Goal: Task Accomplishment & Management: Complete application form

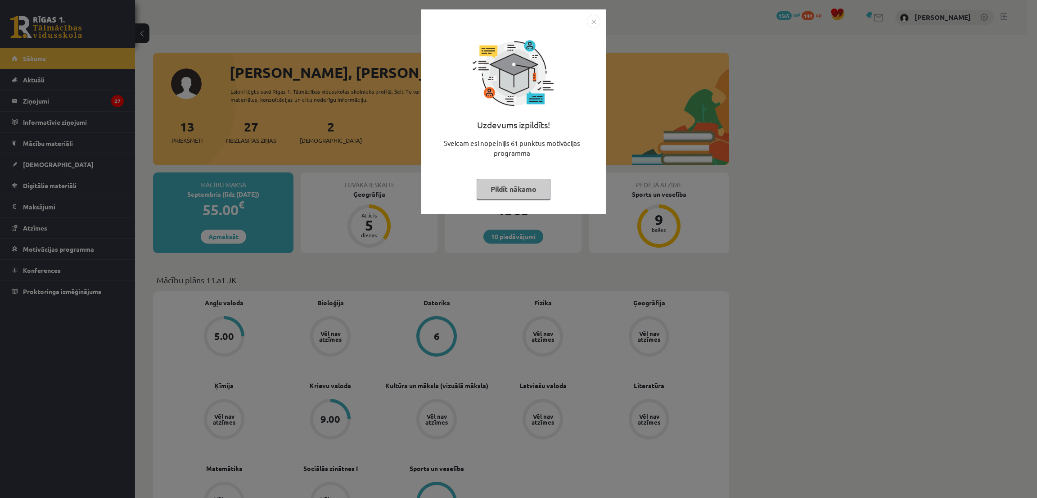
click at [498, 187] on button "Pildīt nākamo" at bounding box center [513, 189] width 74 height 21
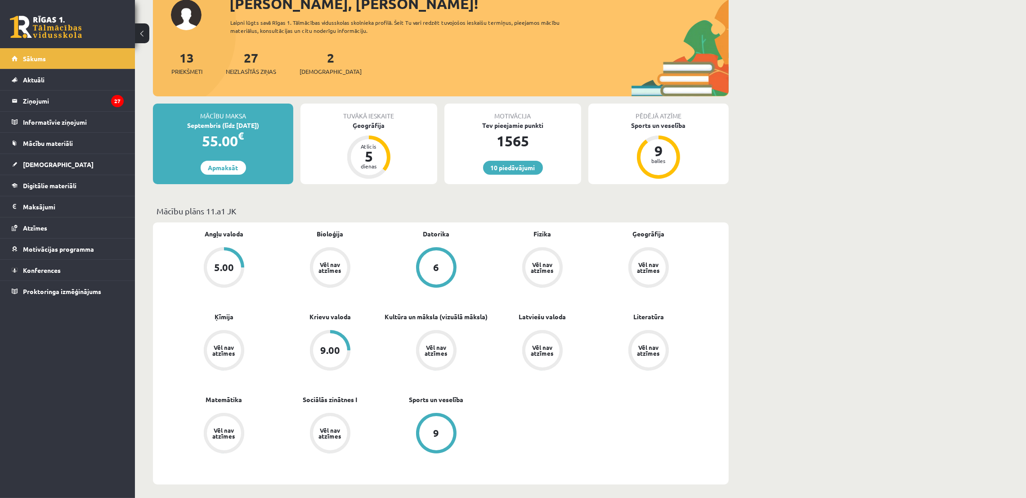
scroll to position [135, 0]
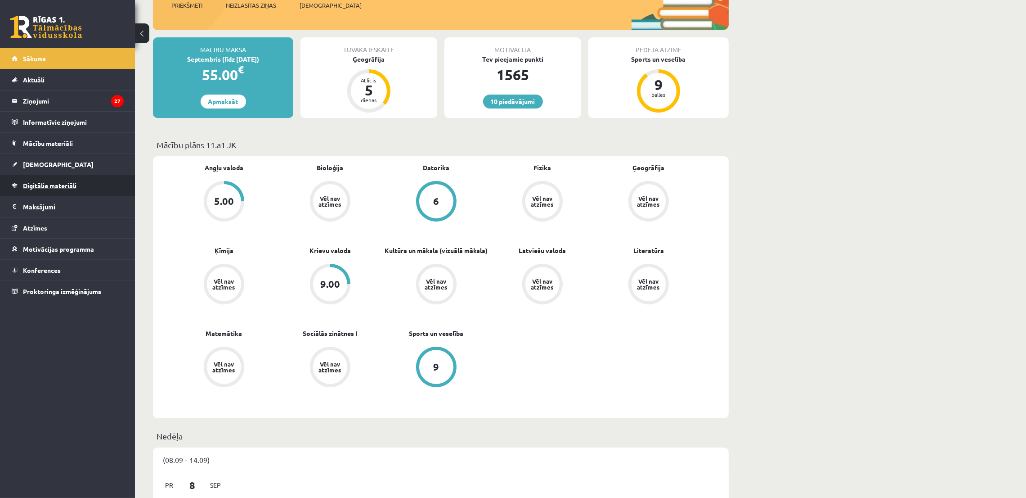
click at [55, 176] on link "Digitālie materiāli" at bounding box center [68, 185] width 112 height 21
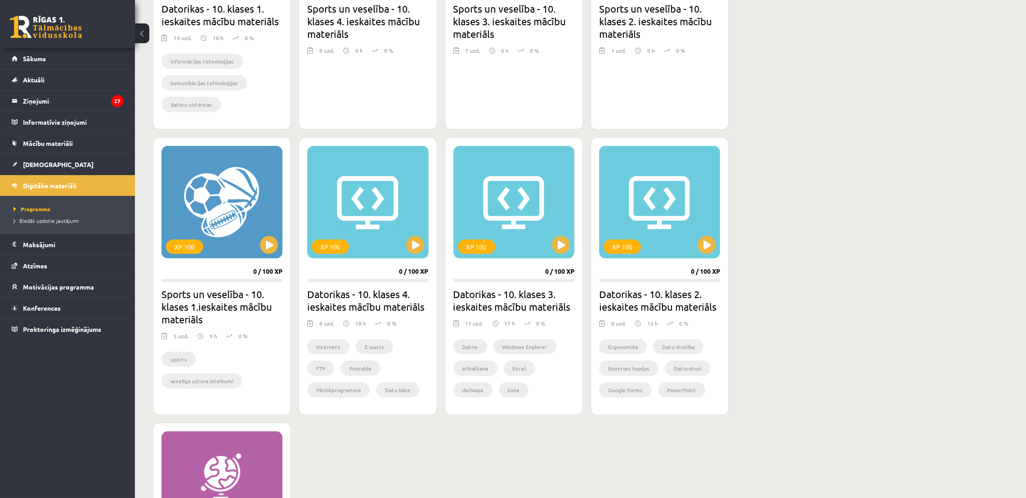
scroll to position [607, 0]
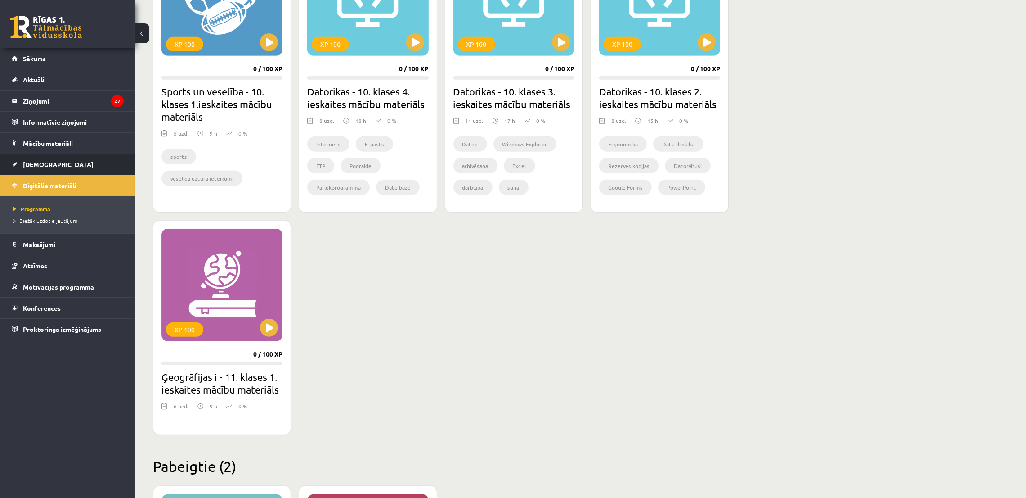
click at [28, 161] on span "[DEMOGRAPHIC_DATA]" at bounding box center [58, 164] width 71 height 8
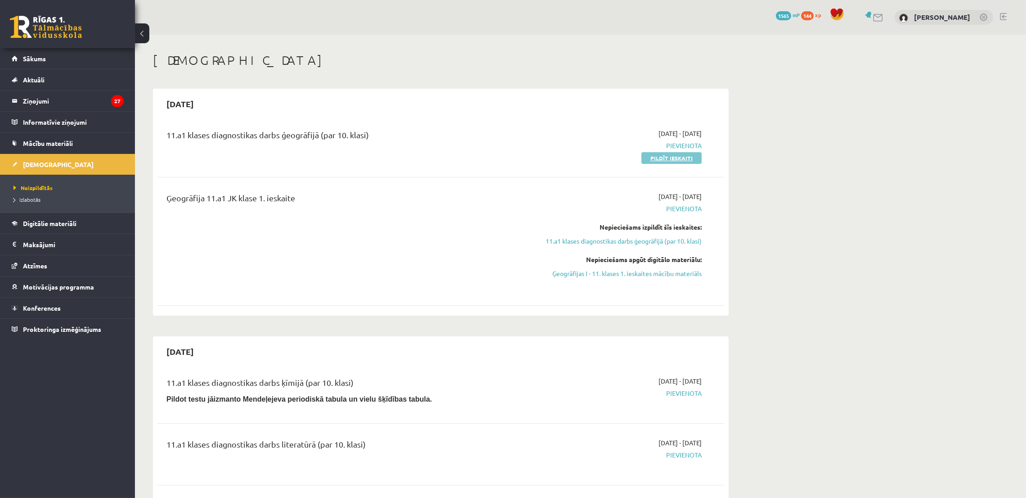
click at [659, 155] on link "Pildīt ieskaiti" at bounding box center [672, 158] width 60 height 12
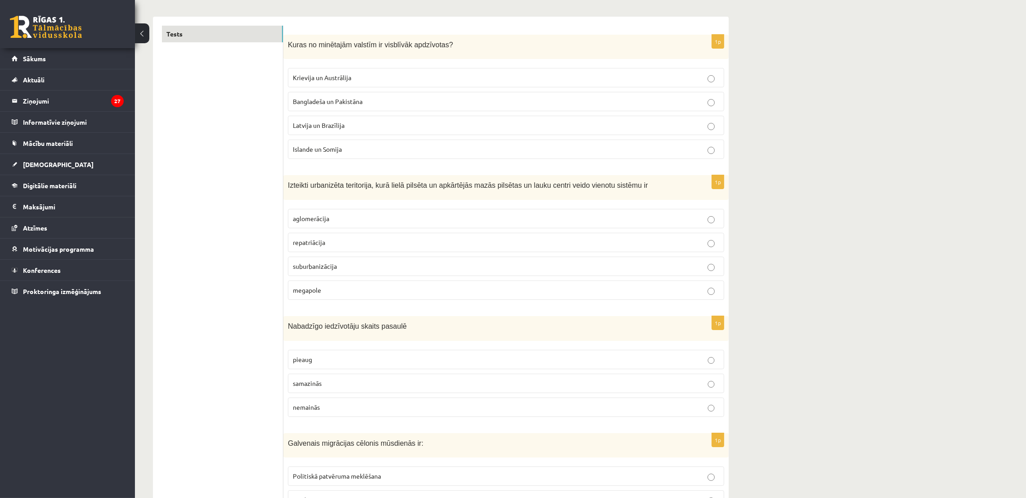
scroll to position [135, 0]
click at [468, 107] on p "Bangladeša un Pakistāna" at bounding box center [506, 102] width 426 height 9
click at [430, 214] on label "aglomerācija" at bounding box center [506, 219] width 436 height 19
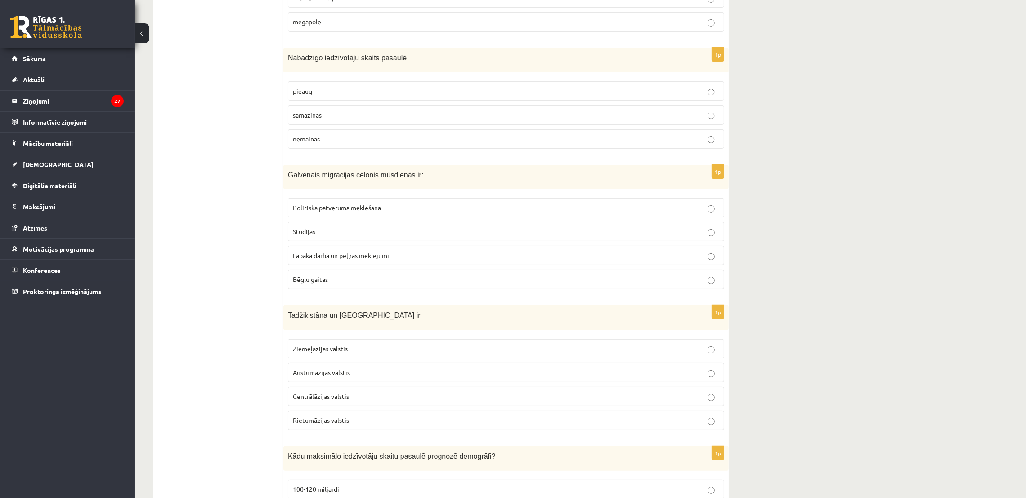
scroll to position [404, 0]
click at [443, 116] on p "samazinās" at bounding box center [506, 114] width 426 height 9
click at [302, 260] on p "Labāka darba un peļņas meklējumi" at bounding box center [506, 254] width 426 height 9
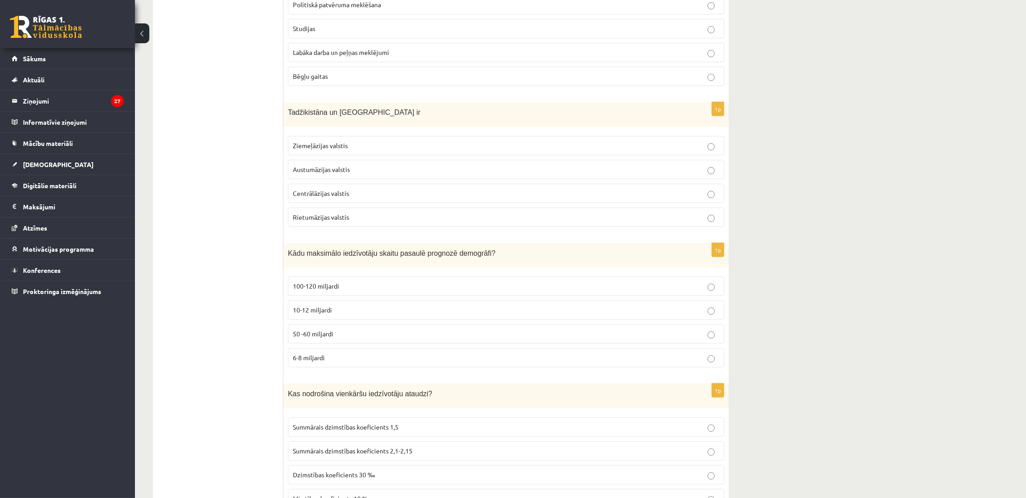
scroll to position [674, 0]
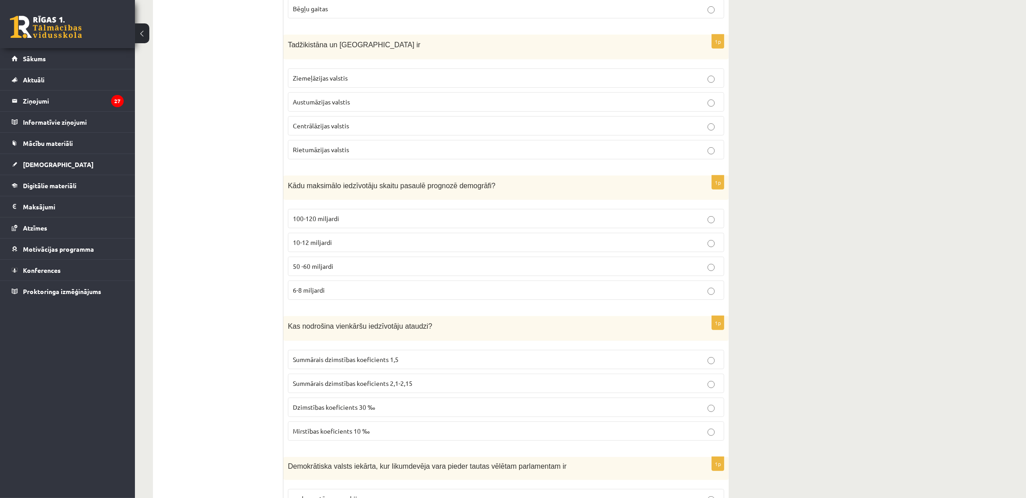
click at [333, 122] on label "Centrālāzijas valstis" at bounding box center [506, 125] width 436 height 19
click at [325, 240] on p "10-12 miljardi" at bounding box center [506, 242] width 426 height 9
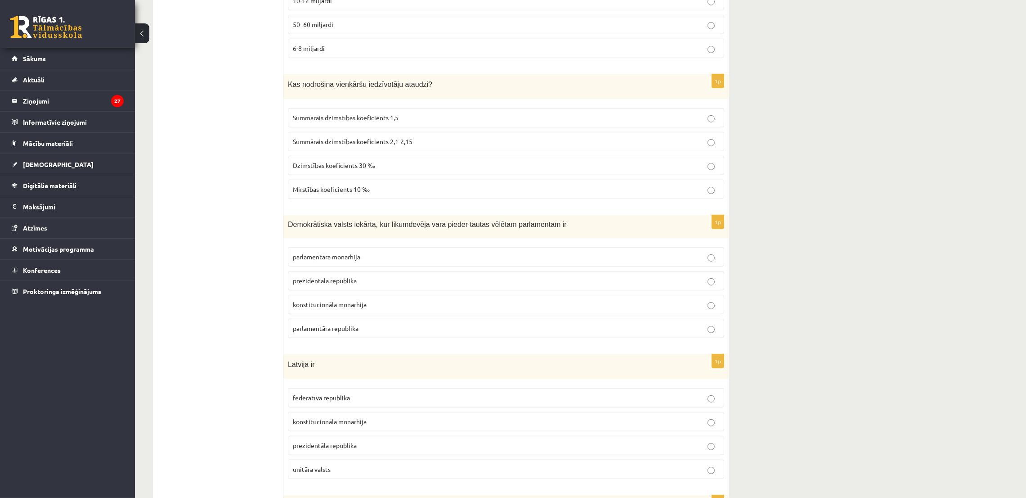
scroll to position [945, 0]
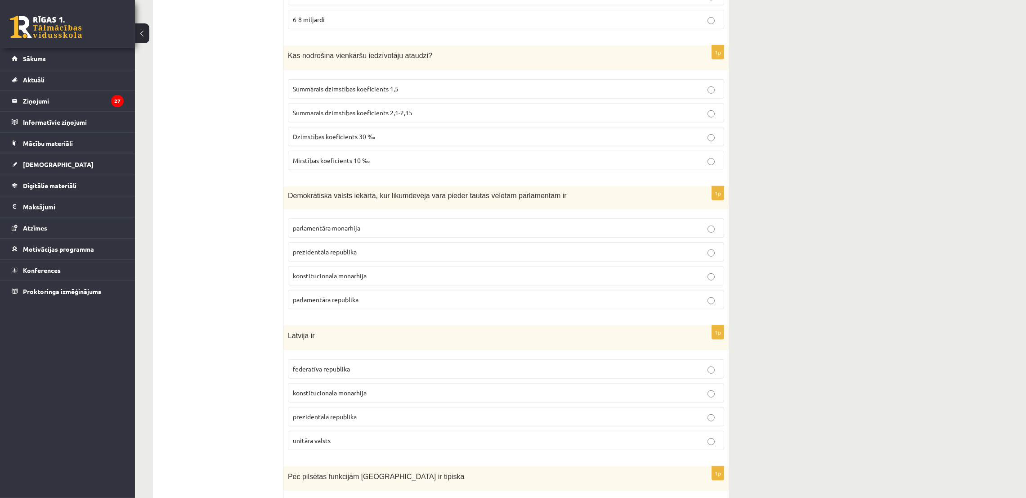
click at [348, 108] on label "Summārais dzimstības koeficients 2,1-2,15" at bounding box center [506, 112] width 436 height 19
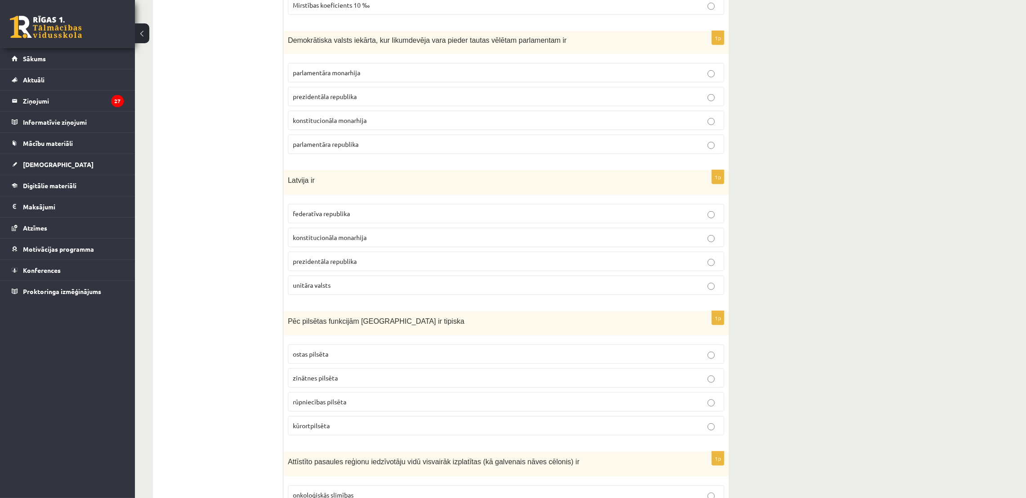
scroll to position [1080, 0]
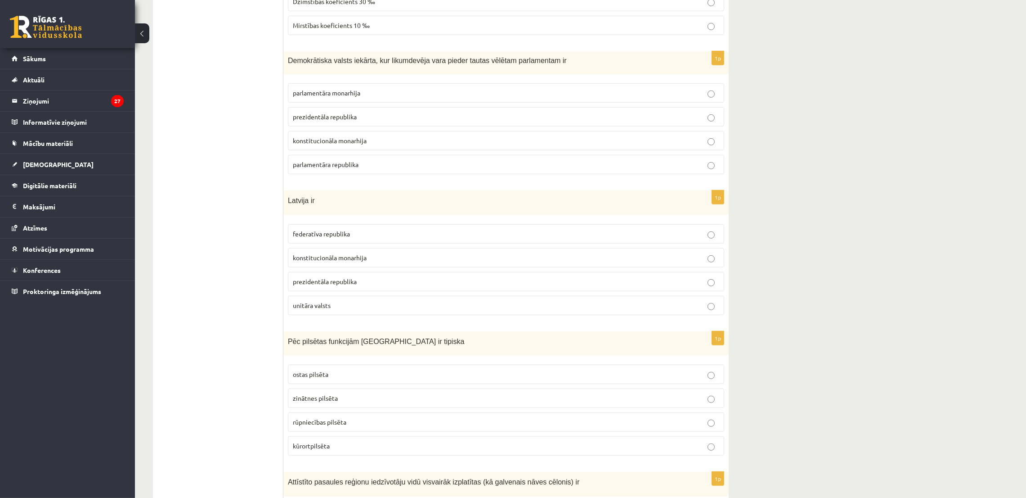
click at [333, 168] on span "parlamentāra republika" at bounding box center [326, 164] width 66 height 8
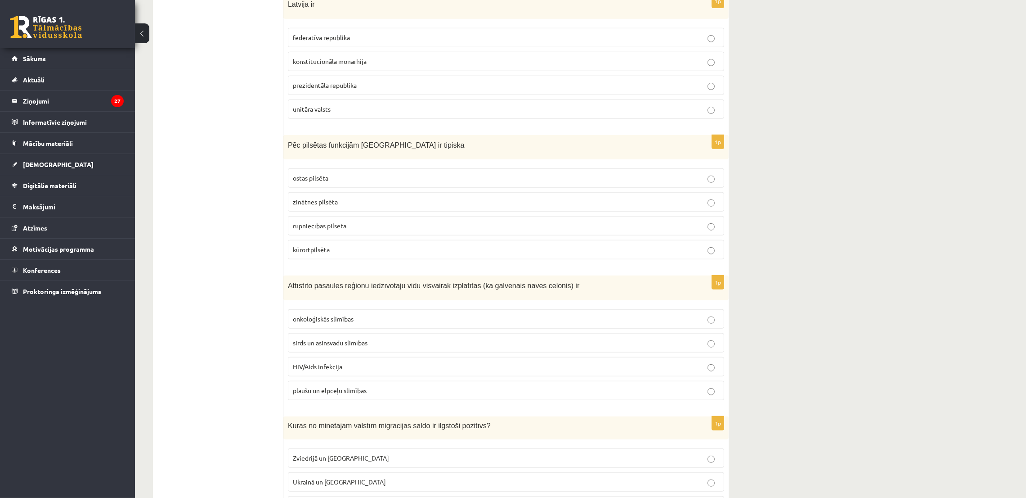
scroll to position [1282, 0]
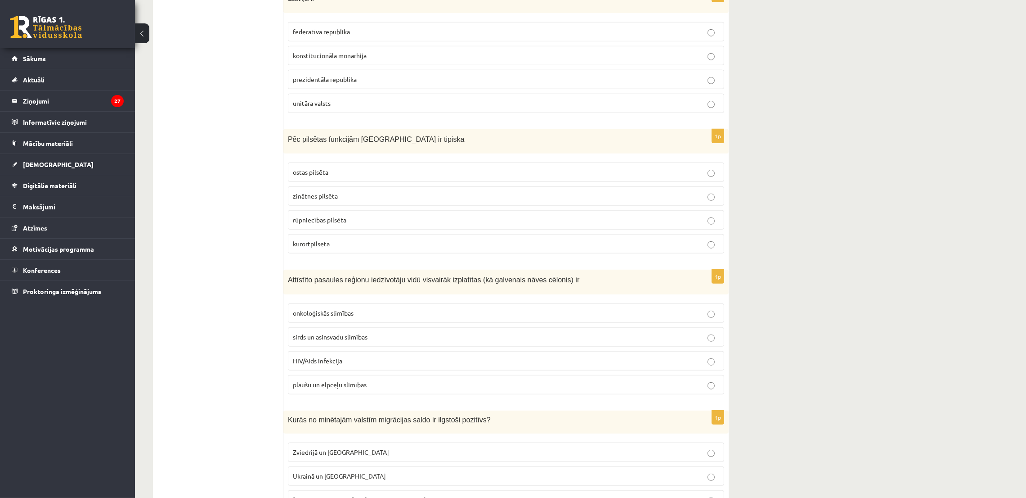
click at [341, 36] on span "federatīva republika" at bounding box center [321, 31] width 57 height 8
click at [332, 78] on label "prezidentāla republika" at bounding box center [506, 79] width 436 height 19
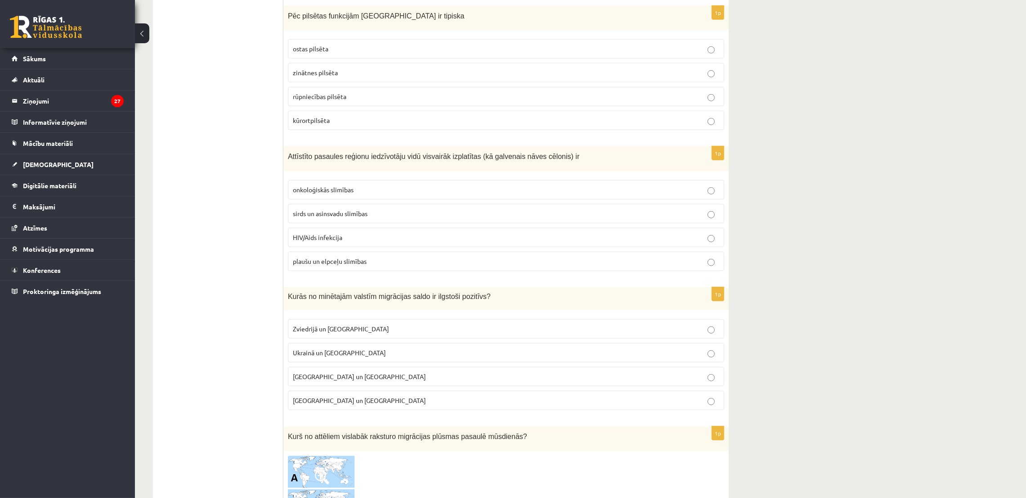
scroll to position [1417, 0]
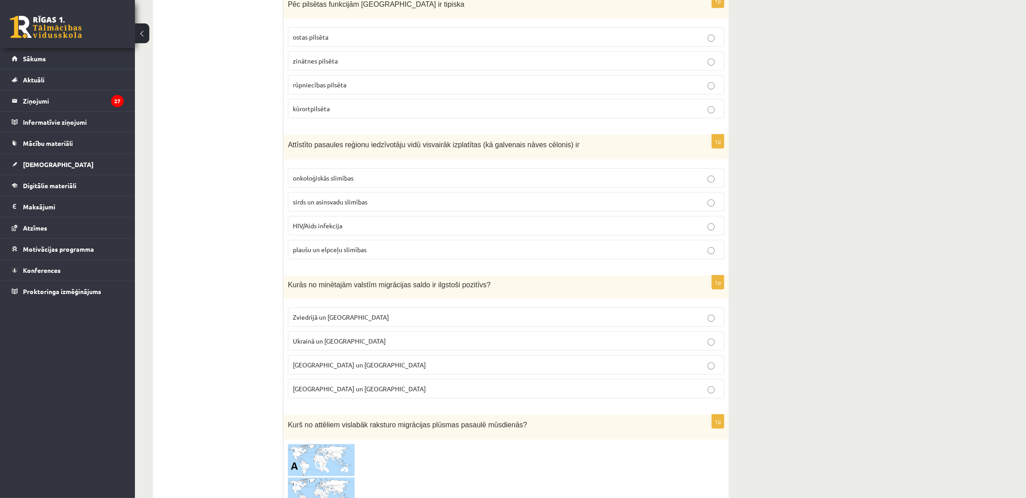
click at [311, 113] on p "kūrortpilsēta" at bounding box center [506, 108] width 426 height 9
click at [306, 201] on label "sirds un asinsvadu slimības" at bounding box center [506, 201] width 436 height 19
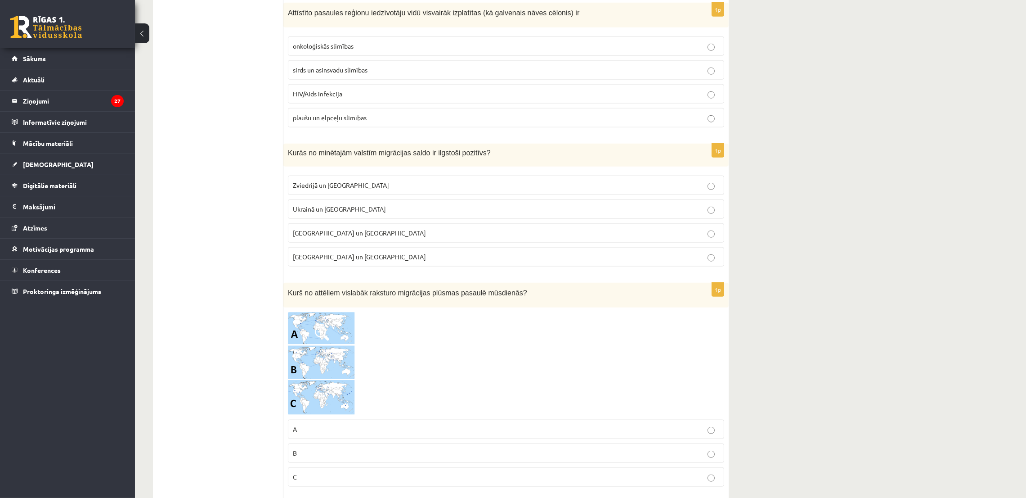
scroll to position [1687, 0]
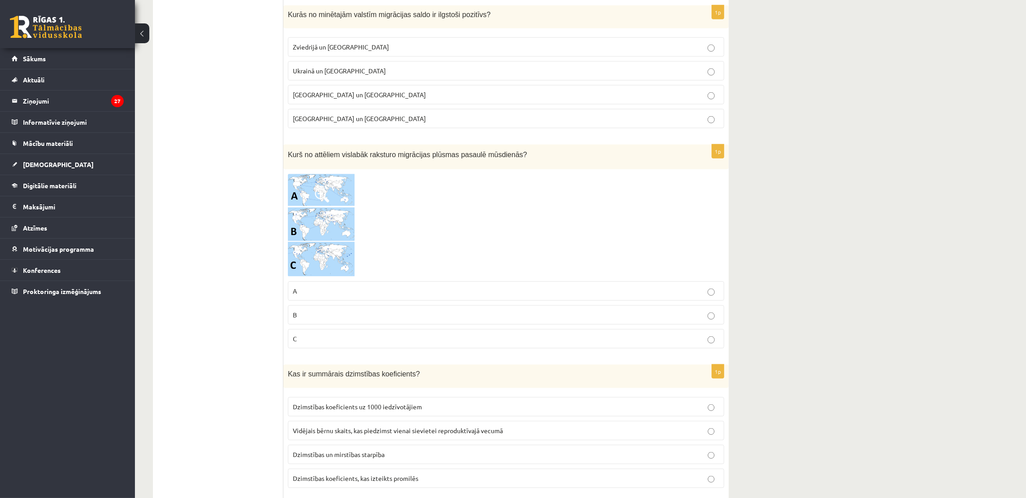
click at [334, 49] on p "Zviedrijā un ASV" at bounding box center [506, 46] width 426 height 9
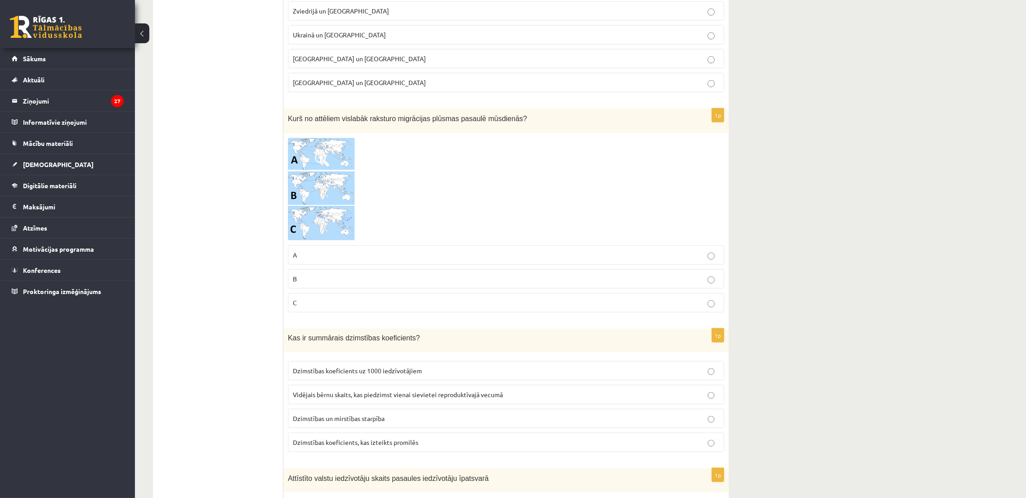
scroll to position [1754, 0]
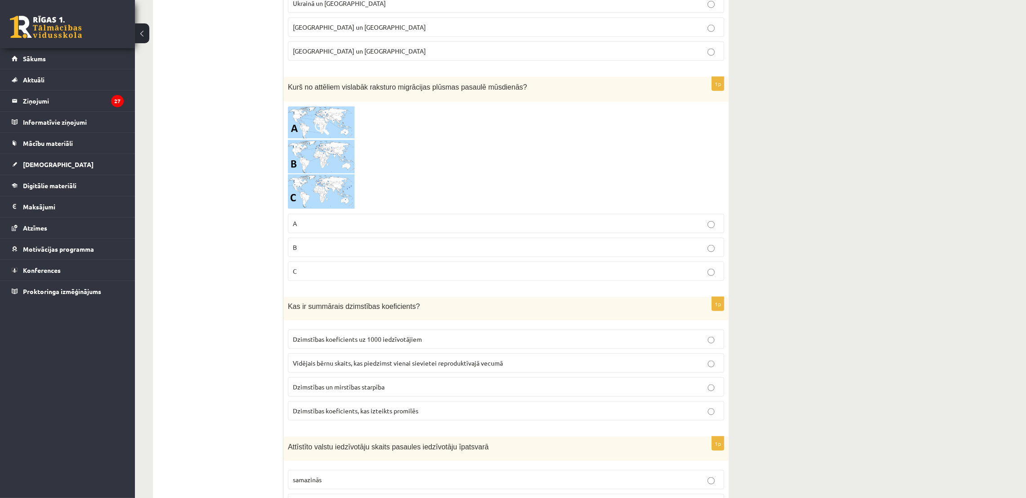
click at [337, 138] on img at bounding box center [321, 157] width 67 height 103
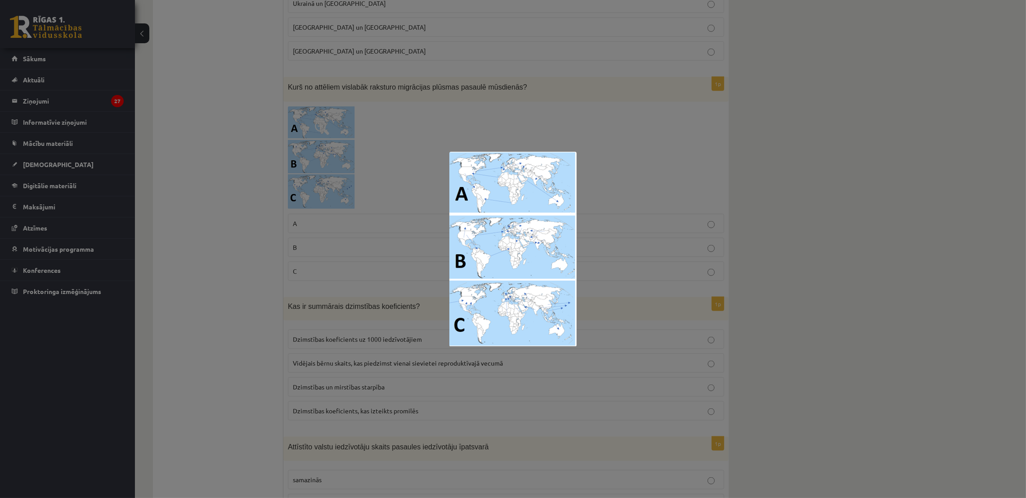
click at [650, 133] on div at bounding box center [513, 249] width 1026 height 498
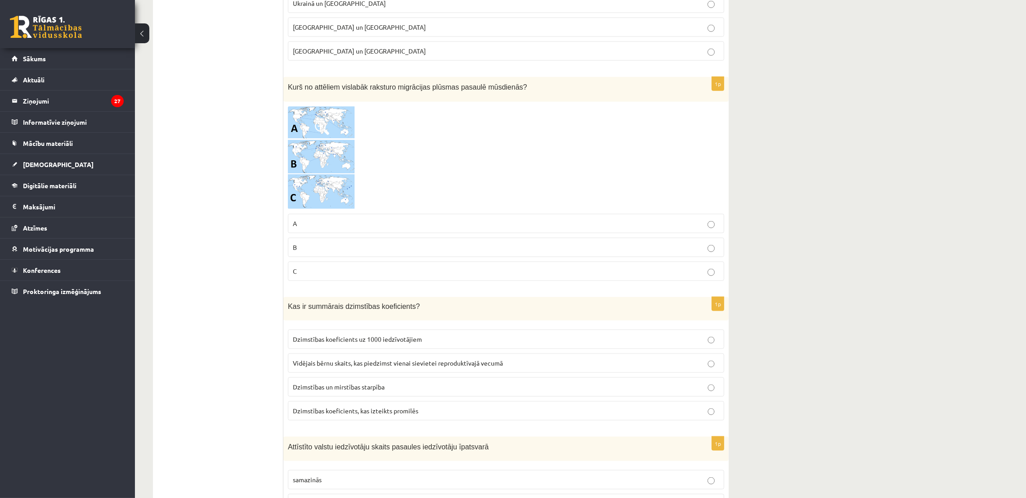
click at [323, 248] on label "B" at bounding box center [506, 247] width 436 height 19
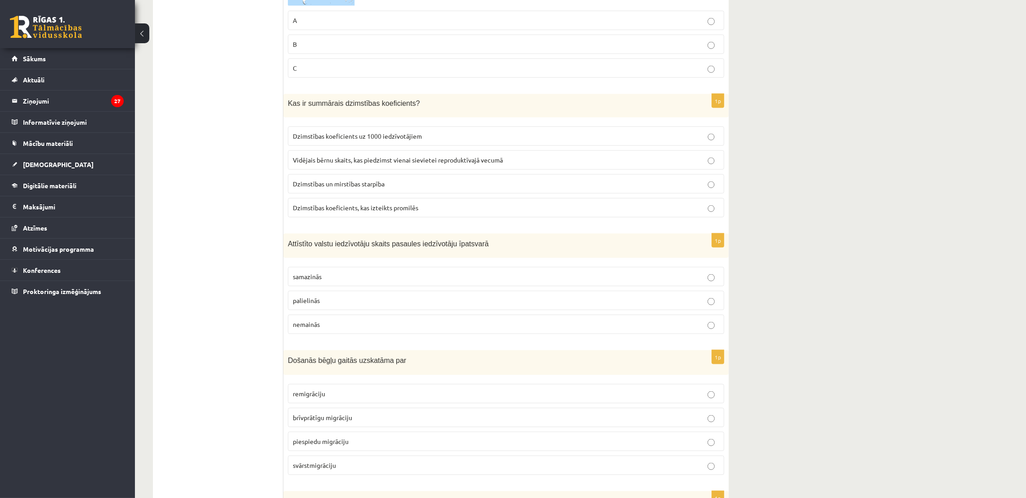
scroll to position [2024, 0]
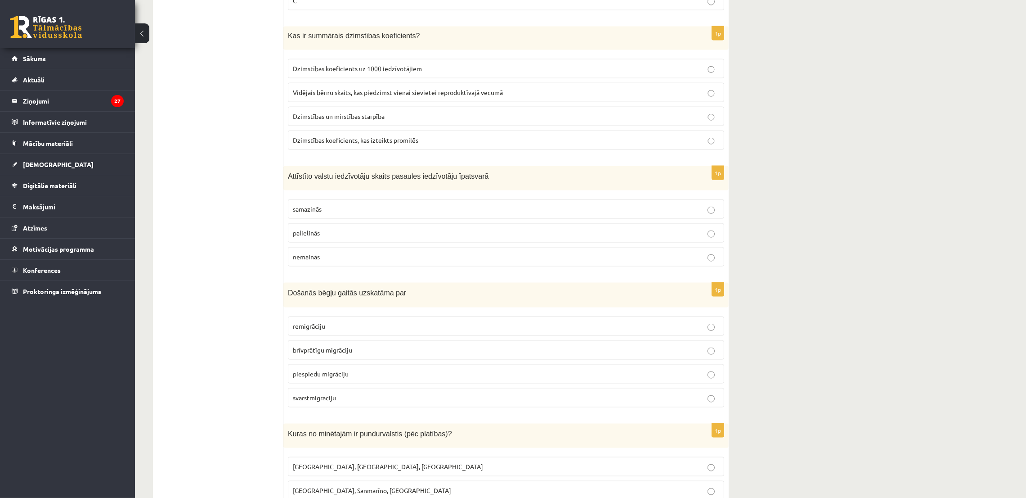
click at [689, 145] on p "Dzimstības koeficients, kas izteikts promilēs" at bounding box center [506, 139] width 426 height 9
click at [342, 235] on label "palielinās" at bounding box center [506, 232] width 436 height 19
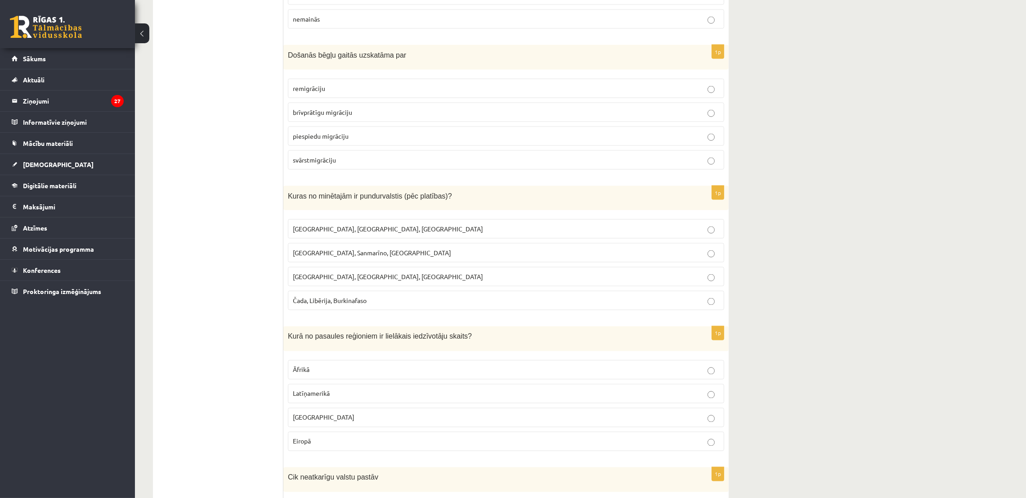
scroll to position [2294, 0]
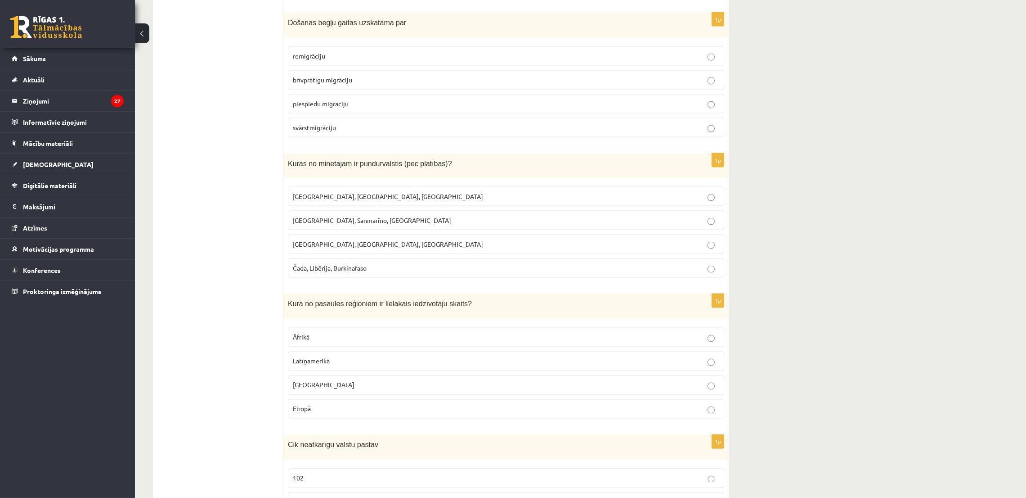
click at [339, 108] on span "piespiedu migrāciju" at bounding box center [321, 103] width 56 height 8
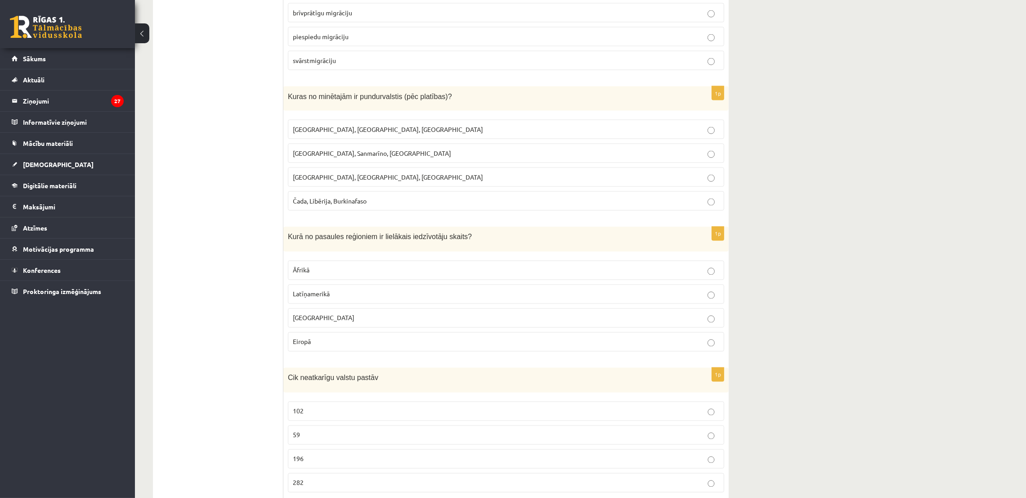
scroll to position [2429, 0]
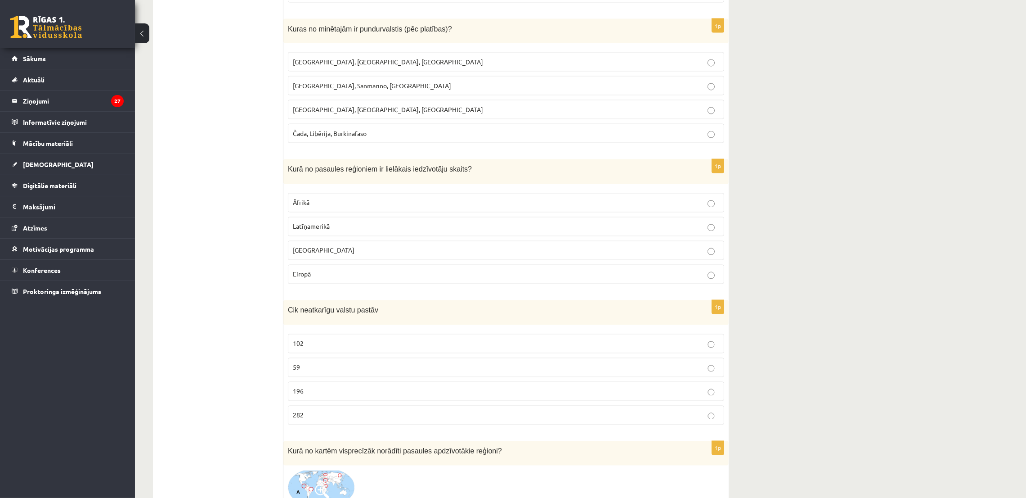
click at [380, 114] on p "Bangladeša, Angola, Paragvaja" at bounding box center [506, 109] width 426 height 9
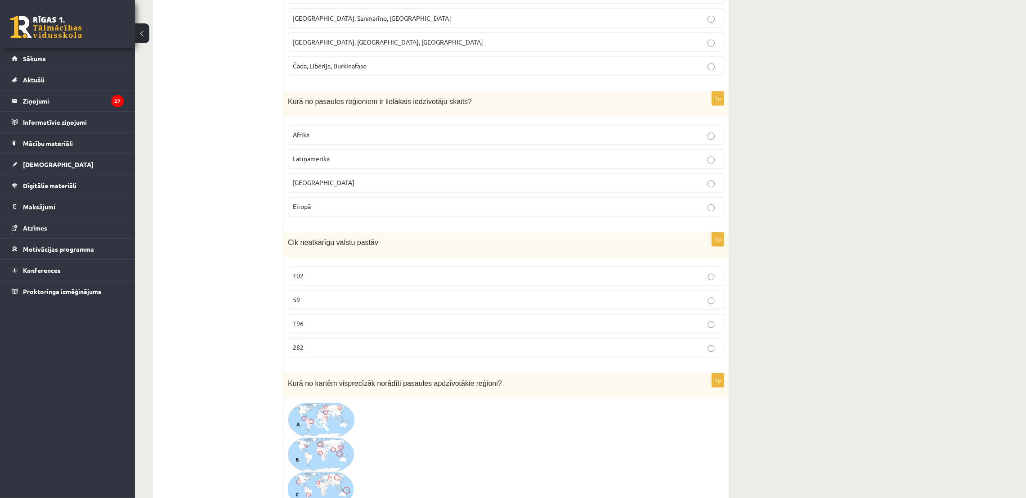
scroll to position [2564, 0]
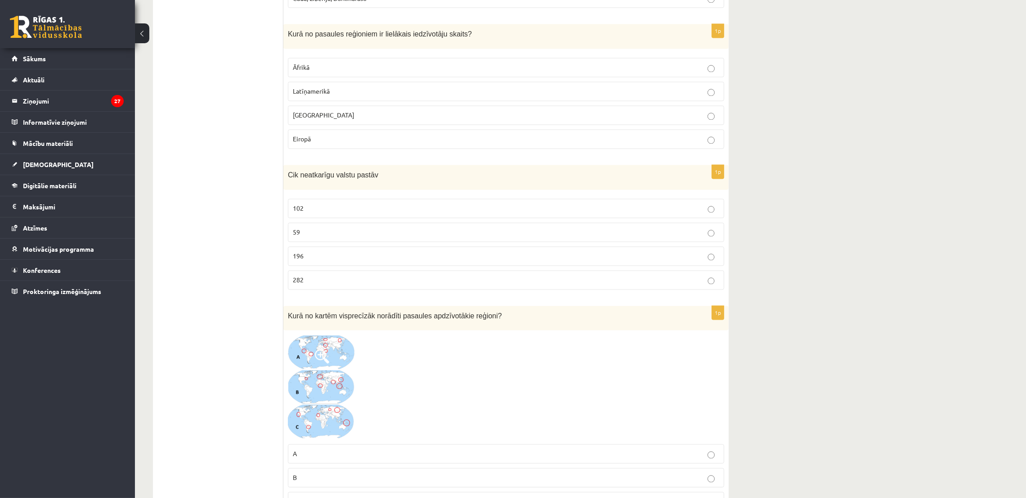
click at [319, 149] on label "Eiropā" at bounding box center [506, 139] width 436 height 19
click at [298, 119] on span "Āzijā" at bounding box center [324, 115] width 62 height 8
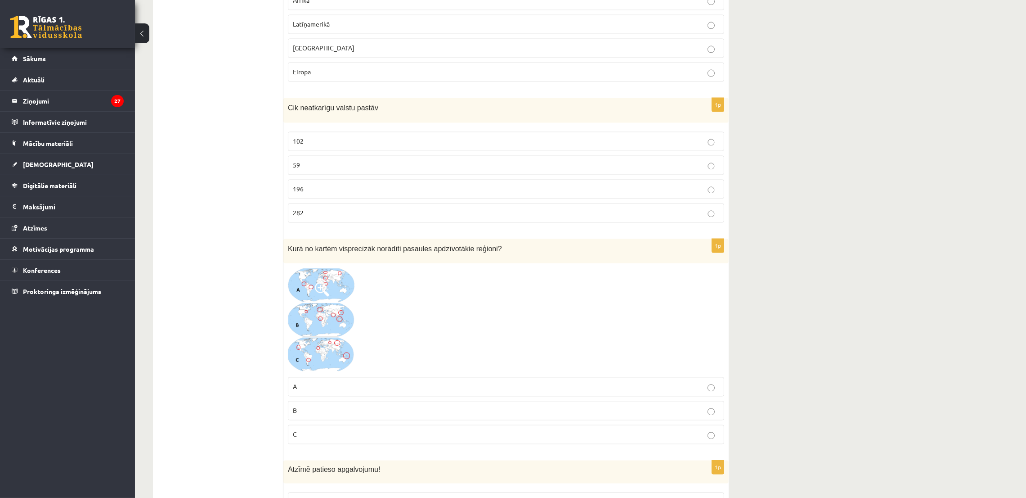
click at [338, 188] on fieldset "102 59 196 282" at bounding box center [506, 176] width 436 height 98
click at [337, 193] on p "196" at bounding box center [506, 188] width 426 height 9
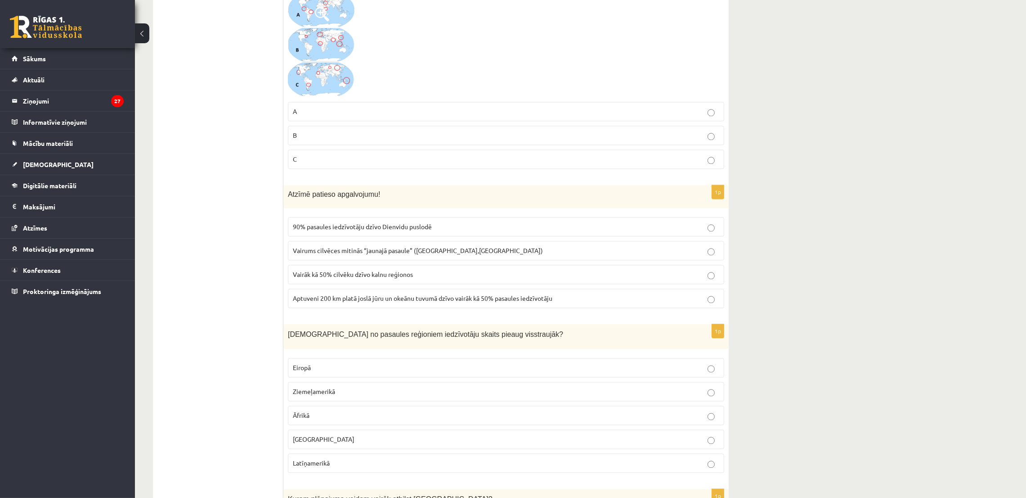
scroll to position [2834, 0]
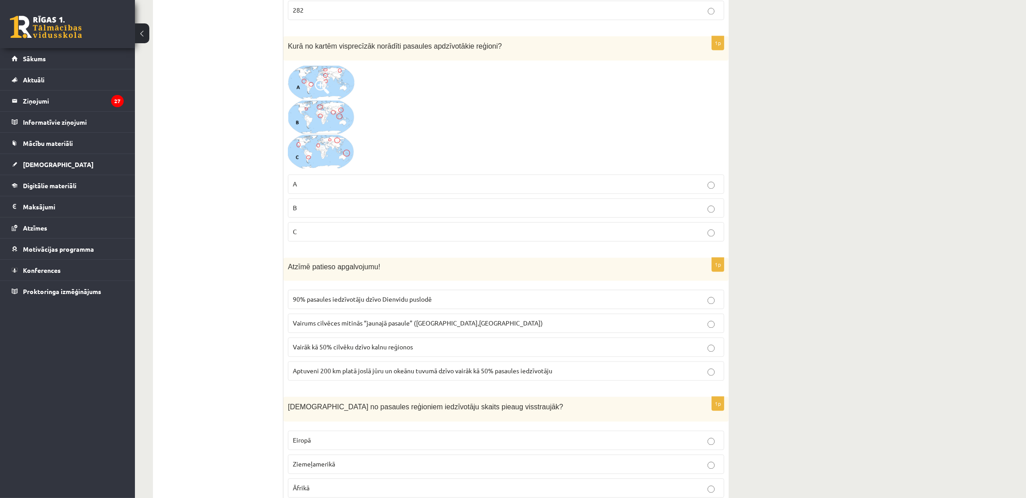
click at [326, 114] on img at bounding box center [321, 117] width 67 height 105
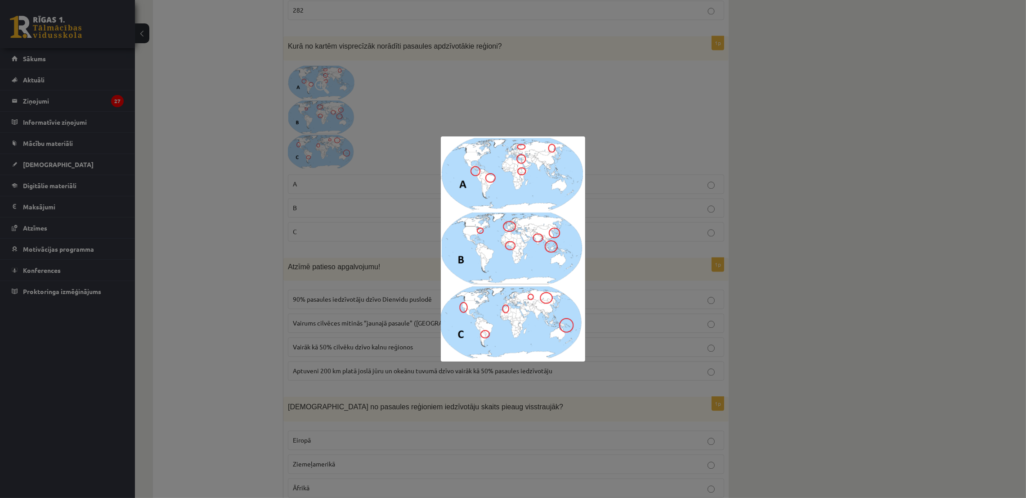
click at [260, 248] on div at bounding box center [513, 249] width 1026 height 498
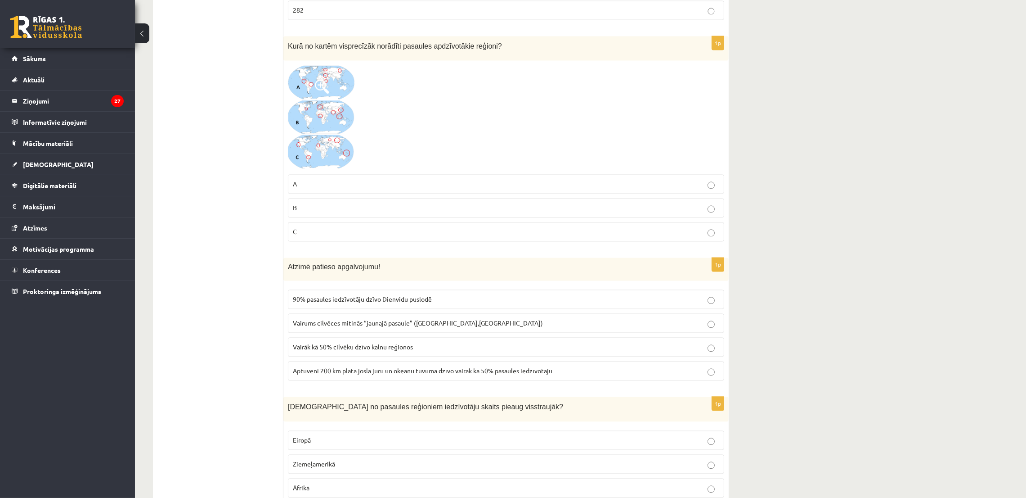
click at [304, 182] on fieldset "A B C" at bounding box center [506, 207] width 436 height 74
click at [309, 184] on label "A" at bounding box center [506, 183] width 436 height 19
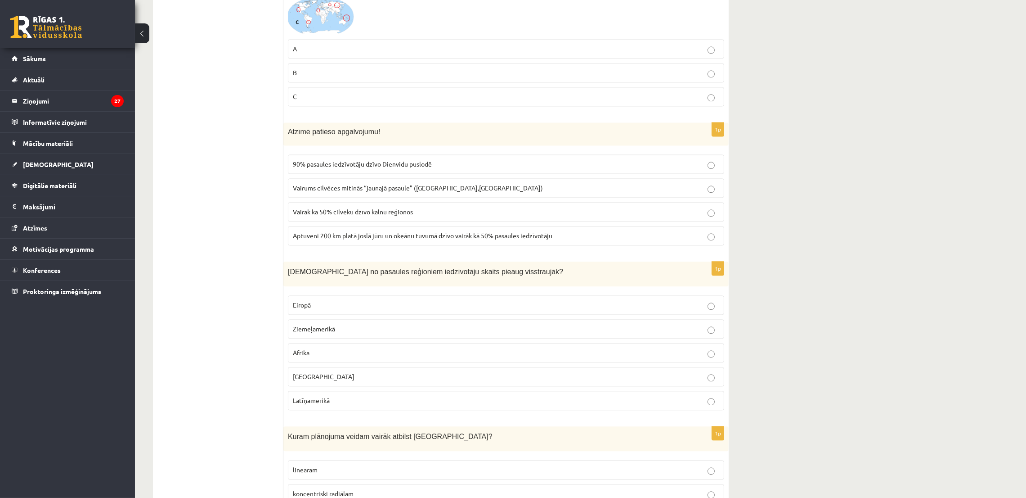
scroll to position [3036, 0]
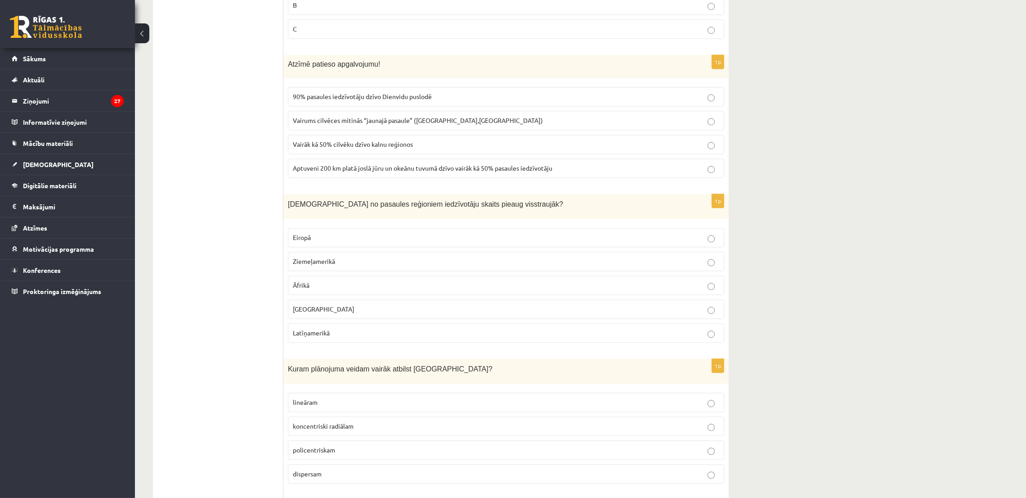
click at [462, 149] on p "Vairāk kā 50% cilvēku dzīvo kalnu reģionos" at bounding box center [506, 143] width 426 height 9
click at [550, 101] on p "90% pasaules iedzīvotāju dzīvo Dienvidu puslodē" at bounding box center [506, 96] width 426 height 9
click at [302, 289] on span "Āfrikā" at bounding box center [301, 285] width 17 height 8
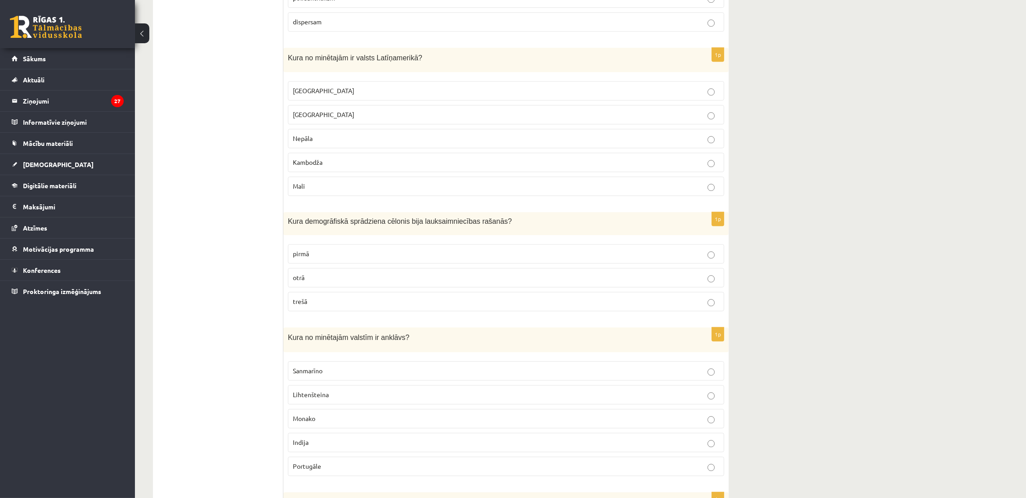
scroll to position [3509, 0]
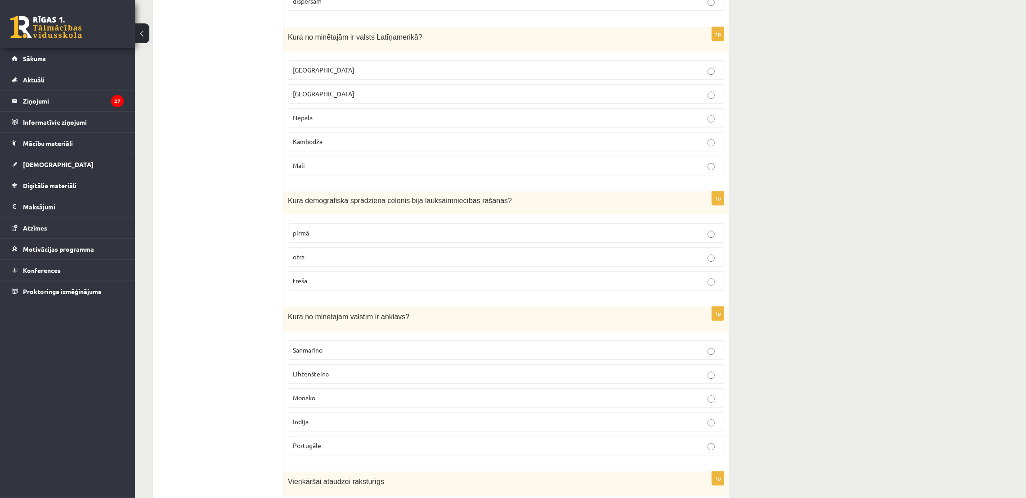
click at [579, 75] on p "Meksika" at bounding box center [506, 69] width 426 height 9
click at [637, 238] on p "pirmā" at bounding box center [506, 232] width 426 height 9
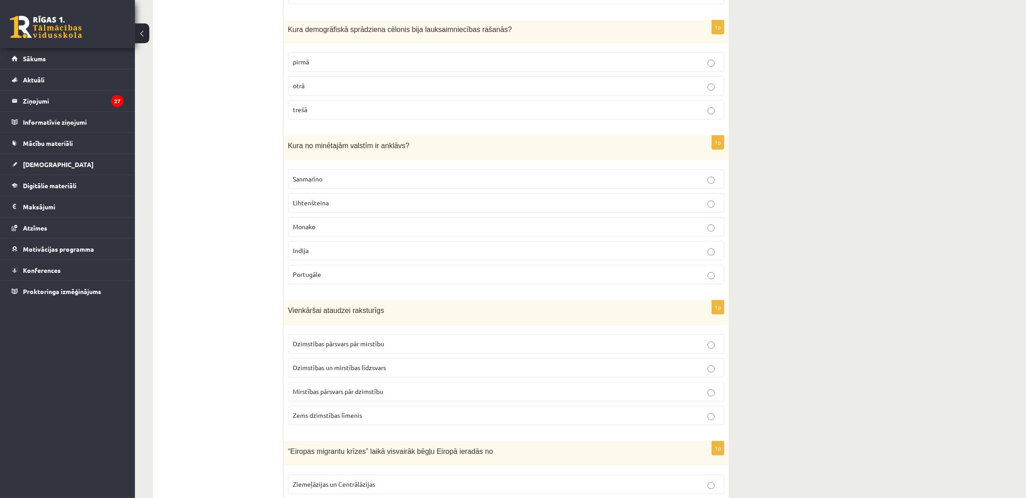
scroll to position [3779, 0]
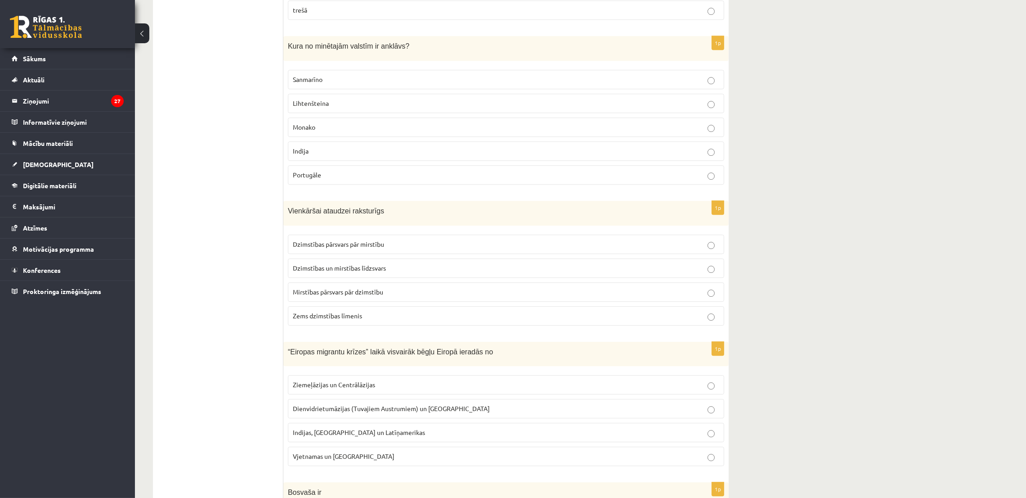
click at [333, 132] on p "Monako" at bounding box center [506, 126] width 426 height 9
click at [348, 84] on p "Sanmarīno" at bounding box center [506, 79] width 426 height 9
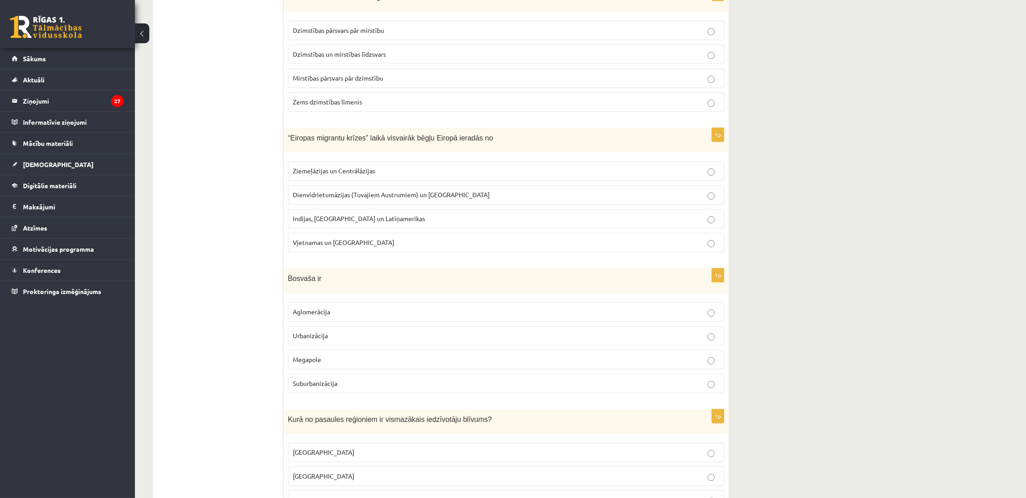
scroll to position [3969, 0]
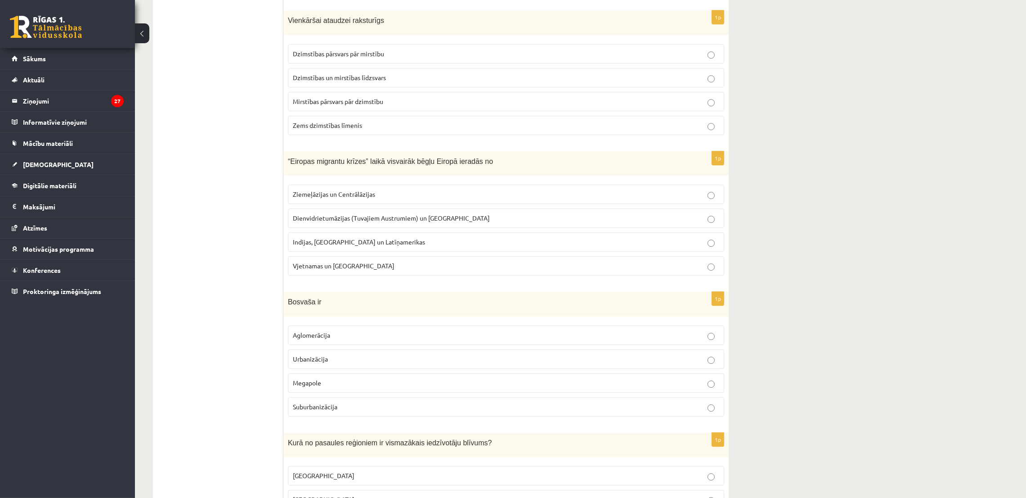
click at [436, 58] on p "Dzimstības pārsvars pār mirstību" at bounding box center [506, 53] width 426 height 9
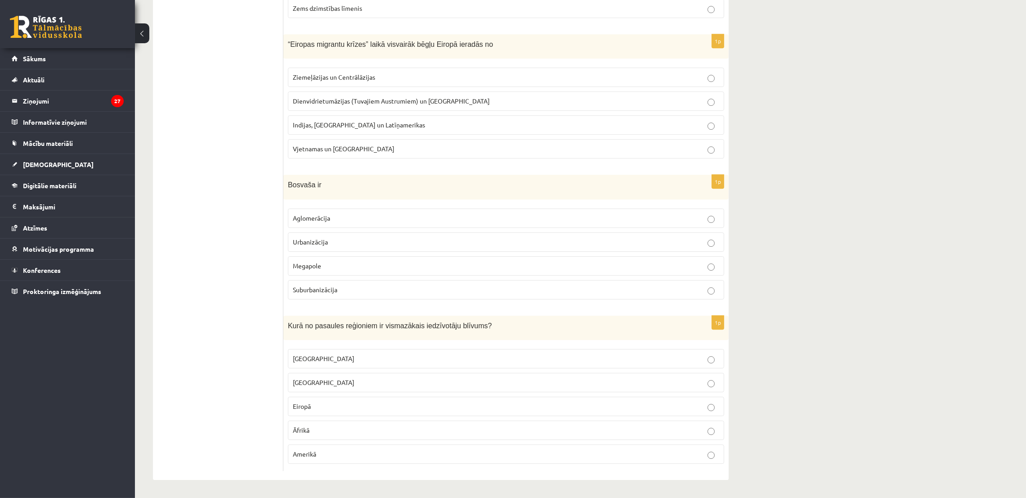
scroll to position [4104, 0]
click at [362, 98] on span "Dienvidrietumāzijas (Tuvajiem Austrumiem) un Āfrikas" at bounding box center [391, 101] width 197 height 8
click at [322, 267] on p "Megapole" at bounding box center [506, 265] width 426 height 9
click at [328, 448] on label "Amerikā" at bounding box center [506, 453] width 436 height 19
click at [362, 354] on p "Austrālijā" at bounding box center [506, 358] width 426 height 9
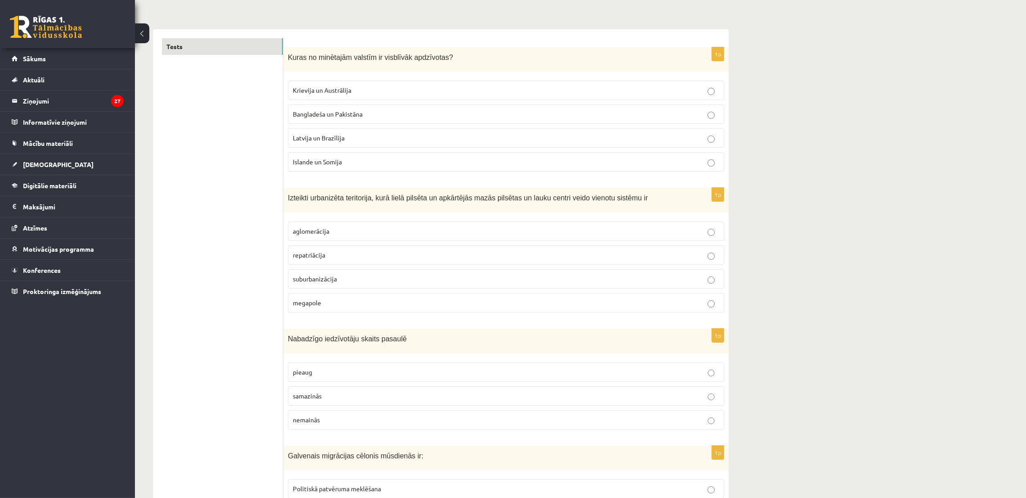
scroll to position [0, 0]
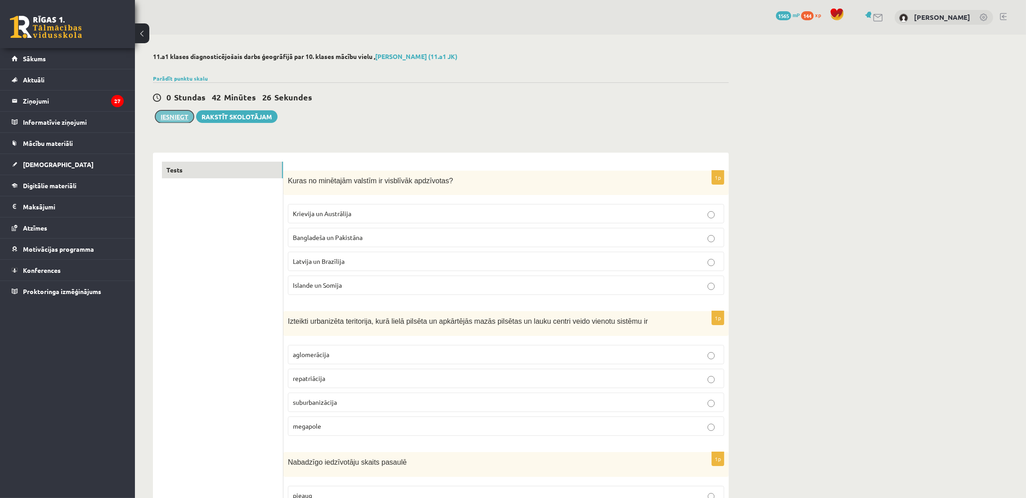
click at [183, 115] on button "Iesniegt" at bounding box center [174, 116] width 39 height 13
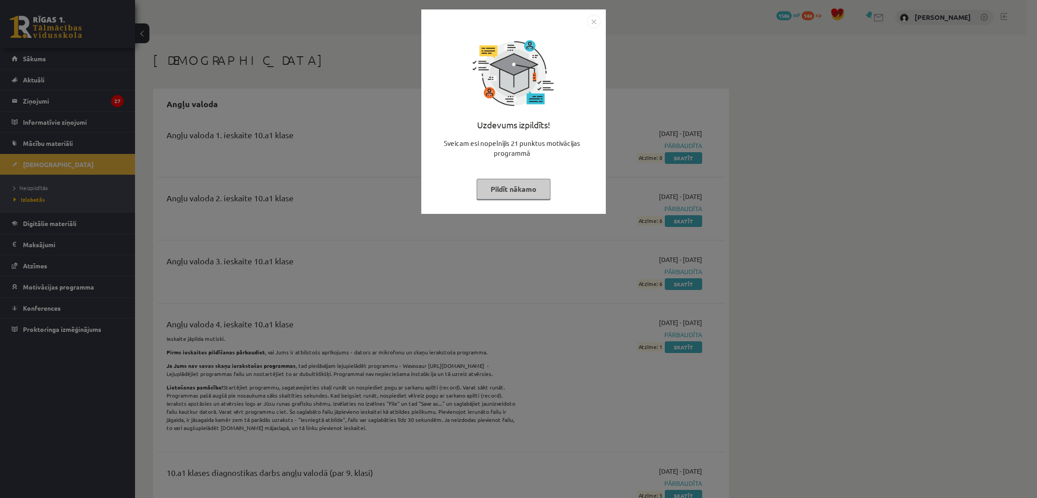
click at [538, 194] on button "Pildīt nākamo" at bounding box center [513, 189] width 74 height 21
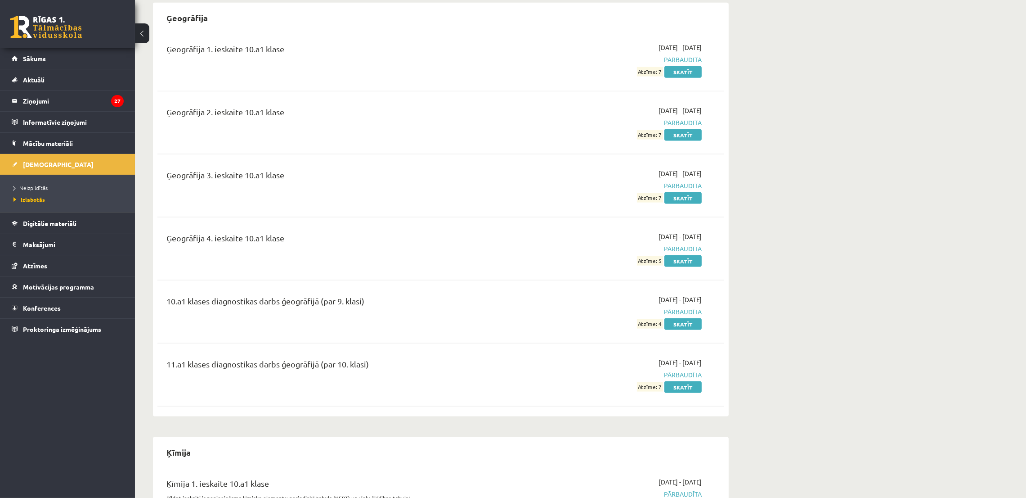
scroll to position [1822, 0]
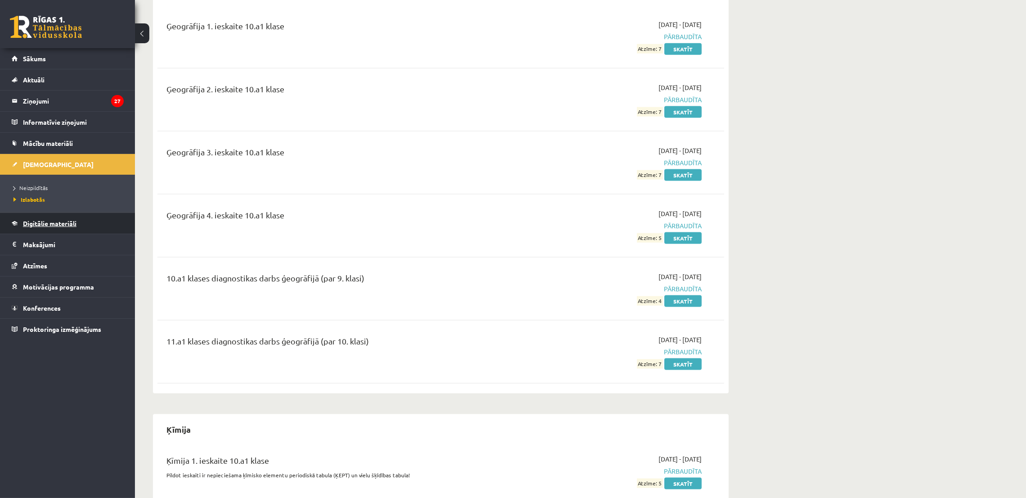
click at [49, 218] on link "Digitālie materiāli" at bounding box center [68, 223] width 112 height 21
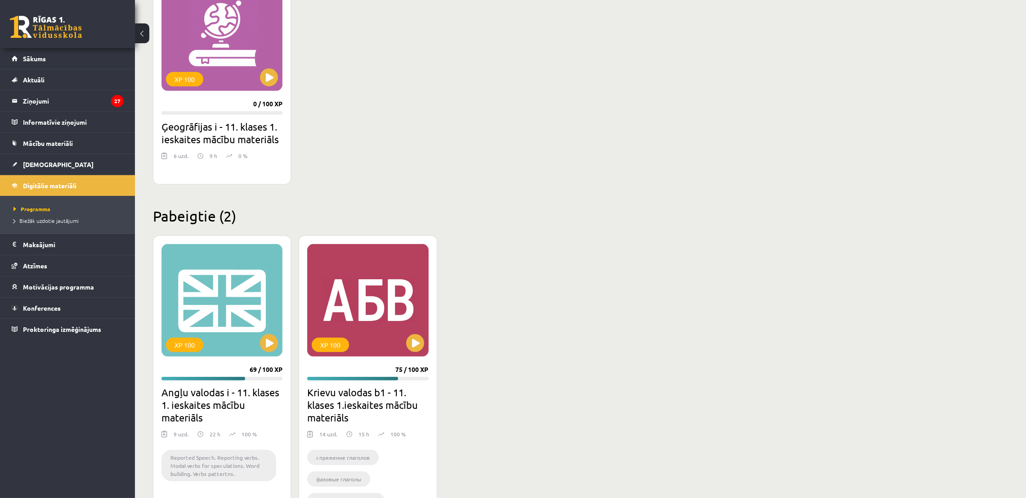
scroll to position [835, 0]
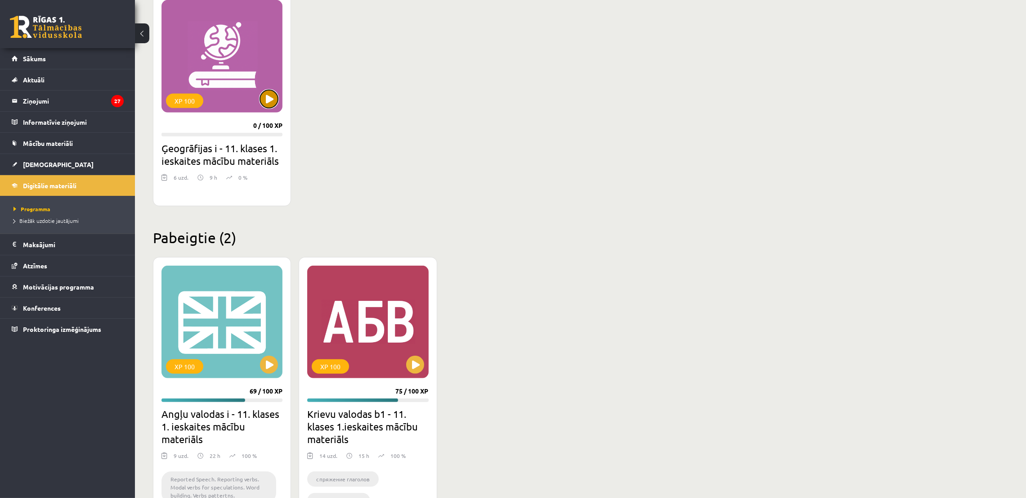
click at [276, 99] on button at bounding box center [269, 99] width 18 height 18
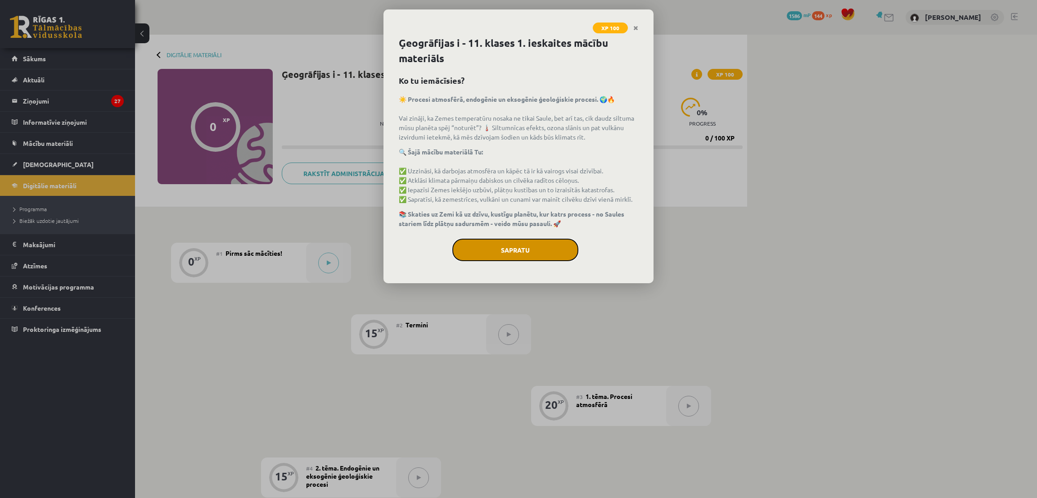
click at [547, 238] on button "Sapratu" at bounding box center [515, 249] width 126 height 22
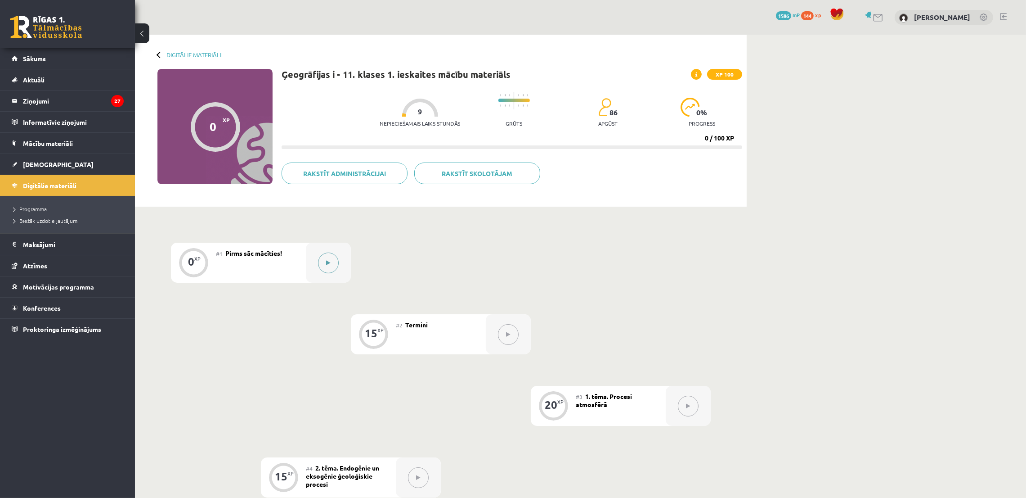
click at [322, 264] on button at bounding box center [328, 262] width 21 height 21
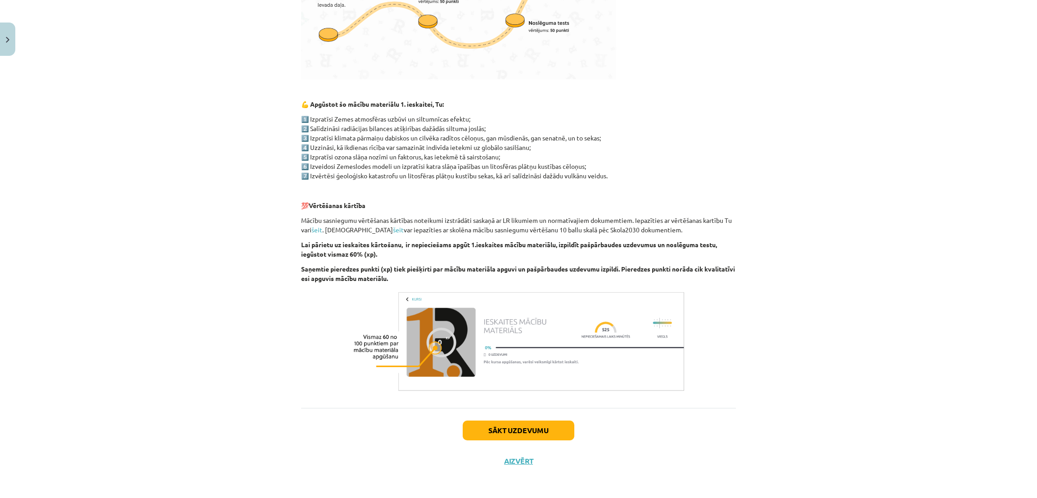
scroll to position [364, 0]
click at [512, 429] on button "Sākt uzdevumu" at bounding box center [518, 430] width 112 height 20
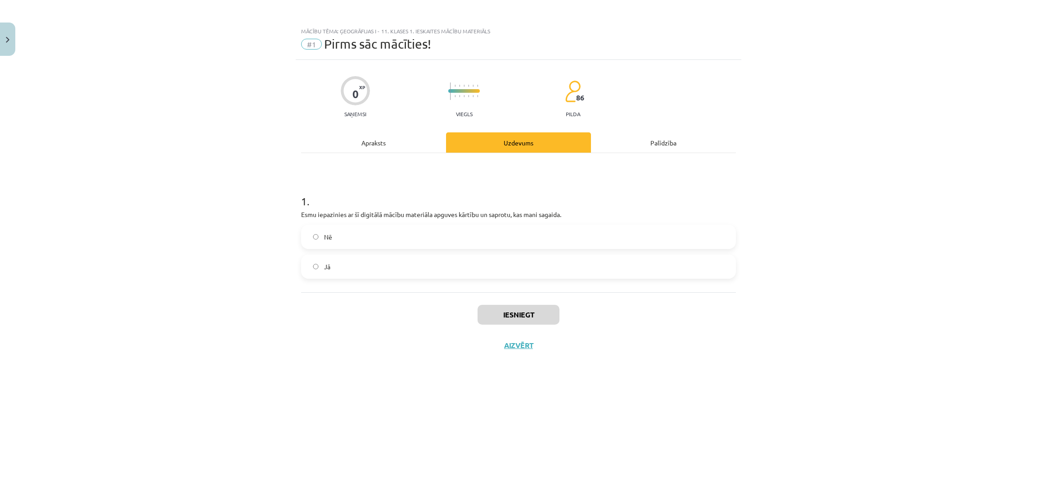
click at [348, 263] on label "Jā" at bounding box center [518, 266] width 433 height 22
click at [554, 313] on button "Iesniegt" at bounding box center [518, 315] width 82 height 20
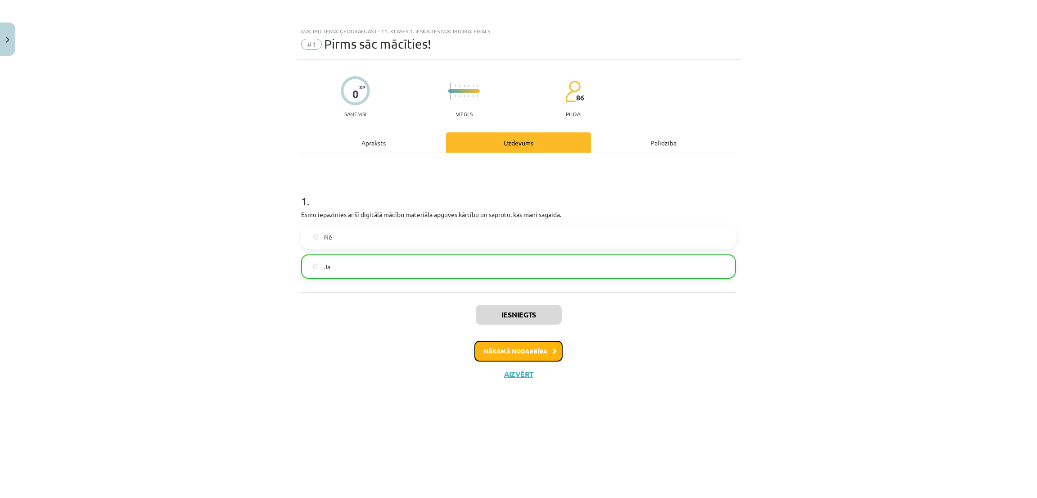
click at [511, 348] on button "Nākamā nodarbība" at bounding box center [518, 351] width 88 height 21
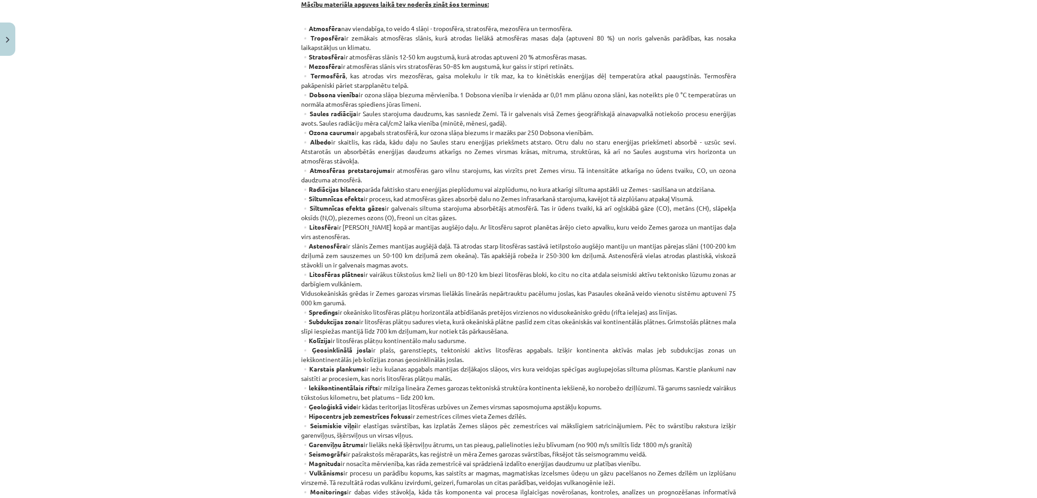
scroll to position [346, 0]
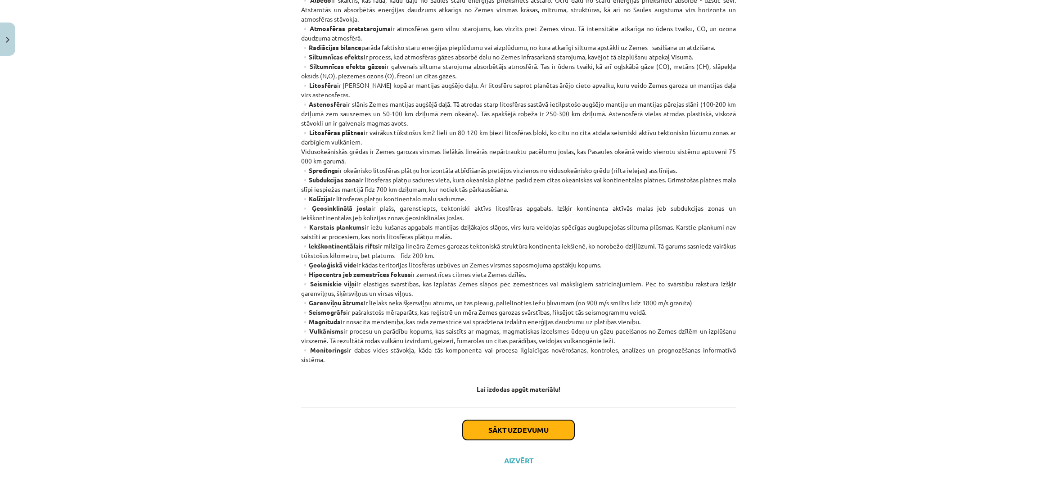
click at [489, 424] on button "Sākt uzdevumu" at bounding box center [518, 430] width 112 height 20
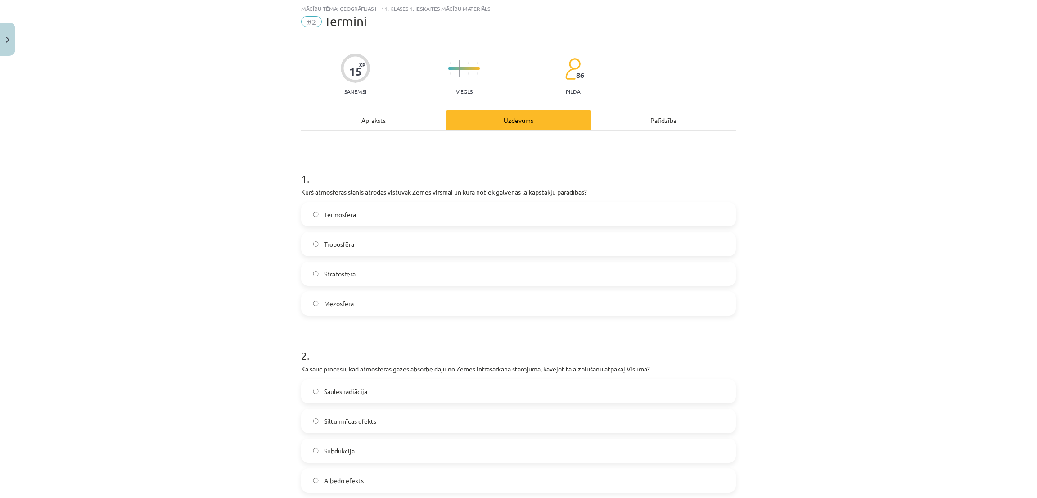
scroll to position [90, 0]
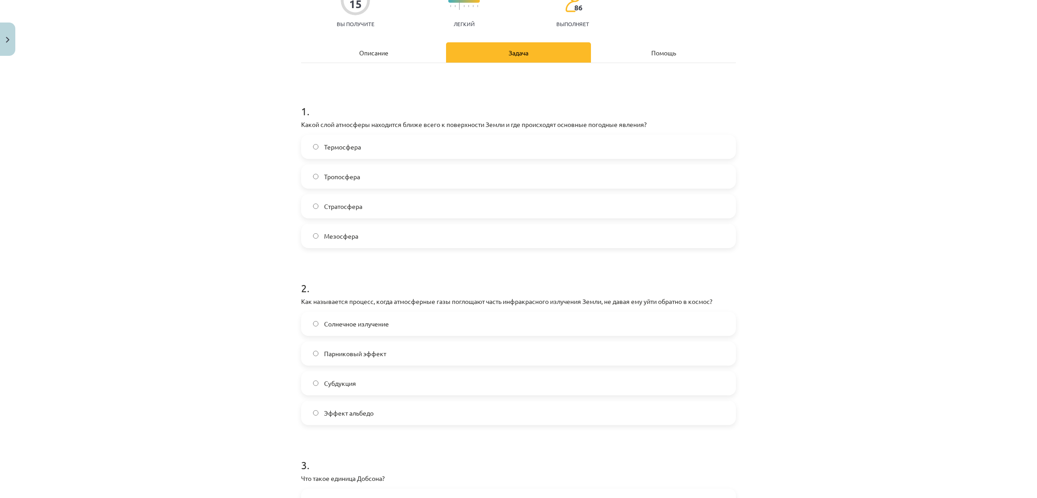
click at [915, 170] on div "Тема: География I - 11 класс. Материалы для 1-го теста. #2 Условия 15 XP Вы пол…" at bounding box center [518, 249] width 1037 height 498
drag, startPoint x: 286, startPoint y: 127, endPoint x: 363, endPoint y: 227, distance: 126.1
click at [363, 227] on div "Тема: География I - 11 класс. Материалы для 1-го теста. #2 Условия 15 XP Вы пол…" at bounding box center [518, 249] width 1037 height 498
copy div "Какой слой атмосферы находится ближе всего к поверхности Земли и где происходят…"
click at [224, 188] on div "Тема: География I - 11 класс. Материалы для 1-го теста. #2 Условия 15 XP Вы пол…" at bounding box center [518, 249] width 1037 height 498
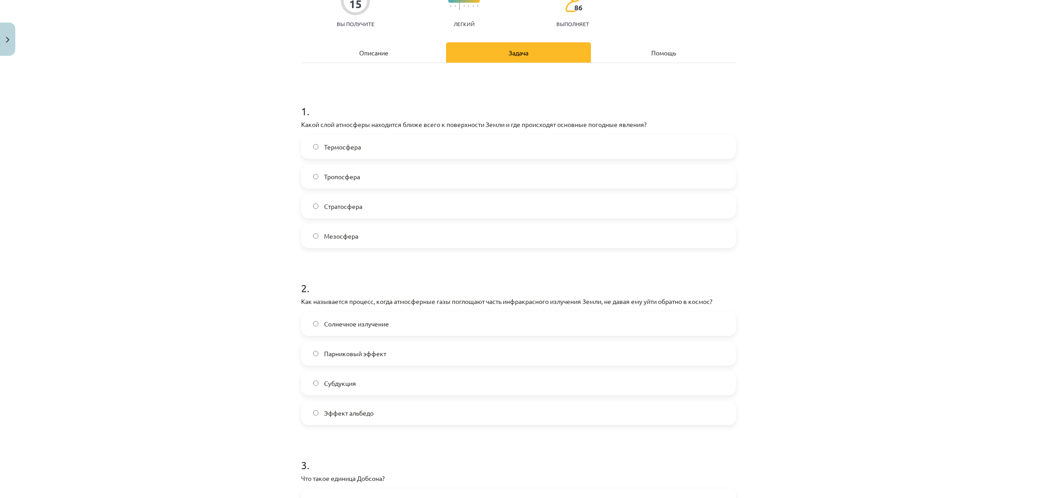
click at [350, 178] on font "Тропосфера" at bounding box center [342, 176] width 36 height 8
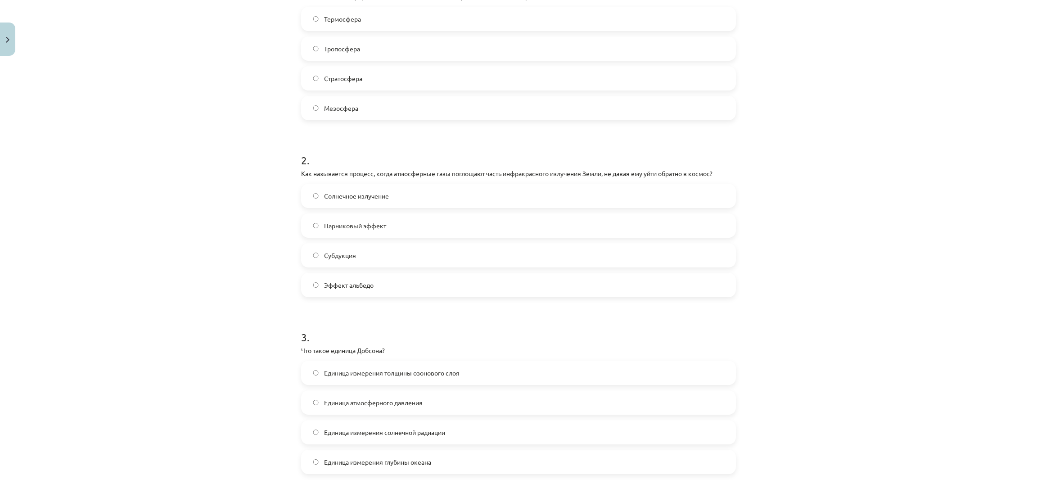
scroll to position [225, 0]
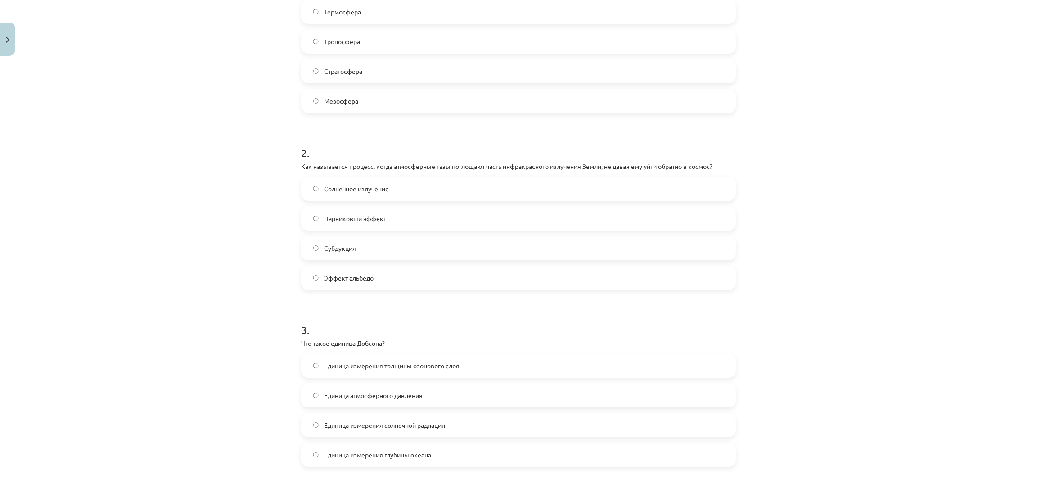
click at [331, 189] on font "Солнечное излучение" at bounding box center [356, 188] width 65 height 8
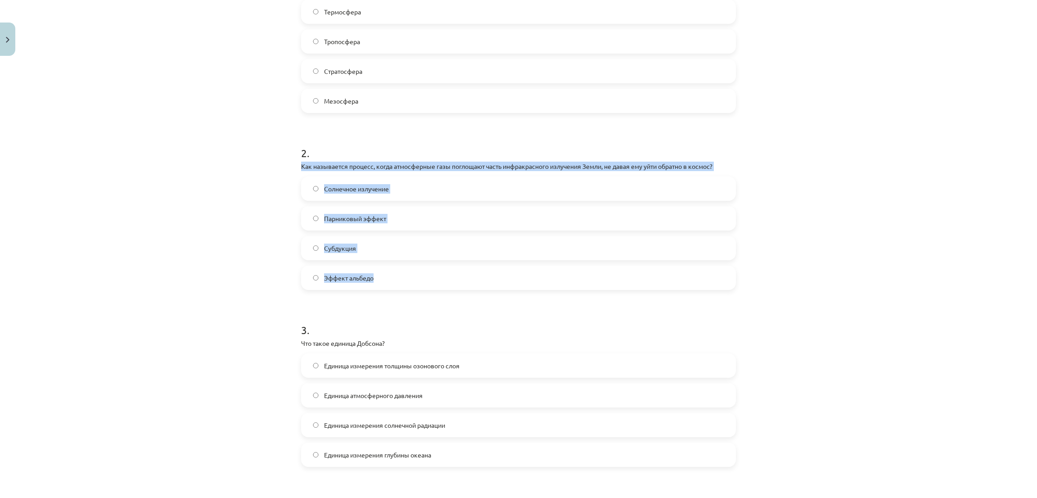
drag, startPoint x: 285, startPoint y: 169, endPoint x: 644, endPoint y: 275, distance: 374.8
click at [644, 275] on div "Тема: География I - 11 класс. Материалы для 1-го теста. #2 Условия 15 XP Вы пол…" at bounding box center [518, 249] width 1037 height 498
copy div "Как называется процесс, когда атмосферные газы поглощают часть инфракрасного из…"
drag, startPoint x: 213, startPoint y: 208, endPoint x: 359, endPoint y: 187, distance: 147.3
click at [214, 208] on div "Тема: География I - 11 класс. Материалы для 1-го теста. #2 Условия 15 XP Вы пол…" at bounding box center [518, 249] width 1037 height 498
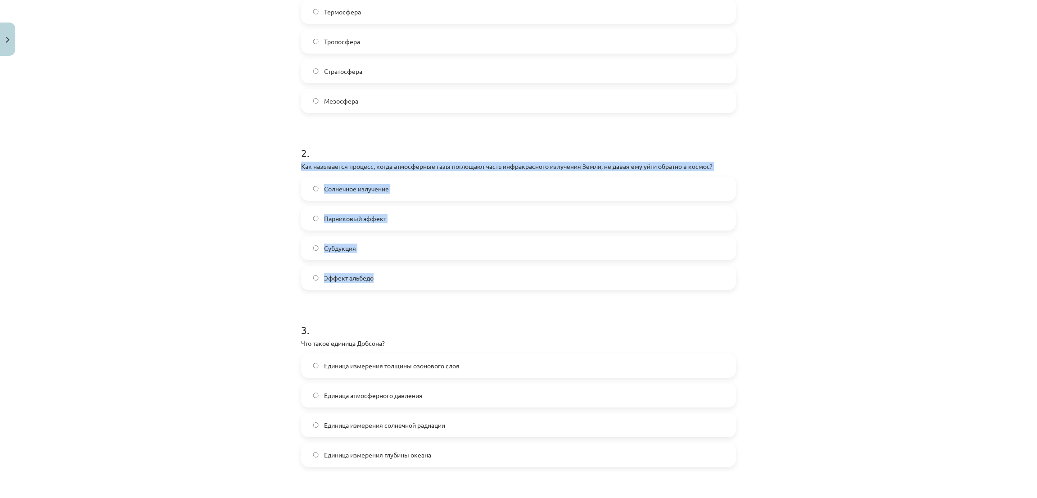
click at [417, 221] on label "Парниковый эффект" at bounding box center [518, 218] width 433 height 22
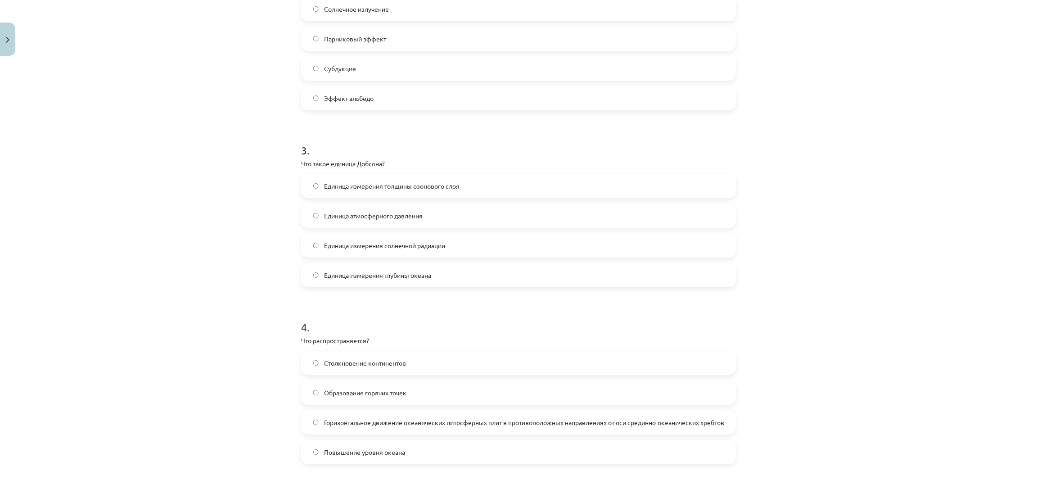
scroll to position [427, 0]
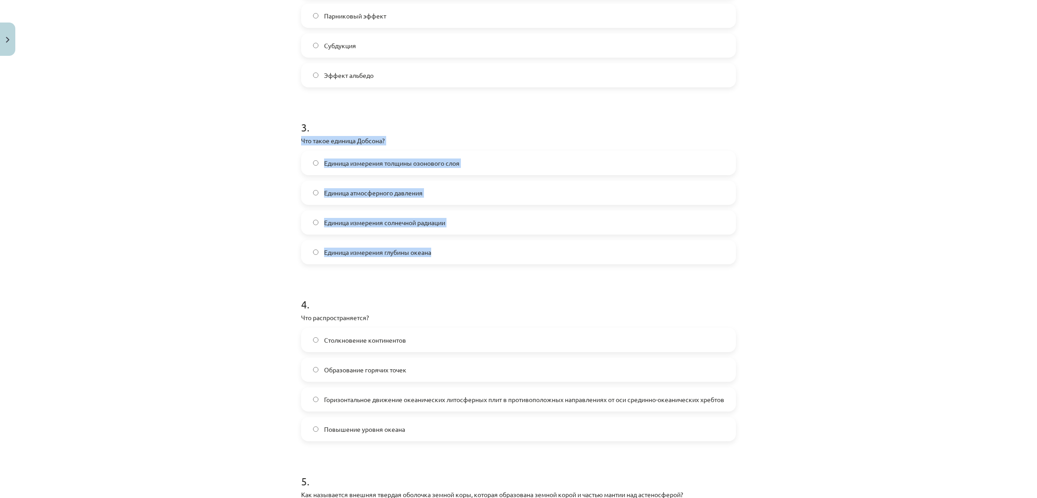
drag, startPoint x: 289, startPoint y: 141, endPoint x: 453, endPoint y: 249, distance: 196.0
click at [453, 249] on div "Тема: География I - 11 класс. Материалы для 1-го теста. #2 Условия 15 XP Вы пол…" at bounding box center [518, 249] width 1037 height 498
copy div "Что такое единица Добсона? Единица измерения толщины озонового слоя Единица атм…"
click at [231, 238] on div "Тема: География I - 11 класс. Материалы для 1-го теста. #2 Условия 15 XP Вы пол…" at bounding box center [518, 249] width 1037 height 498
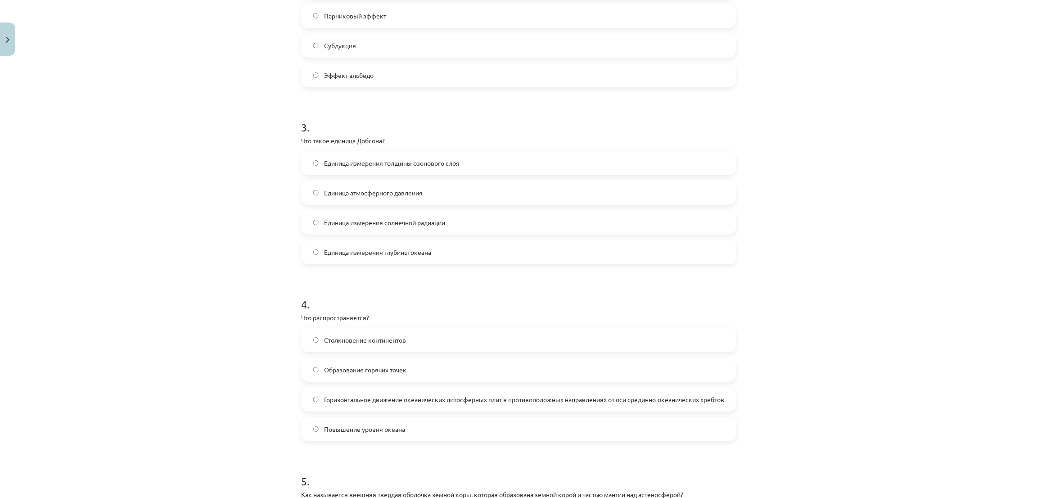
click at [422, 158] on span "Единица измерения толщины озонового слоя" at bounding box center [391, 162] width 135 height 9
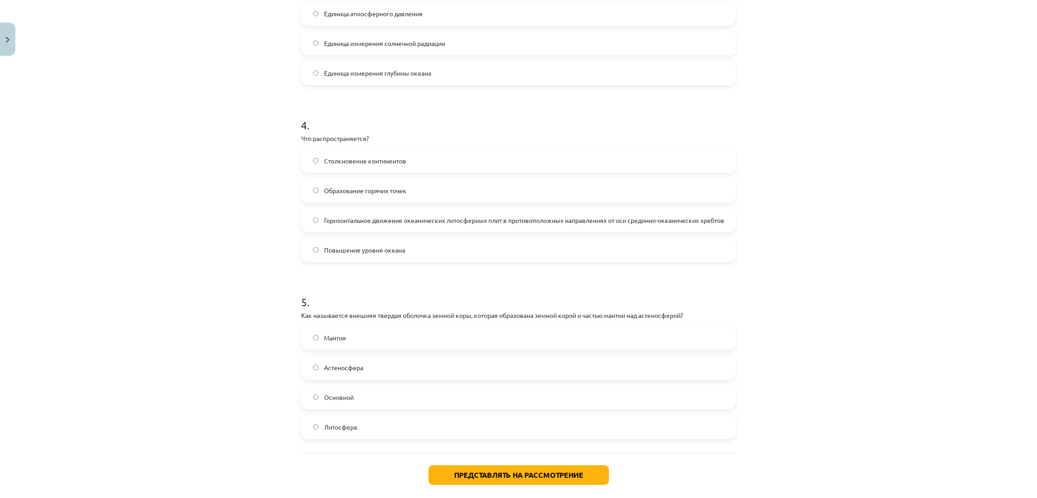
scroll to position [630, 0]
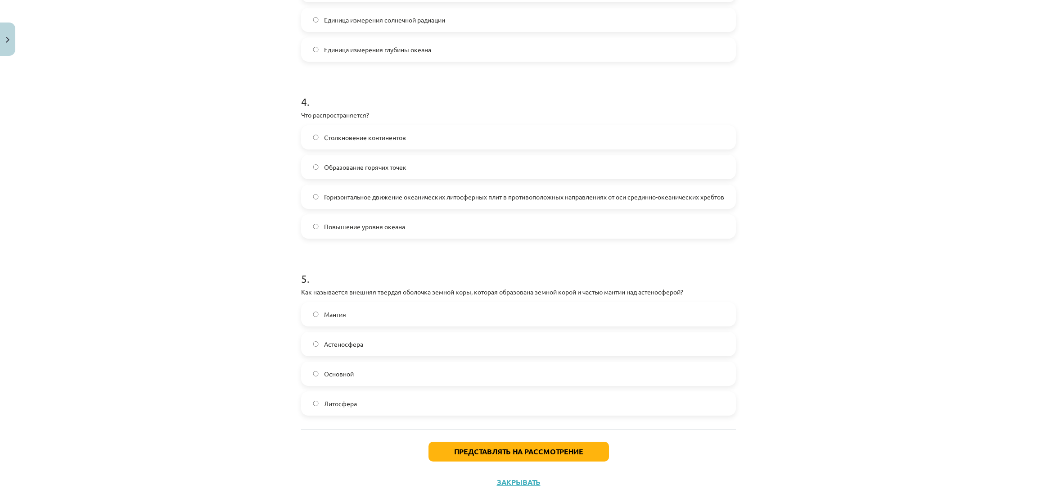
click at [306, 202] on label "Горизонтальное движение океанических литосферных плит в противоположных направл…" at bounding box center [518, 196] width 433 height 22
drag, startPoint x: 281, startPoint y: 103, endPoint x: 264, endPoint y: 147, distance: 47.0
click at [264, 147] on div "Тема: География I - 11 класс. Материалы для 1-го теста. #2 Условия 15 XP Вы пол…" at bounding box center [518, 249] width 1037 height 498
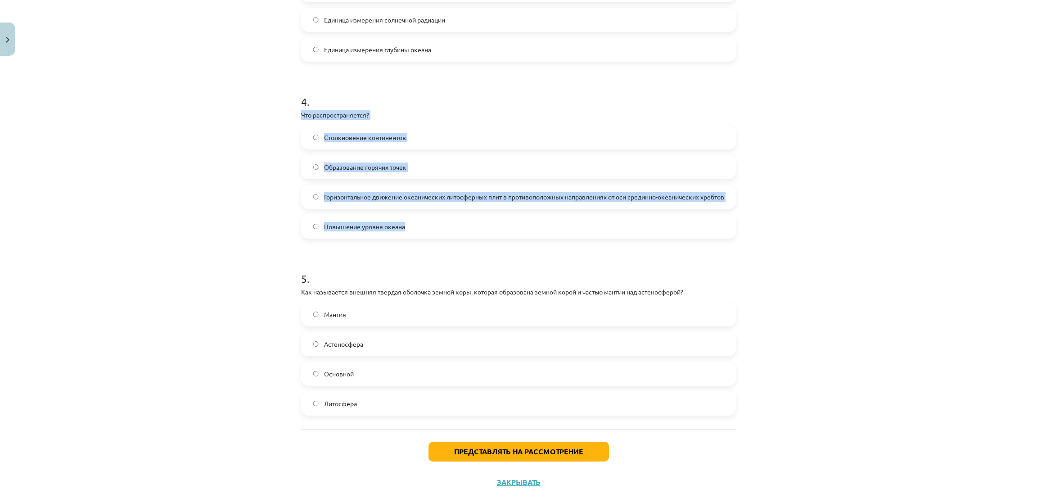
drag, startPoint x: 278, startPoint y: 120, endPoint x: 468, endPoint y: 224, distance: 217.2
click at [468, 224] on div "Тема: География I - 11 класс. Материалы для 1-го теста. #2 Условия 15 XP Вы пол…" at bounding box center [518, 249] width 1037 height 498
copy div "Что распространяется? Столкновение континентов Образование горячих точек Горизо…"
click at [195, 173] on div "Тема: География I - 11 класс. Материалы для 1-го теста. #2 Условия 15 XP Вы пол…" at bounding box center [518, 249] width 1037 height 498
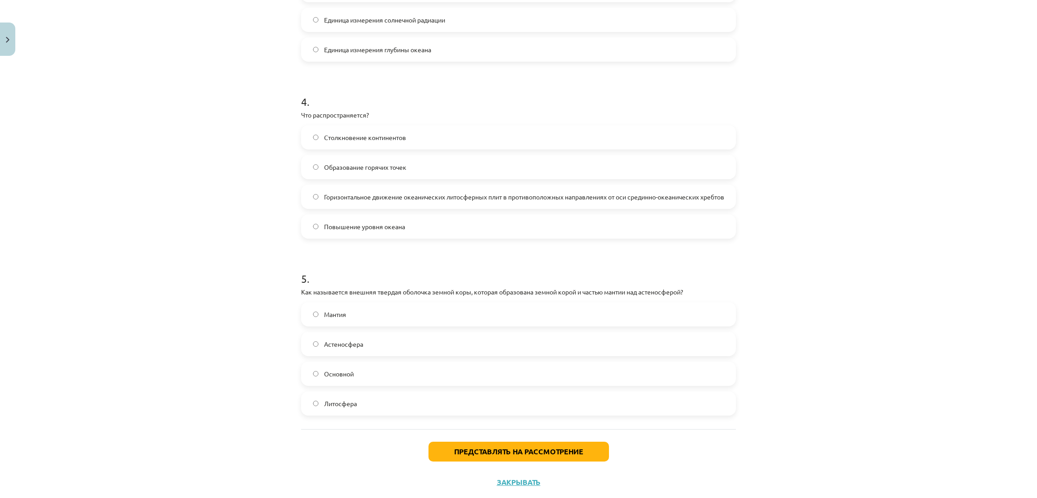
scroll to position [652, 0]
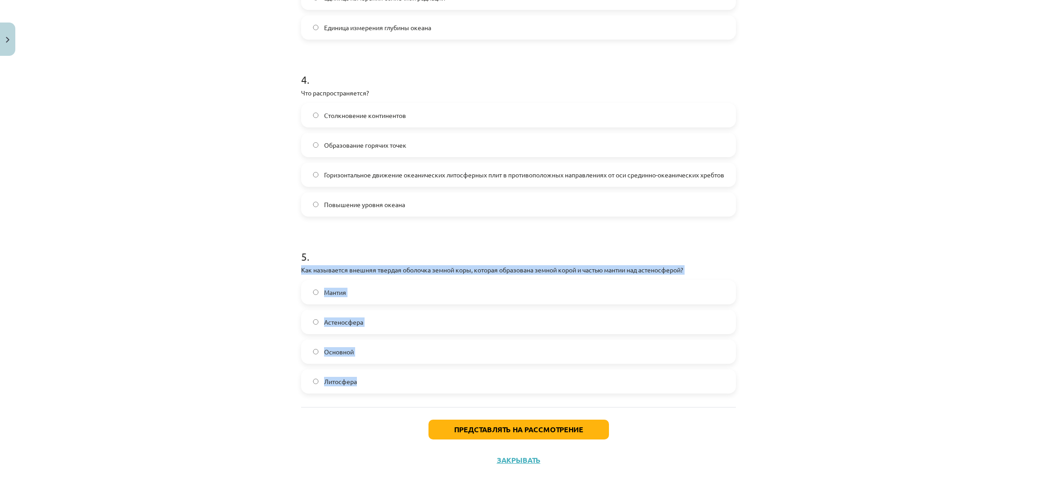
drag, startPoint x: 282, startPoint y: 263, endPoint x: 409, endPoint y: 374, distance: 168.7
click at [409, 374] on div "Тема: География I - 11 класс. Материалы для 1-го теста. #2 Условия 15 XP Вы пол…" at bounding box center [518, 249] width 1037 height 498
click at [309, 324] on label "Астеносфера" at bounding box center [518, 321] width 433 height 22
drag, startPoint x: 292, startPoint y: 270, endPoint x: 412, endPoint y: 376, distance: 160.0
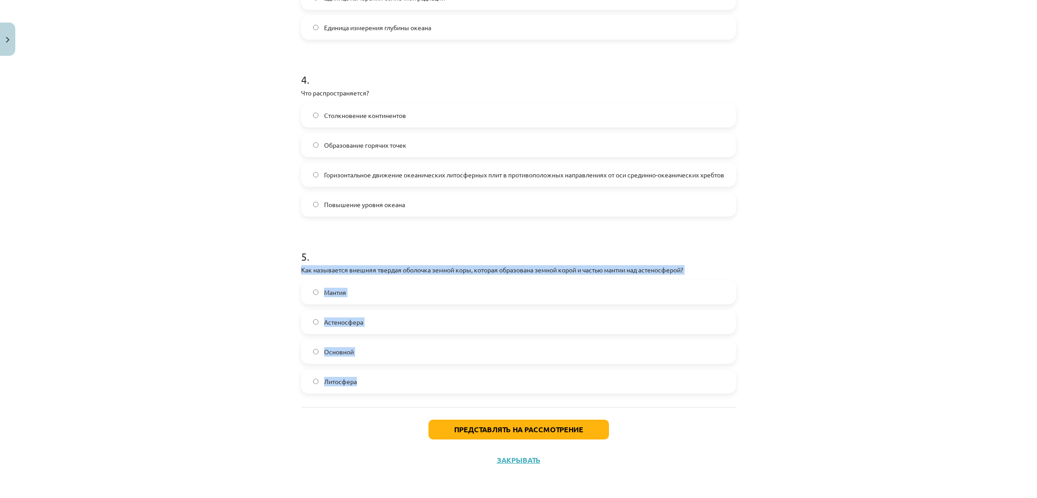
copy div "Как называется внешняя твердая оболочка земной коры, которая образована земной …"
click at [306, 387] on label "Литосфера" at bounding box center [518, 381] width 433 height 22
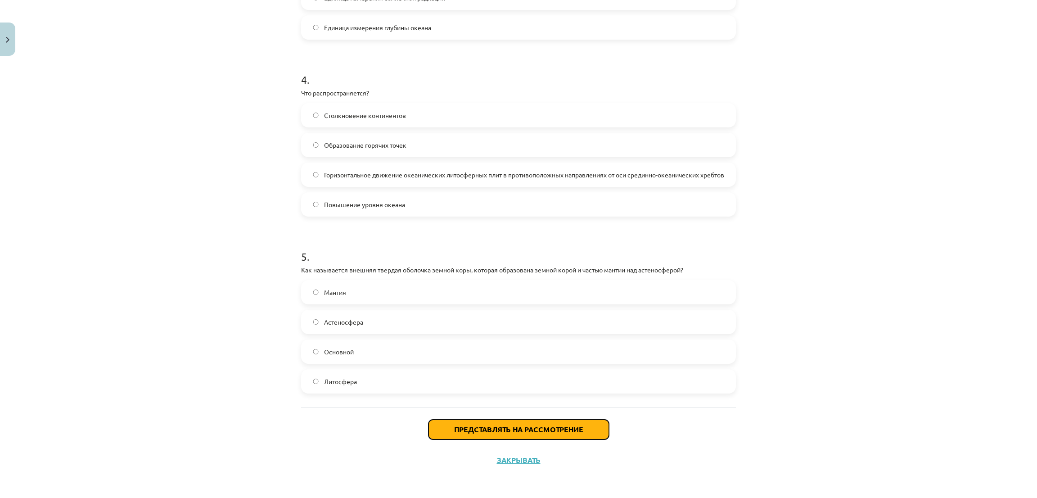
click at [436, 422] on button "Представлять на рассмотрение" at bounding box center [518, 429] width 180 height 20
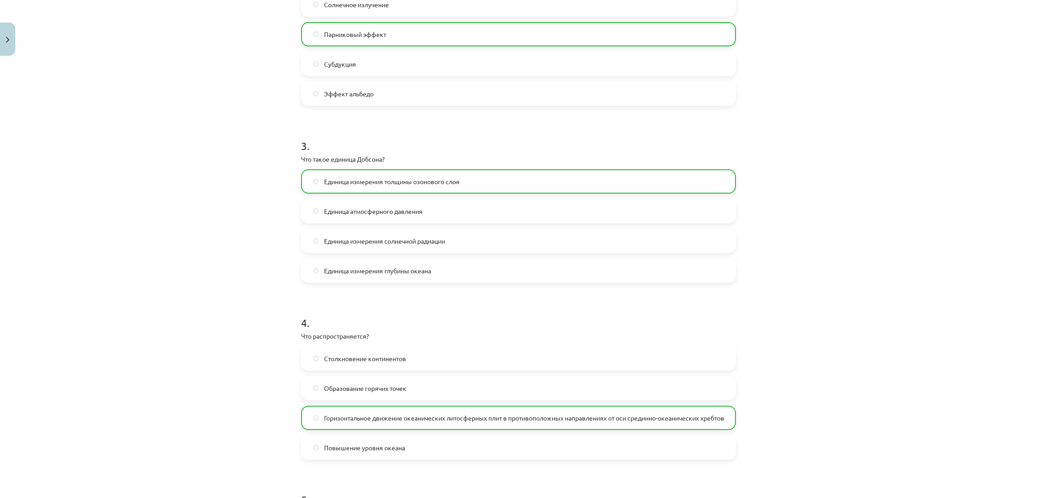
scroll to position [681, 0]
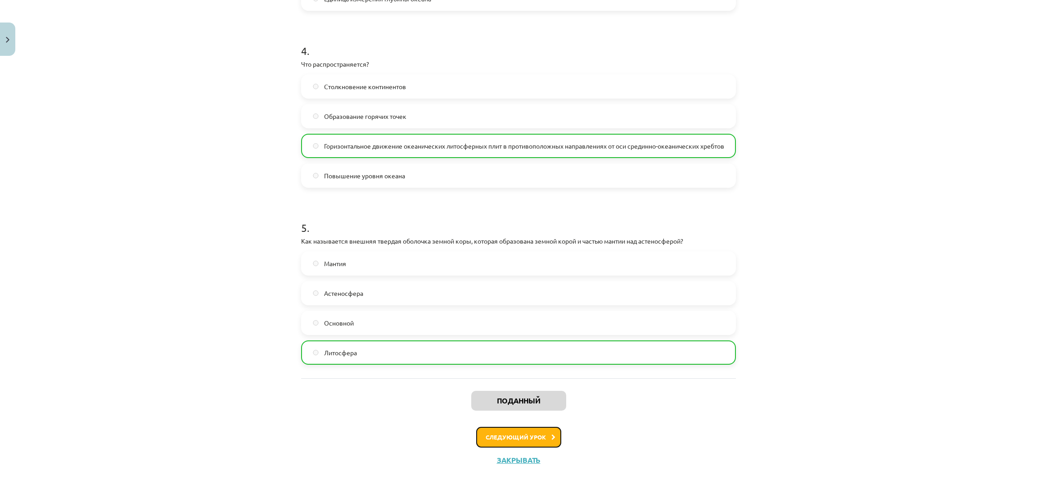
click at [488, 430] on button "Следующий урок" at bounding box center [518, 436] width 85 height 21
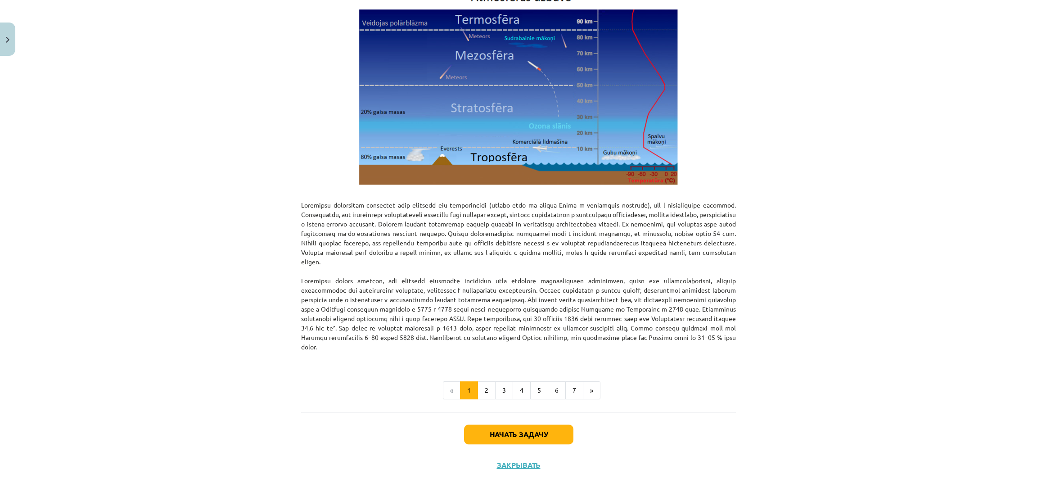
scroll to position [1035, 0]
click at [489, 444] on button "Начать задачу" at bounding box center [518, 434] width 109 height 20
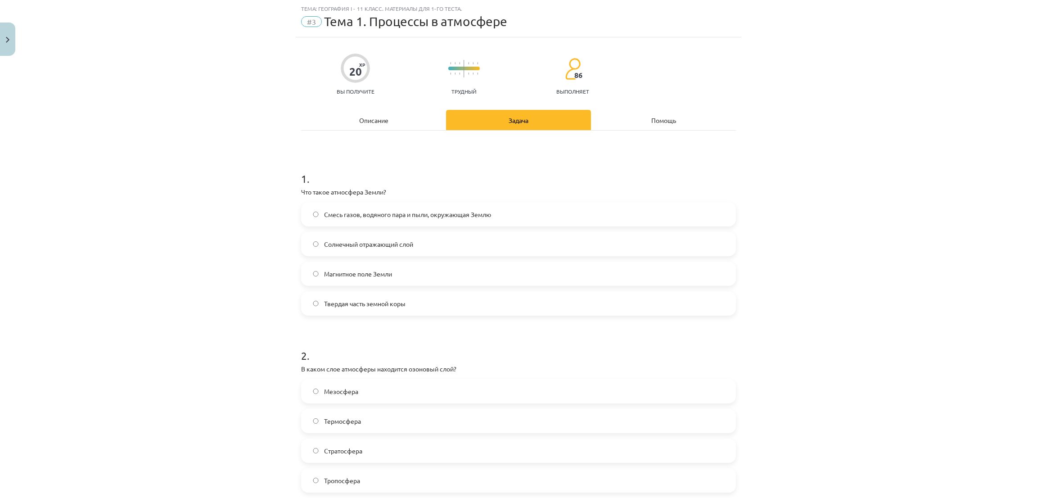
scroll to position [90, 0]
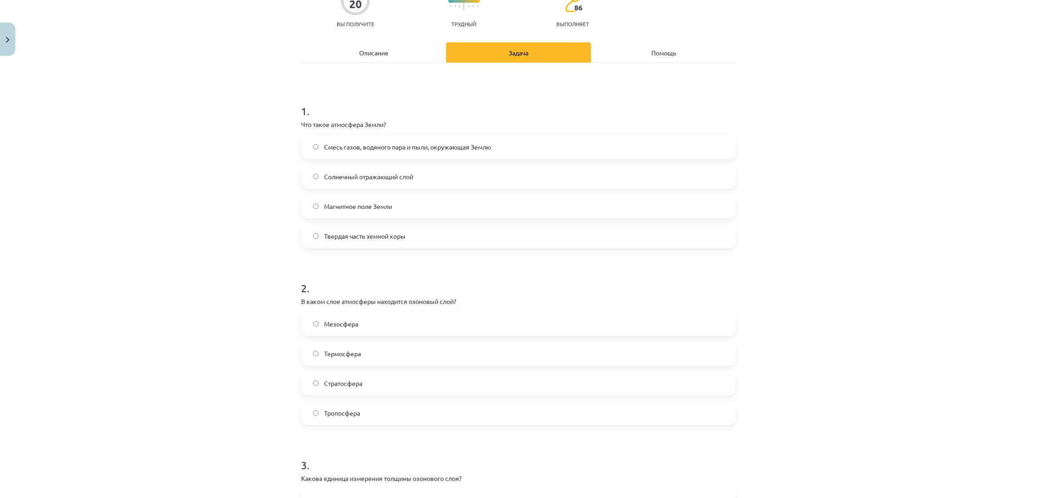
click at [306, 145] on label "Смесь газов, водяного пара и пыли, окружающая Землю" at bounding box center [518, 146] width 433 height 22
drag, startPoint x: 281, startPoint y: 130, endPoint x: 189, endPoint y: 181, distance: 104.9
click at [189, 181] on div "Тема: География I - 11 класс. Материалы для 1-го теста. #3 Тема 1. Процессы в а…" at bounding box center [518, 249] width 1037 height 498
click at [272, 160] on div "Тема: География I - 11 класс. Материалы для 1-го теста. #3 Тема 1. Процессы в а…" at bounding box center [518, 249] width 1037 height 498
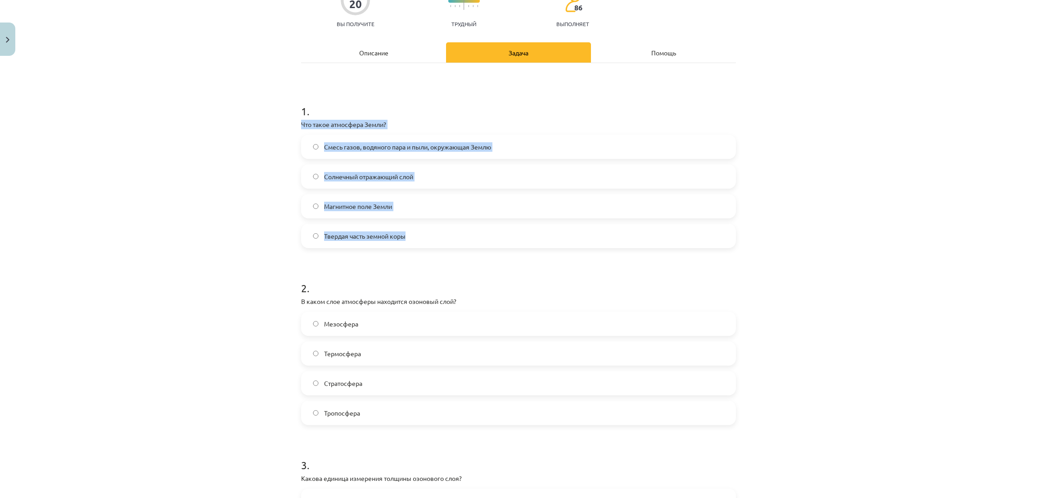
drag, startPoint x: 285, startPoint y: 125, endPoint x: 480, endPoint y: 227, distance: 219.7
click at [480, 227] on div "Тема: География I - 11 класс. Материалы для 1-го теста. #3 Тема 1. Процессы в а…" at bounding box center [518, 249] width 1037 height 498
copy div "Что такое атмосфера Земли? Смесь газов, водяного пара и пыли, окружающая Землю …"
click at [163, 119] on div "Тема: География I - 11 класс. Материалы для 1-го теста. #3 Тема 1. Процессы в а…" at bounding box center [518, 249] width 1037 height 498
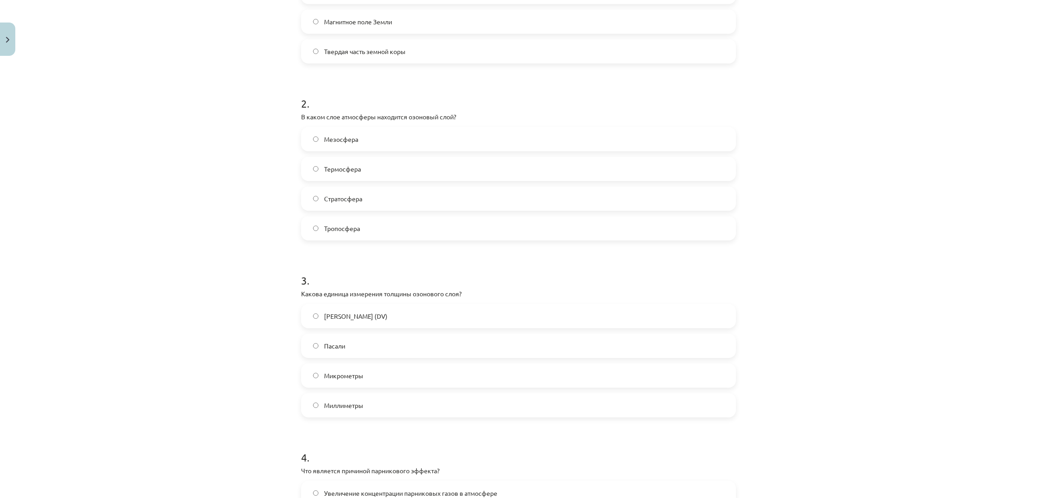
scroll to position [292, 0]
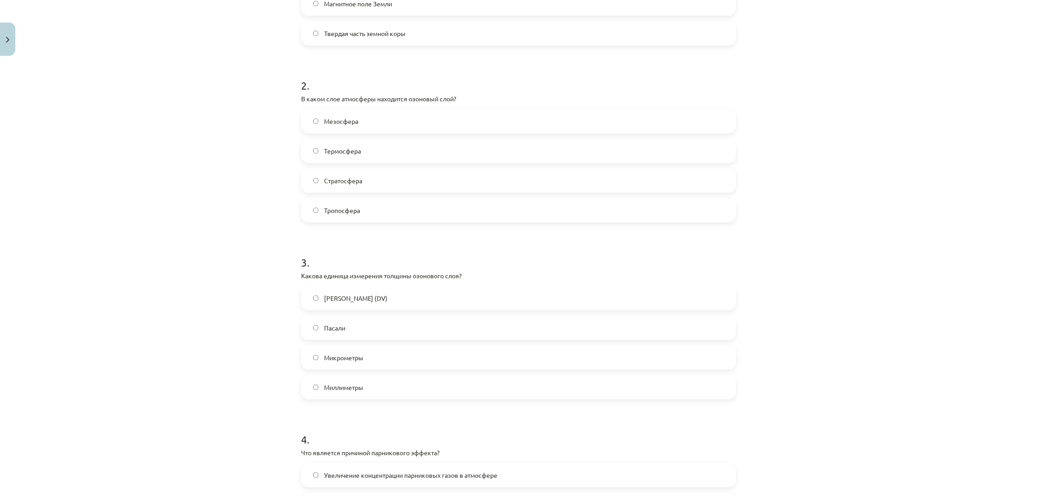
click at [374, 203] on label "Тропосфера" at bounding box center [518, 210] width 433 height 22
click at [332, 179] on font "Стратосфера" at bounding box center [343, 180] width 38 height 8
click at [324, 124] on font "Мезосфера" at bounding box center [341, 121] width 34 height 8
drag, startPoint x: 288, startPoint y: 98, endPoint x: 475, endPoint y: 202, distance: 213.9
click at [475, 202] on div "Тема: География I - 11 класс. Материалы для 1-го теста. #3 Тема 1. Процессы в а…" at bounding box center [518, 249] width 1037 height 498
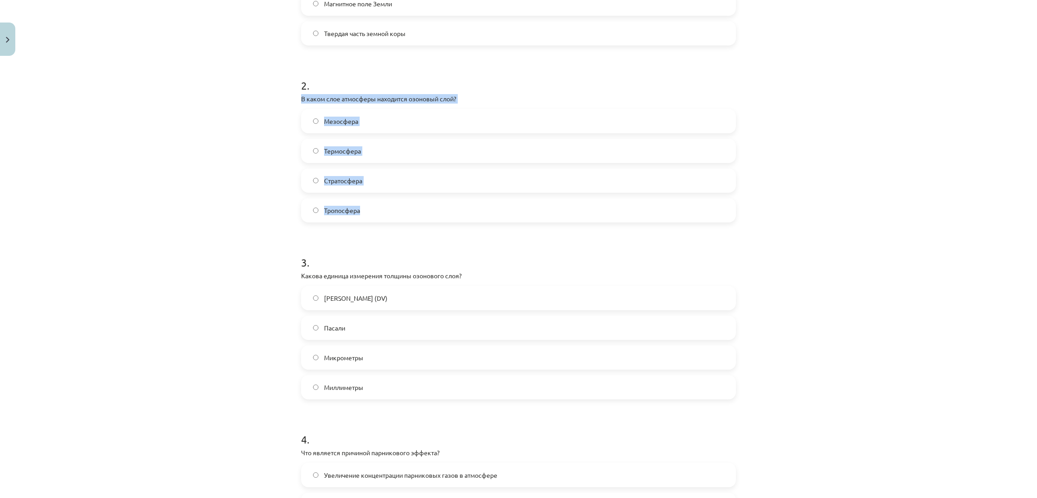
copy div "В каком слое атмосферы находится озоновый слой? Мезосфера Термосфера Стратосфер…"
click at [324, 181] on font "Стратосфера" at bounding box center [343, 180] width 38 height 8
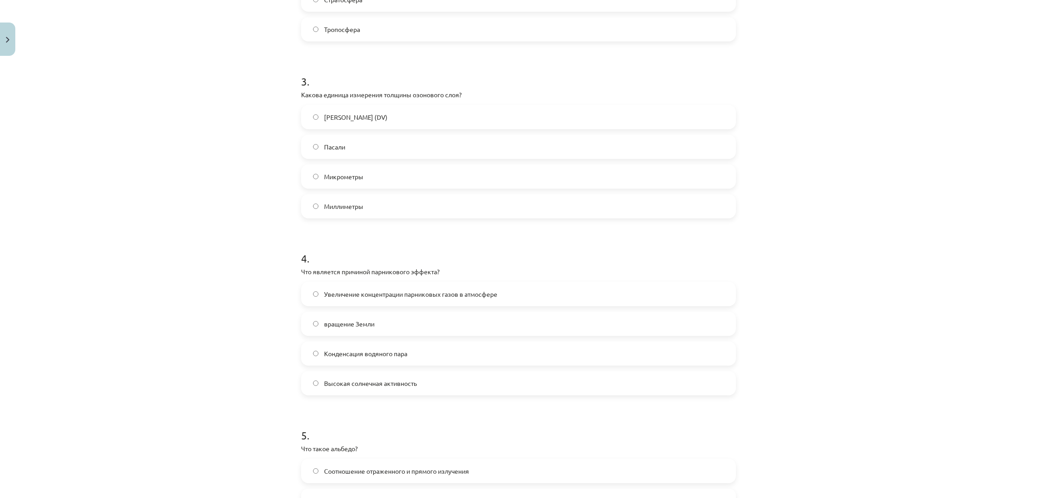
scroll to position [495, 0]
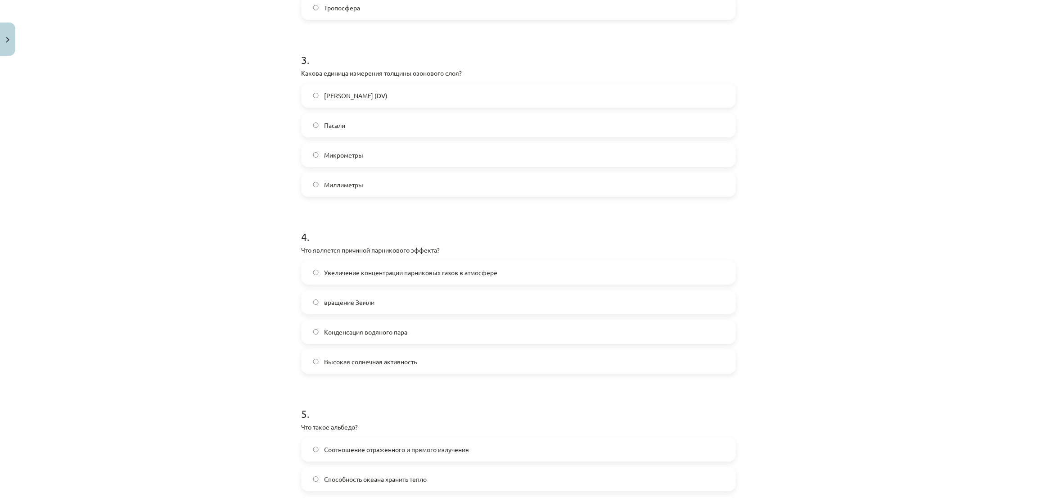
click at [345, 161] on label "Микрометры" at bounding box center [518, 155] width 433 height 22
drag, startPoint x: 290, startPoint y: 72, endPoint x: 474, endPoint y: 194, distance: 220.6
click at [474, 194] on div "20 XP Вы получите Трудный 86 выполняет Описание Задача Помощь 1 . Что такое атм…" at bounding box center [518, 98] width 445 height 1067
copy div "Какова единица измерения толщины озонового слоя? Блок Добсона (DV) Пасали Микро…"
click at [281, 89] on div "Тема: География I - 11 класс. Материалы для 1-го теста. #3 Тема 1. Процессы в а…" at bounding box center [518, 249] width 1037 height 498
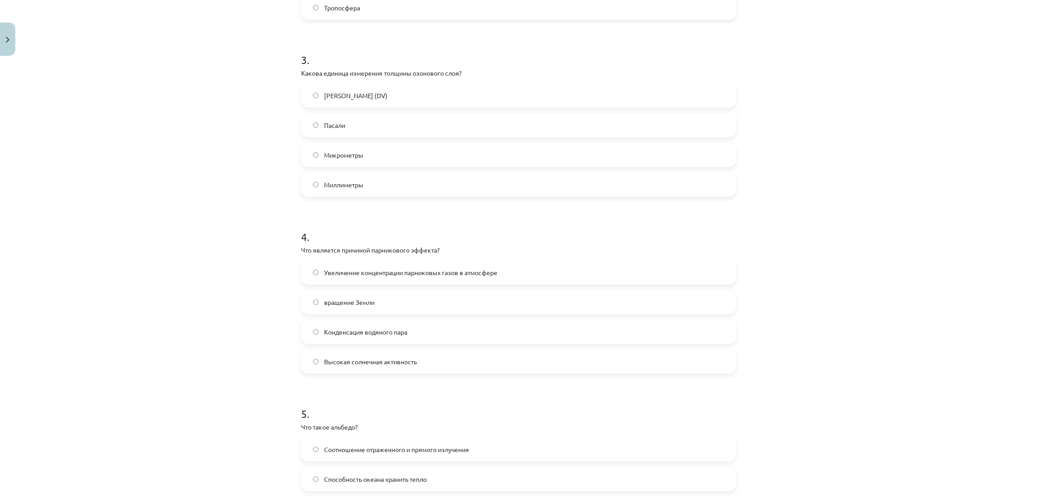
click at [306, 97] on label "Блок Добсона (DV)" at bounding box center [518, 95] width 433 height 22
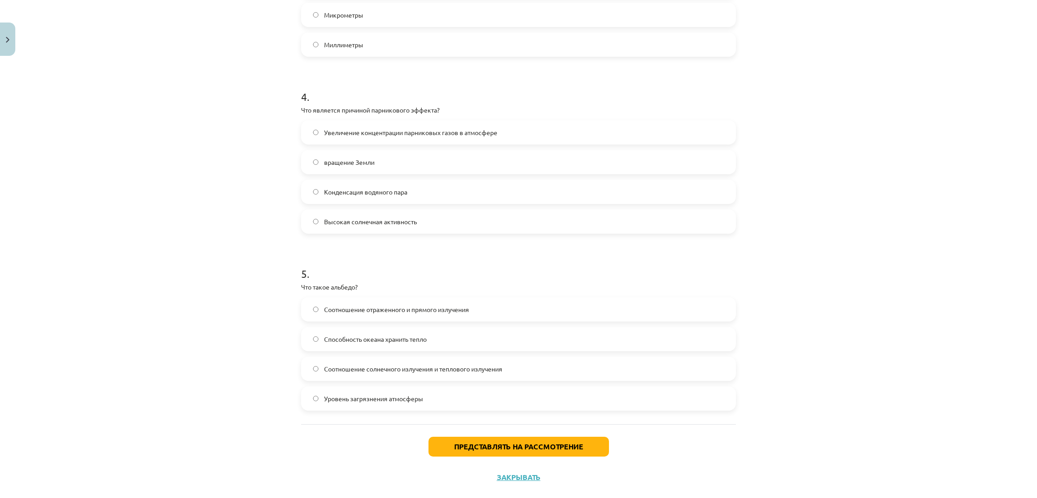
scroll to position [652, 0]
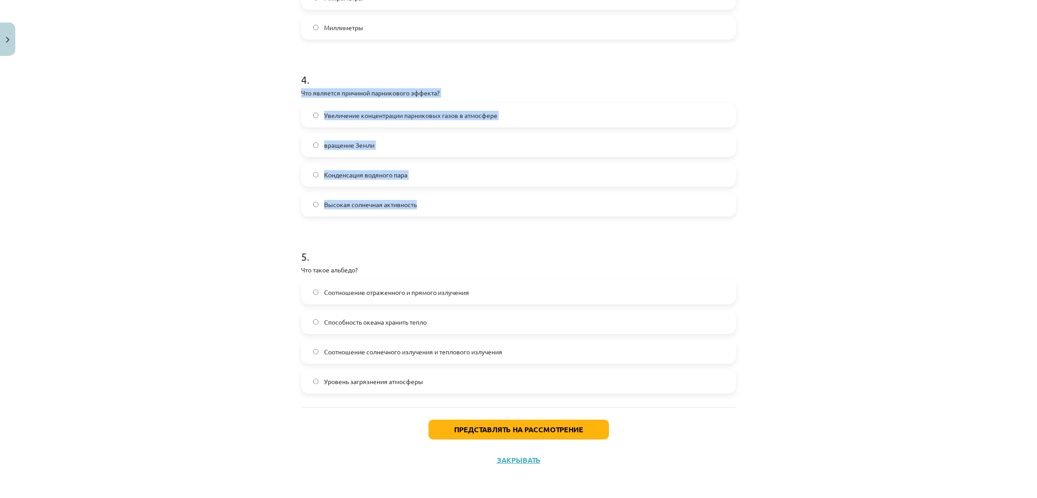
drag, startPoint x: 289, startPoint y: 93, endPoint x: 492, endPoint y: 188, distance: 224.0
click at [492, 188] on div "Тема: География I - 11 класс. Материалы для 1-го теста. #3 Тема 1. Процессы в а…" at bounding box center [518, 249] width 1037 height 498
copy div "Что является причиной парникового эффекта? Увеличение концентрации парниковых г…"
drag, startPoint x: 218, startPoint y: 113, endPoint x: 233, endPoint y: 111, distance: 15.0
click at [218, 114] on div "Тема: География I - 11 класс. Материалы для 1-го теста. #3 Тема 1. Процессы в а…" at bounding box center [518, 249] width 1037 height 498
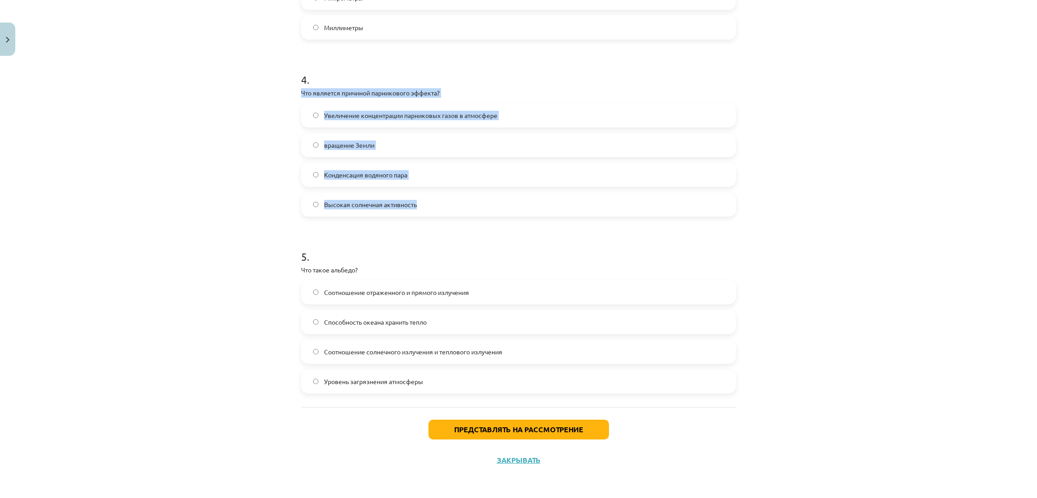
click at [442, 114] on font "Увеличение концентрации парниковых газов в атмосфере" at bounding box center [410, 115] width 173 height 8
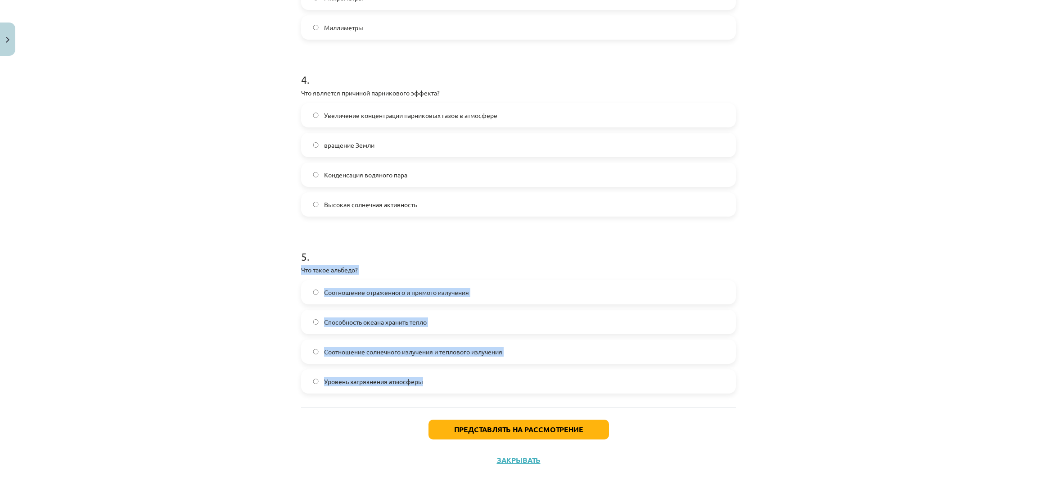
drag, startPoint x: 352, startPoint y: 270, endPoint x: 417, endPoint y: 326, distance: 86.1
click at [447, 373] on div "Тема: География I - 11 класс. Материалы для 1-го теста. #3 Тема 1. Процессы в а…" at bounding box center [518, 249] width 1037 height 498
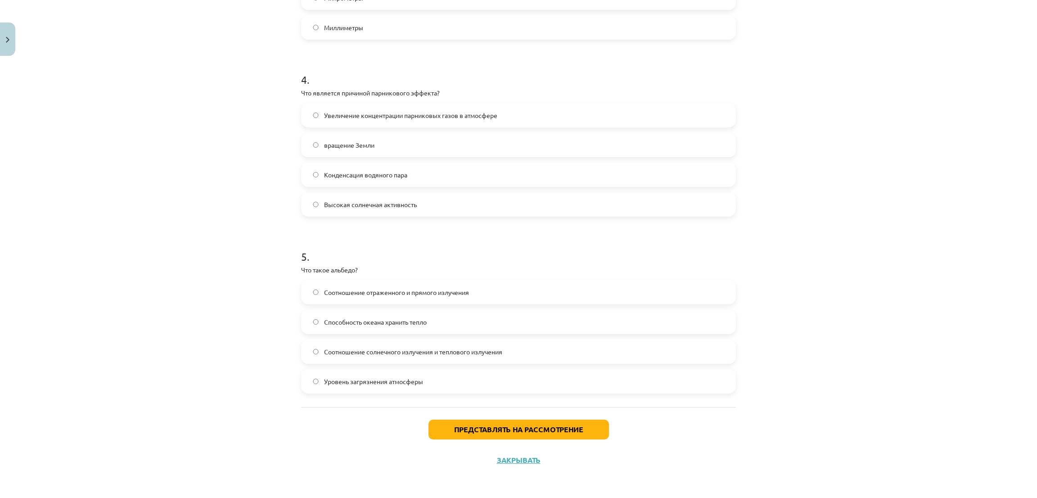
click at [225, 261] on div "Тема: География I - 11 класс. Материалы для 1-го теста. #3 Тема 1. Процессы в а…" at bounding box center [518, 249] width 1037 height 498
click at [402, 355] on span "Соотношение солнечного излучения и теплового излучения" at bounding box center [413, 351] width 178 height 9
click at [563, 435] on button "Представлять на рассмотрение" at bounding box center [518, 429] width 180 height 20
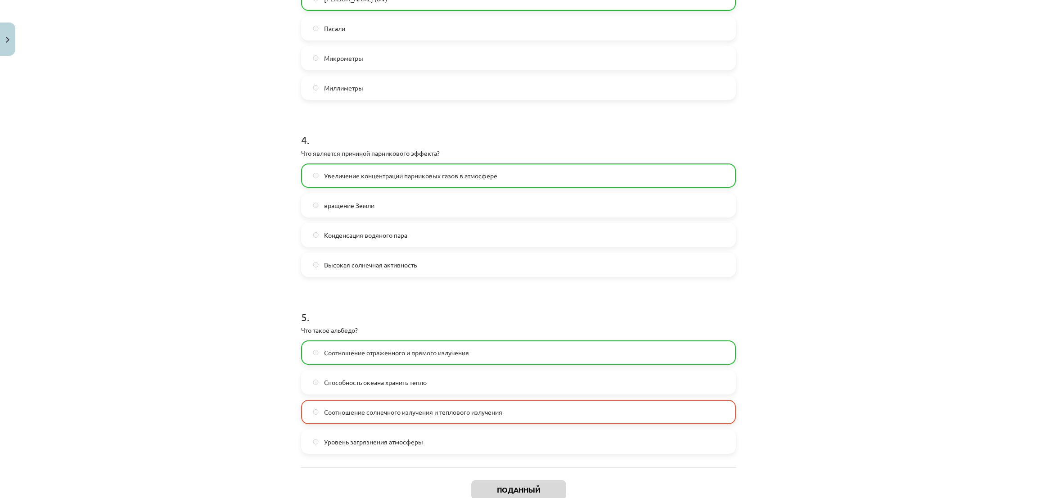
scroll to position [681, 0]
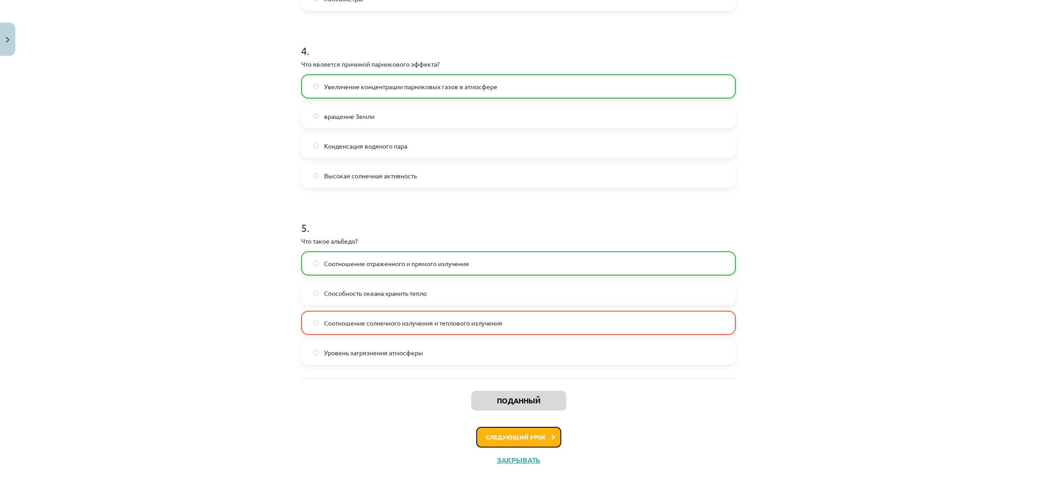
click at [483, 432] on button "Следующий урок" at bounding box center [518, 436] width 85 height 21
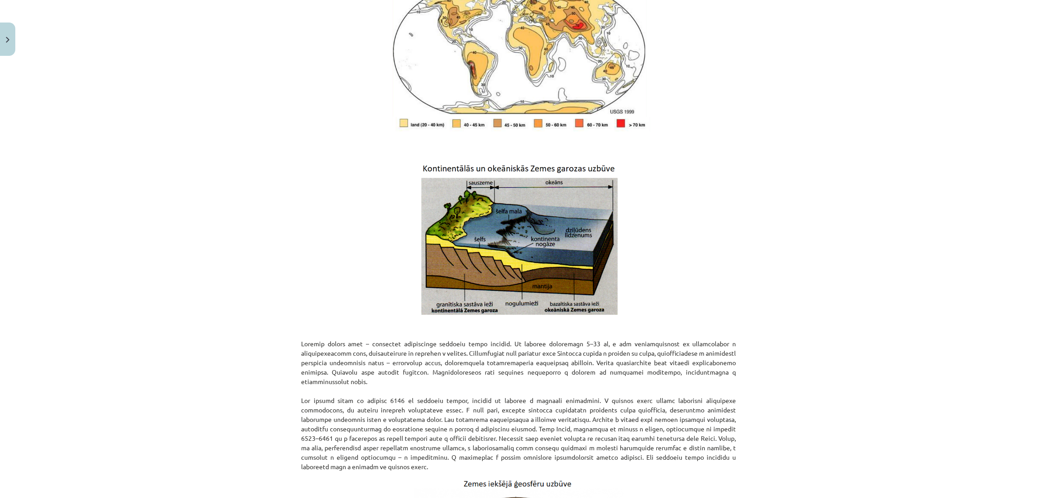
scroll to position [857, 0]
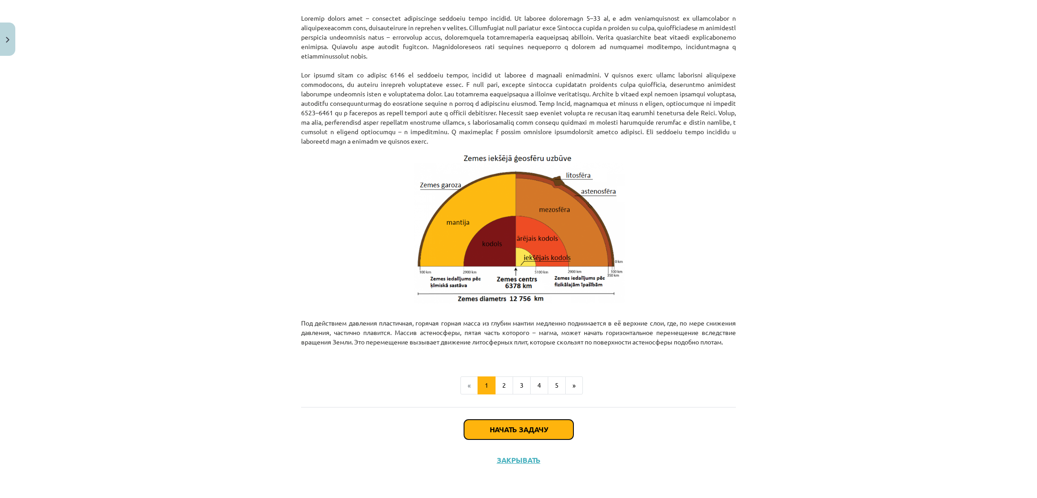
click at [518, 430] on font "Начать задачу" at bounding box center [518, 428] width 58 height 9
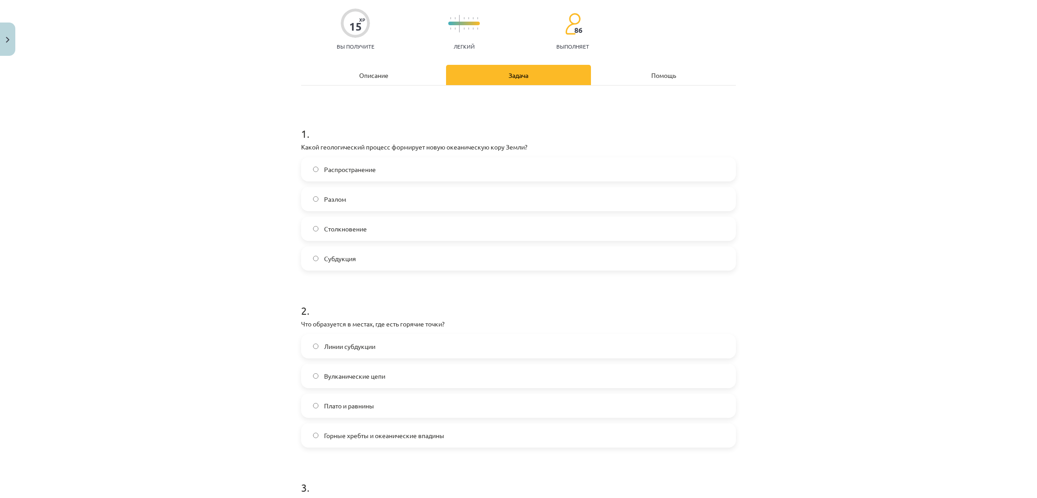
scroll to position [90, 0]
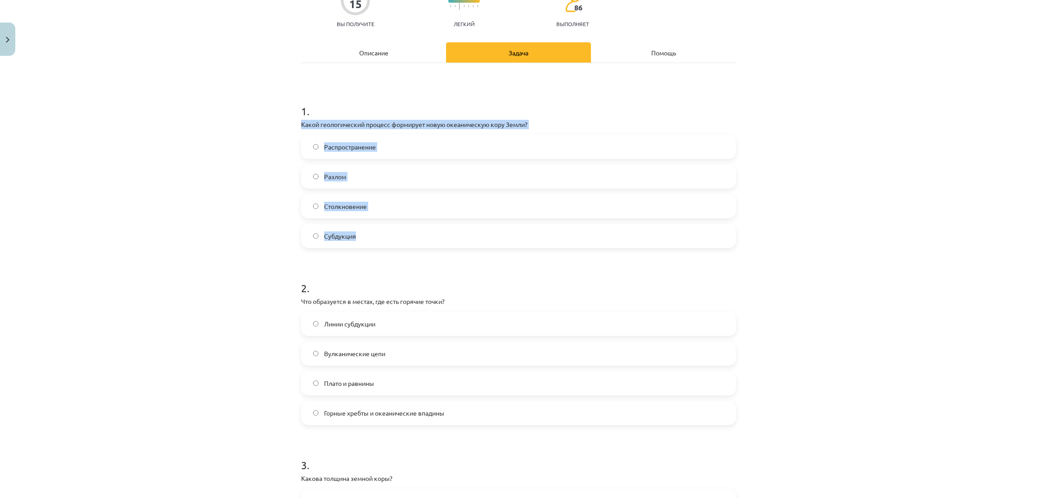
drag, startPoint x: 279, startPoint y: 117, endPoint x: 403, endPoint y: 192, distance: 144.4
click at [408, 219] on div "Тема: География I - 11 класс. Материалы для 1-го теста. #4 Тема 2. Эндогенные и…" at bounding box center [518, 249] width 1037 height 498
copy div "Какой геологический процесс формирует новую океаническую кору Земли? Распростра…"
click at [241, 285] on div "Тема: География I - 11 класс. Материалы для 1-го теста. #4 Тема 2. Эндогенные и…" at bounding box center [518, 249] width 1037 height 498
click at [323, 135] on label "Распространение" at bounding box center [518, 146] width 433 height 22
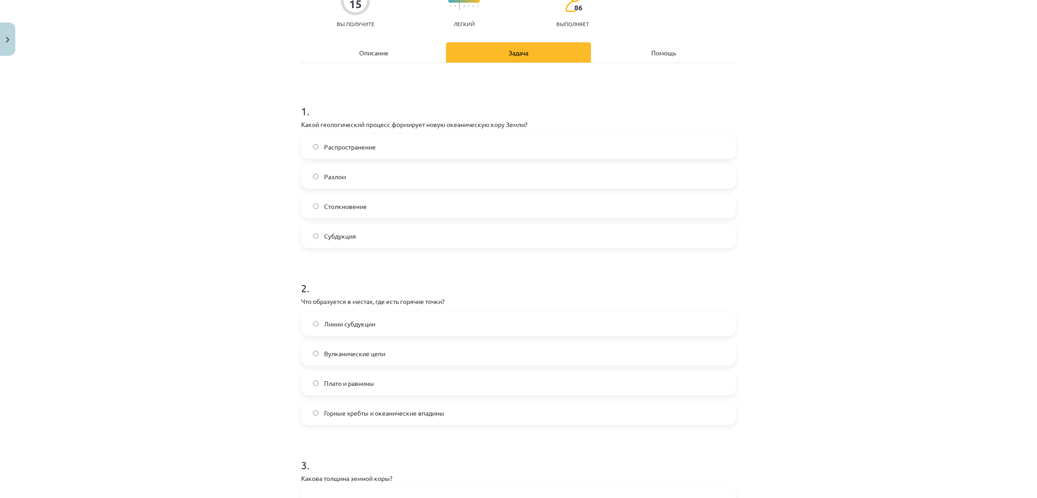
scroll to position [292, 0]
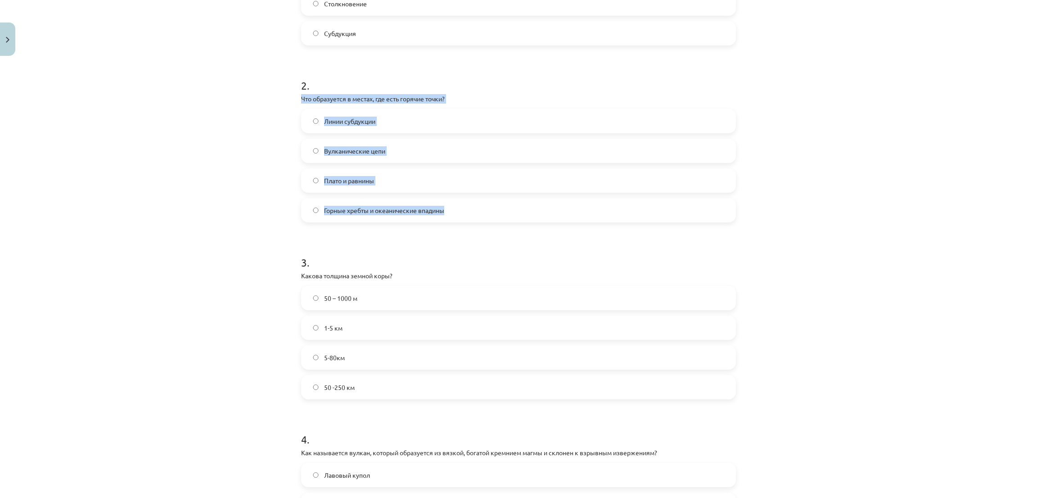
drag, startPoint x: 390, startPoint y: 101, endPoint x: 471, endPoint y: 198, distance: 126.5
click at [471, 198] on div "Тема: География I - 11 класс. Материалы для 1-го теста. #4 Тема 2. Эндогенные и…" at bounding box center [518, 249] width 1037 height 498
drag, startPoint x: 224, startPoint y: 204, endPoint x: 290, endPoint y: 171, distance: 73.6
click at [224, 202] on div "Тема: География I - 11 класс. Материалы для 1-го теста. #4 Тема 2. Эндогенные и…" at bounding box center [518, 249] width 1037 height 498
click at [313, 155] on label "Вулканические цепи" at bounding box center [518, 150] width 433 height 22
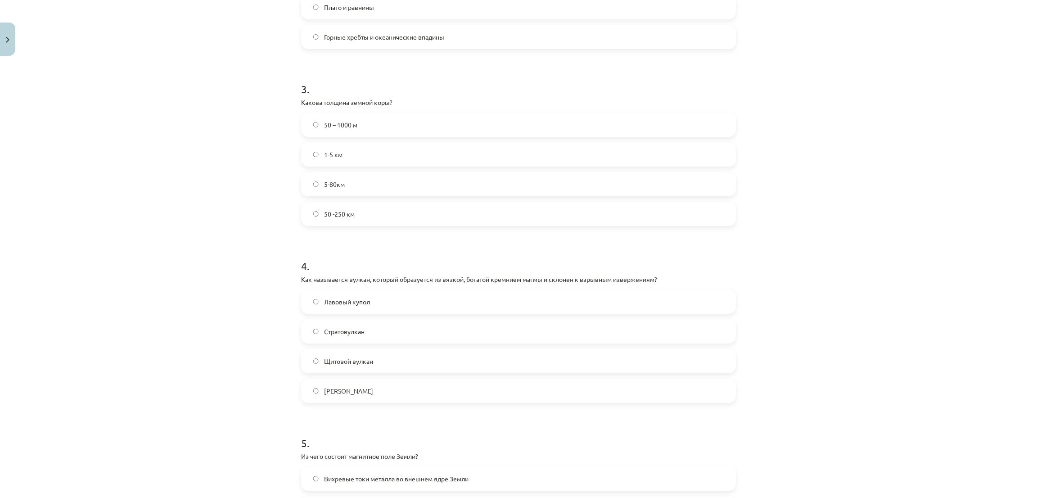
scroll to position [495, 0]
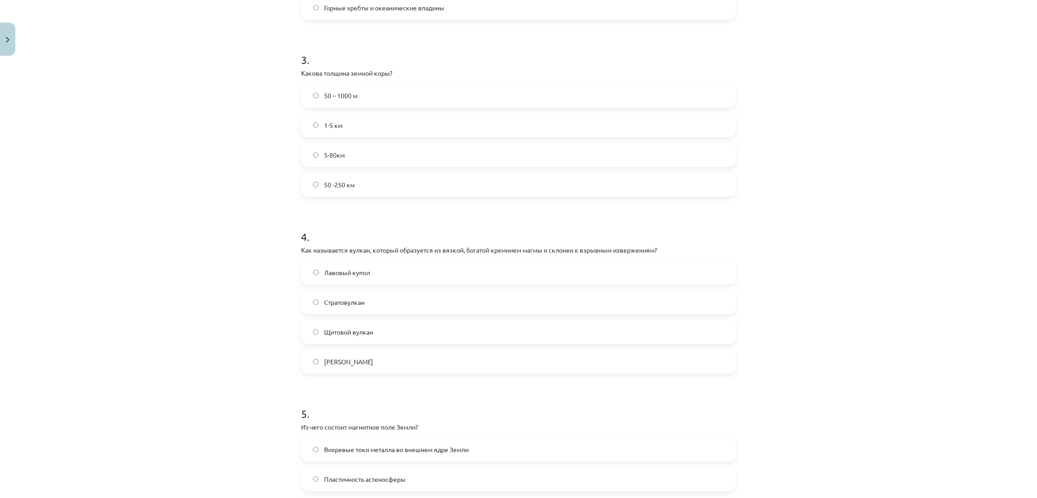
click at [334, 128] on font "1-5 км" at bounding box center [333, 125] width 18 height 8
drag, startPoint x: 280, startPoint y: 68, endPoint x: 415, endPoint y: 179, distance: 174.9
click at [415, 179] on div "Тема: География I - 11 класс. Материалы для 1-го теста. #4 Тема 2. Эндогенные и…" at bounding box center [518, 249] width 1037 height 498
click at [188, 86] on div "Тема: География I - 11 класс. Материалы для 1-го теста. #4 Тема 2. Эндогенные и…" at bounding box center [518, 249] width 1037 height 498
click at [304, 95] on label "50 – 1000 м" at bounding box center [518, 95] width 433 height 22
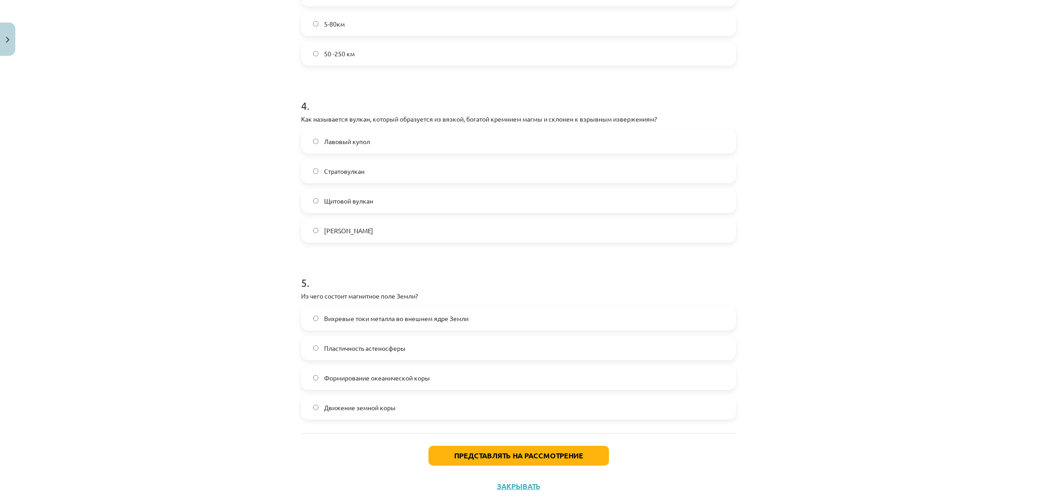
scroll to position [652, 0]
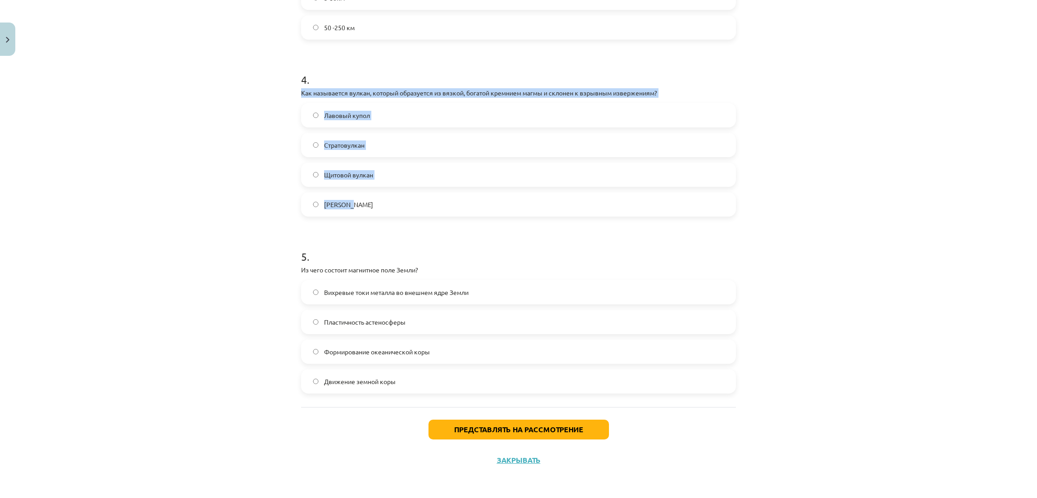
drag, startPoint x: 271, startPoint y: 87, endPoint x: 508, endPoint y: 200, distance: 262.6
click at [508, 200] on div "Тема: География I - 11 класс. Материалы для 1-го теста. #4 Тема 2. Эндогенные и…" at bounding box center [518, 249] width 1037 height 498
click at [382, 144] on label "Стратовулкан" at bounding box center [518, 145] width 433 height 22
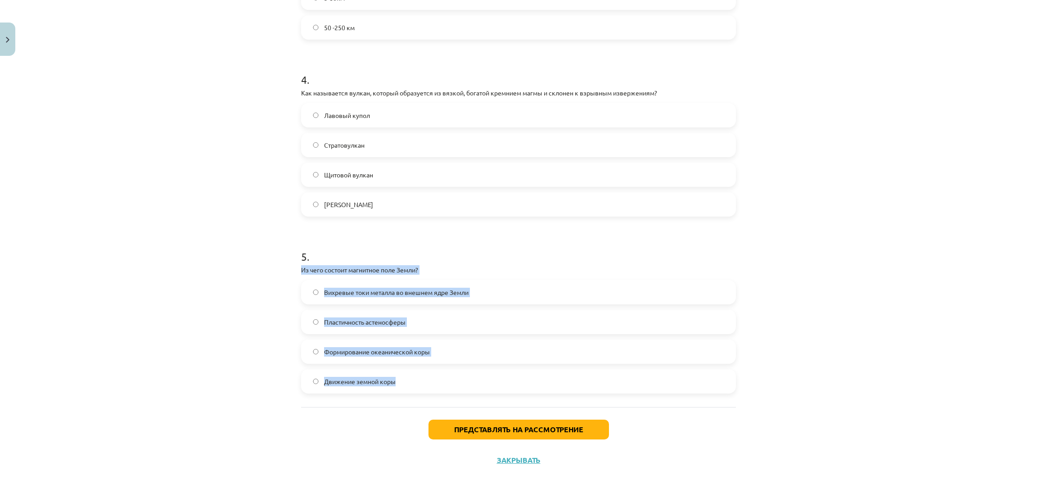
drag, startPoint x: 296, startPoint y: 269, endPoint x: 436, endPoint y: 364, distance: 168.4
click at [440, 375] on div "5 . Из чего состоит магнитное поле Земли? Вихревые токи металла во внешнем ядре…" at bounding box center [518, 313] width 435 height 159
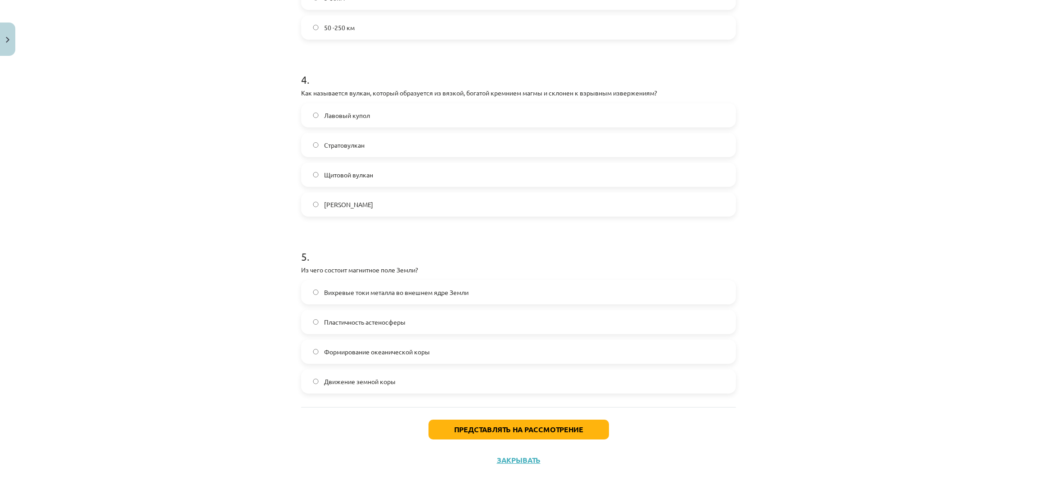
click at [162, 181] on div "Тема: География I - 11 класс. Материалы для 1-го теста. #4 Тема 2. Эндогенные и…" at bounding box center [518, 249] width 1037 height 498
click at [331, 295] on font "Вихревые токи металла во внешнем ядре Земли" at bounding box center [396, 292] width 144 height 8
click at [454, 425] on font "Представлять на рассмотрение" at bounding box center [518, 428] width 129 height 9
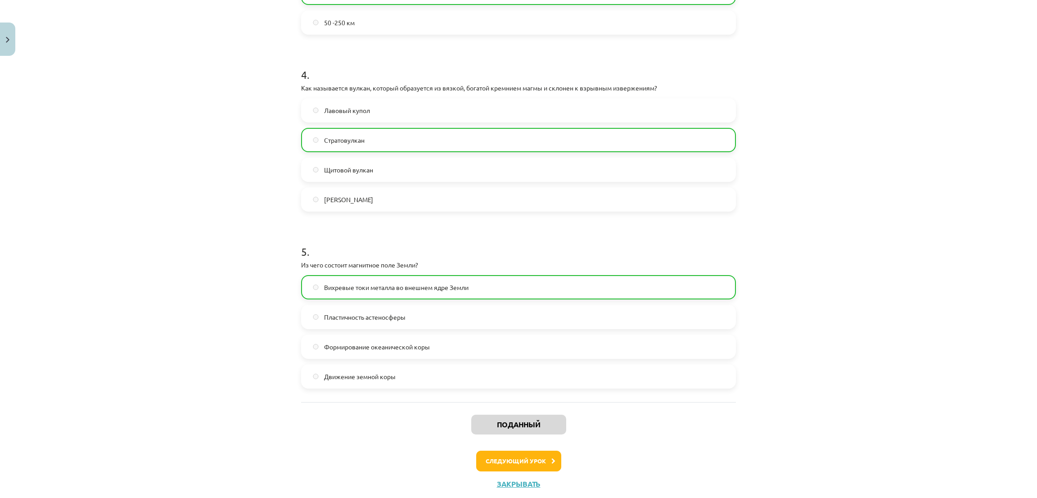
scroll to position [681, 0]
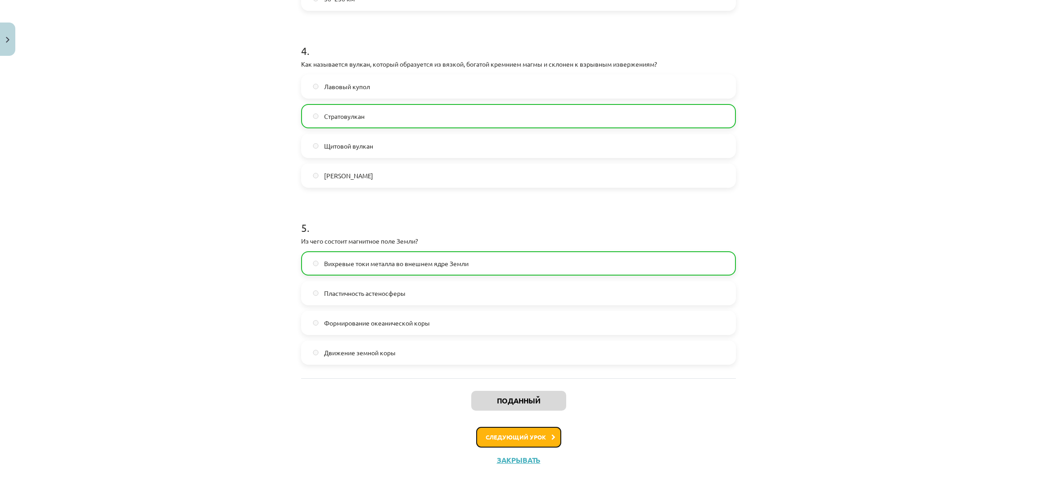
click at [488, 440] on button "Следующий урок" at bounding box center [518, 436] width 85 height 21
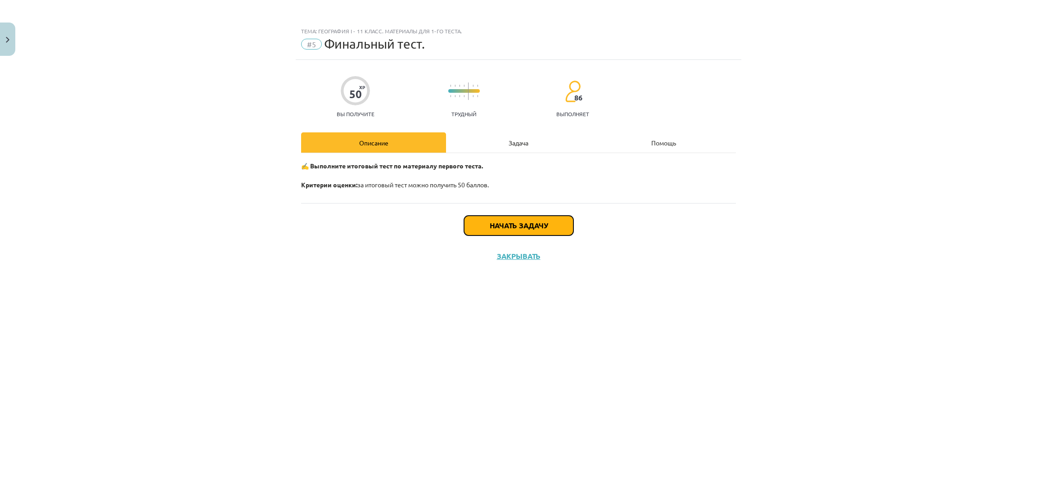
click at [500, 227] on font "Начать задачу" at bounding box center [518, 224] width 58 height 9
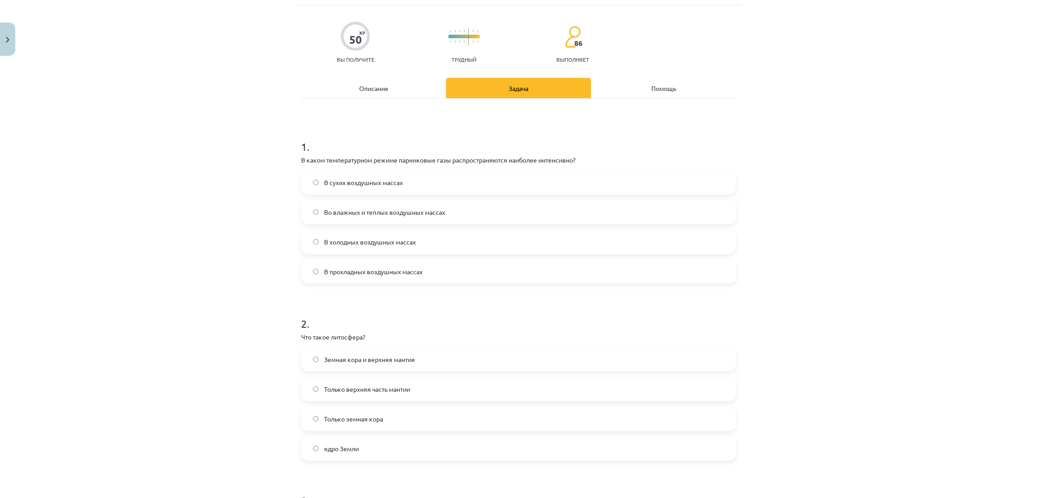
scroll to position [135, 0]
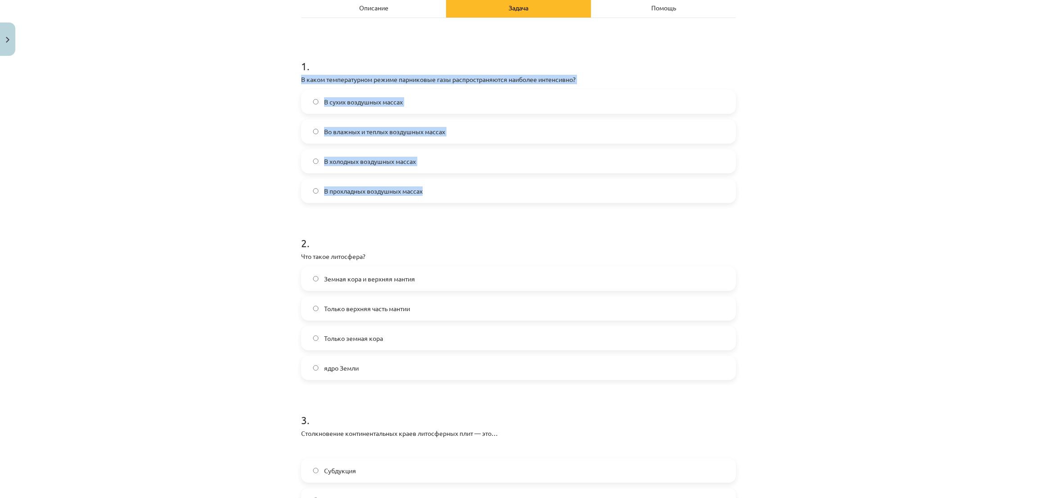
drag, startPoint x: 274, startPoint y: 74, endPoint x: 457, endPoint y: 179, distance: 210.2
click at [457, 179] on div "Тема: География I - 11 класс. Материалы для 1-го теста. #5 Финальный тест. 50 X…" at bounding box center [518, 249] width 1037 height 498
click at [215, 123] on div "Тема: География I - 11 класс. Материалы для 1-го теста. #5 Финальный тест. 50 X…" at bounding box center [518, 249] width 1037 height 498
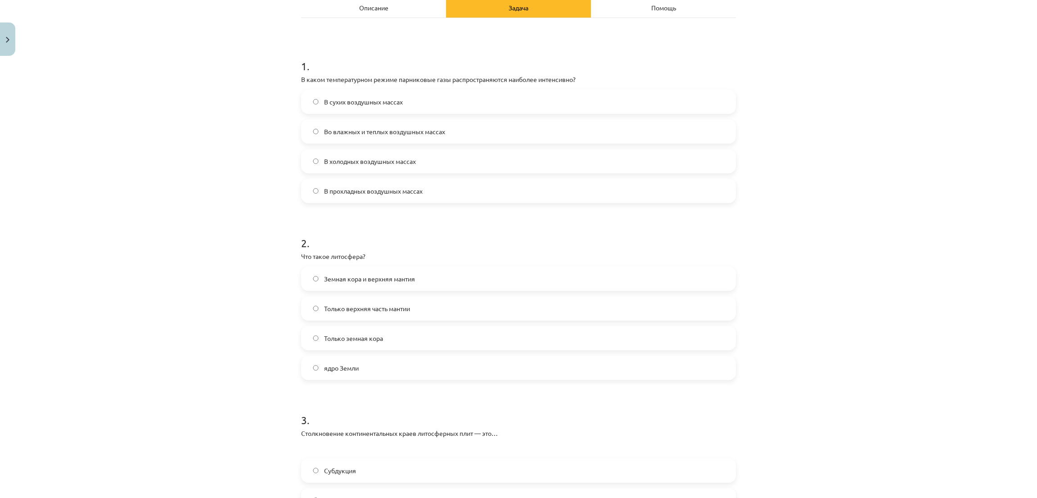
click at [368, 130] on font "Во влажных и теплых воздушных массах" at bounding box center [384, 131] width 121 height 8
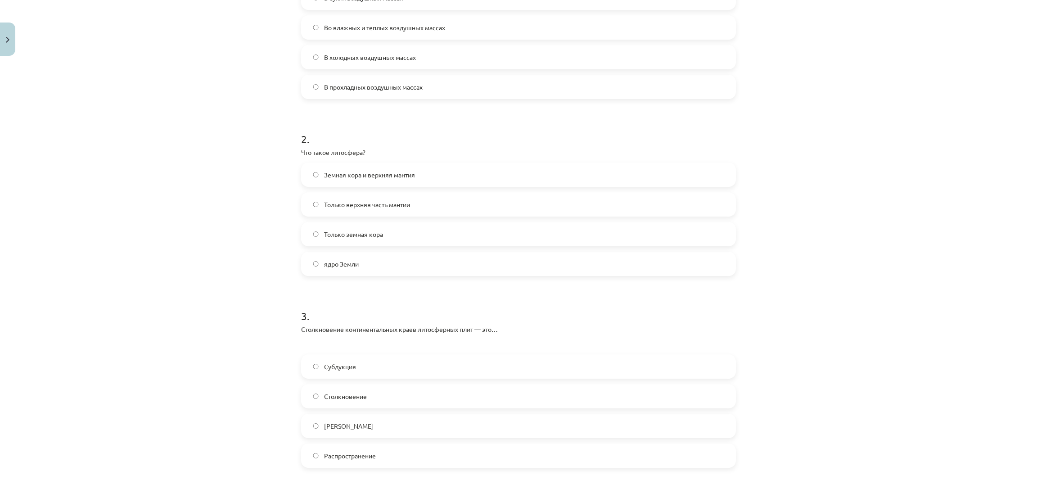
scroll to position [270, 0]
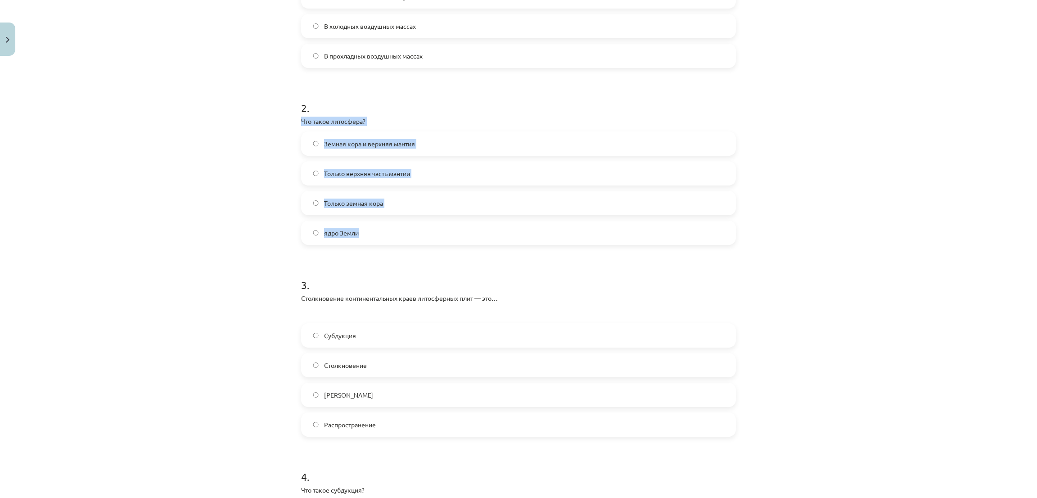
drag, startPoint x: 285, startPoint y: 125, endPoint x: 408, endPoint y: 228, distance: 160.4
click at [408, 228] on div "Тема: География I - 11 класс. Материалы для 1-го теста. #5 Финальный тест. 50 X…" at bounding box center [518, 249] width 1037 height 498
click at [153, 196] on div "Тема: География I - 11 класс. Материалы для 1-го теста. #5 Финальный тест. 50 X…" at bounding box center [518, 249] width 1037 height 498
click at [324, 145] on font "Земная кора и верхняя мантия" at bounding box center [369, 143] width 91 height 8
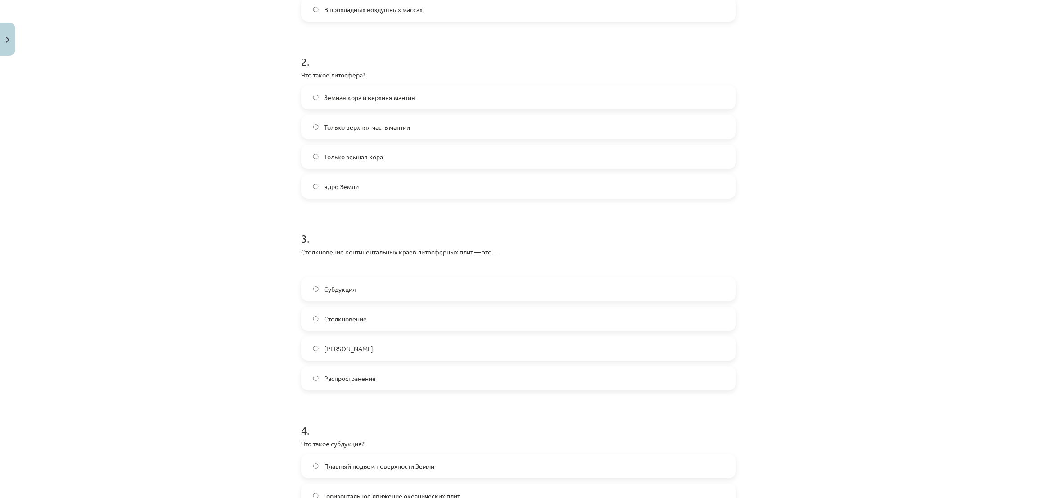
scroll to position [404, 0]
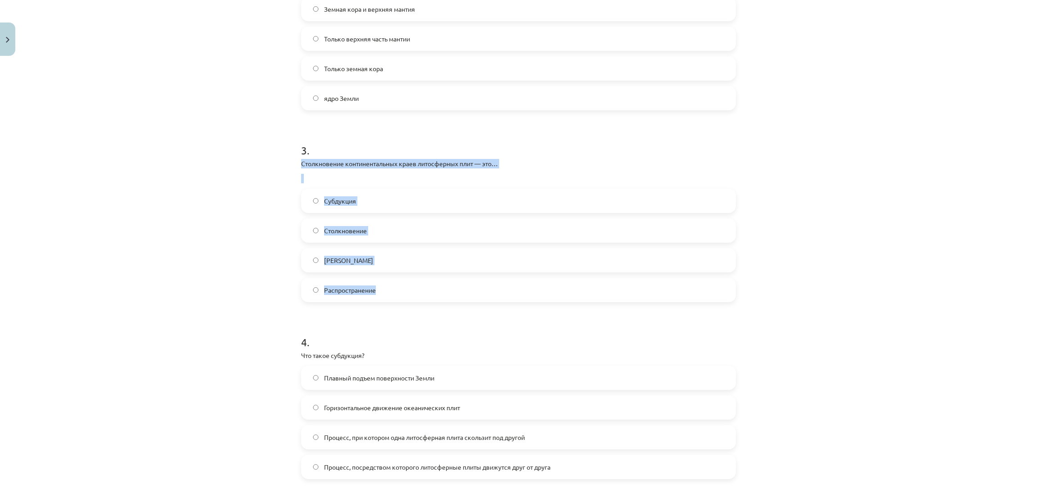
drag, startPoint x: 286, startPoint y: 160, endPoint x: 388, endPoint y: 244, distance: 132.7
click at [390, 290] on div "Тема: География I - 11 класс. Материалы для 1-го теста. #5 Финальный тест. 50 X…" at bounding box center [518, 249] width 1037 height 498
click at [250, 252] on div "Тема: География I - 11 класс. Материалы для 1-го теста. #5 Финальный тест. 50 X…" at bounding box center [518, 249] width 1037 height 498
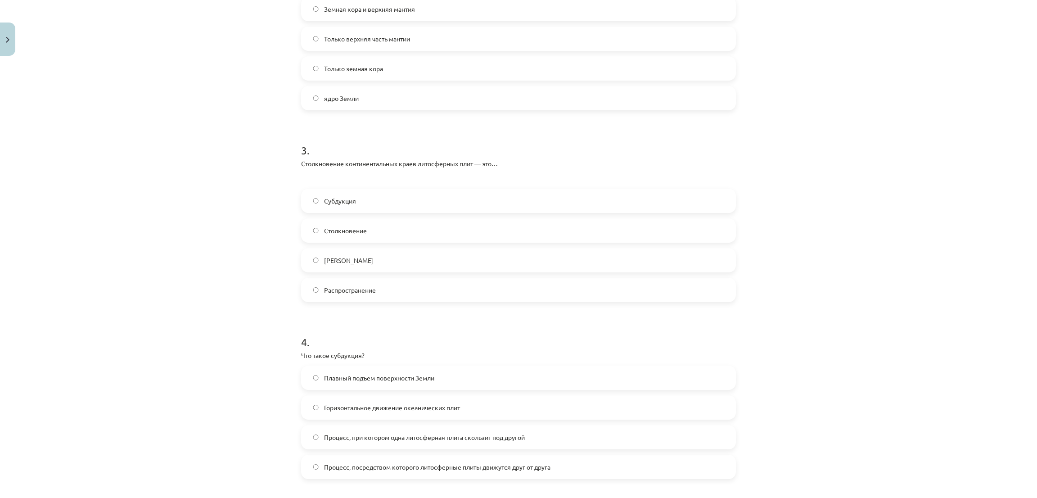
click at [313, 236] on label "Столкновение" at bounding box center [518, 230] width 433 height 22
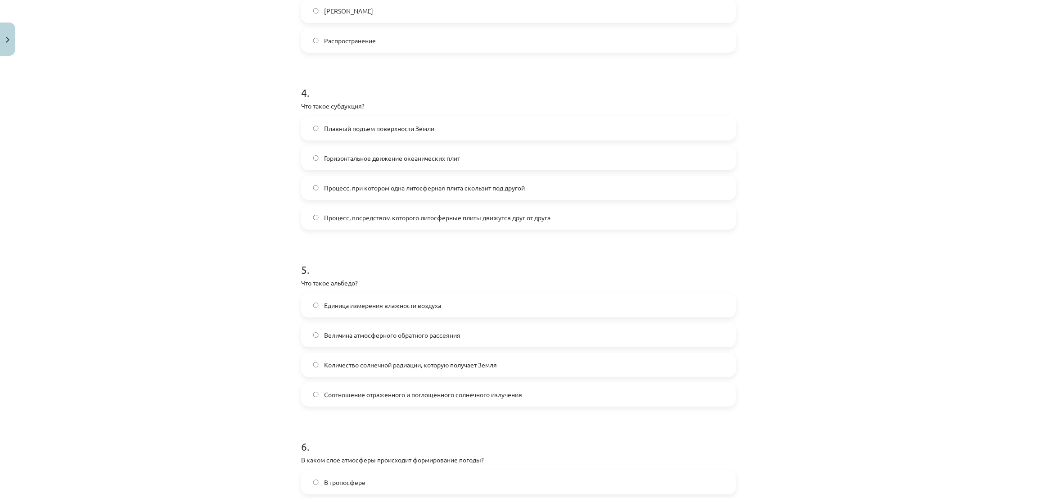
scroll to position [674, 0]
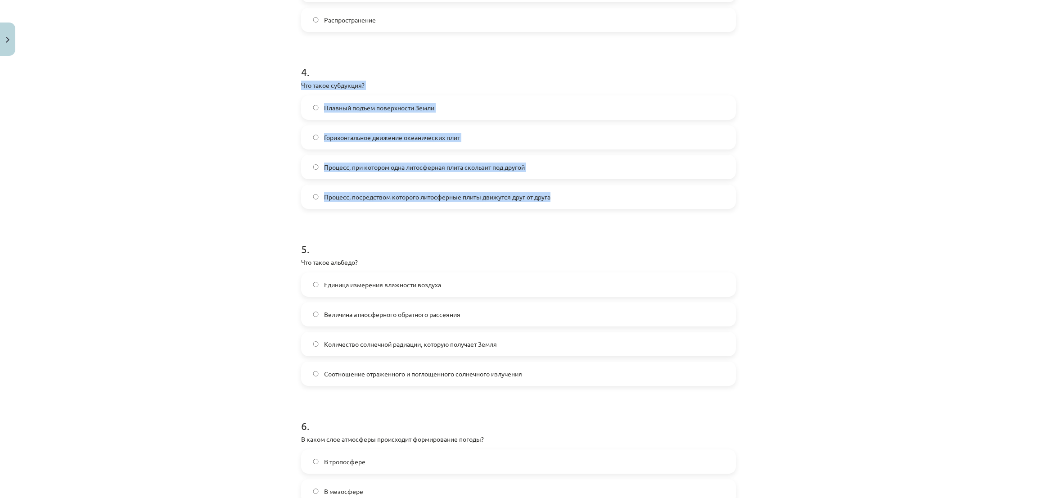
drag, startPoint x: 292, startPoint y: 86, endPoint x: 552, endPoint y: 195, distance: 281.3
click at [552, 195] on div "50 XP Вы получите Трудный 86 выполняет Описание Задача Помощь 1 . В каком темпе…" at bounding box center [518, 353] width 445 height 1936
click at [225, 148] on div "Тема: География I - 11 класс. Материалы для 1-го теста. #5 Финальный тест. 50 X…" at bounding box center [518, 249] width 1037 height 498
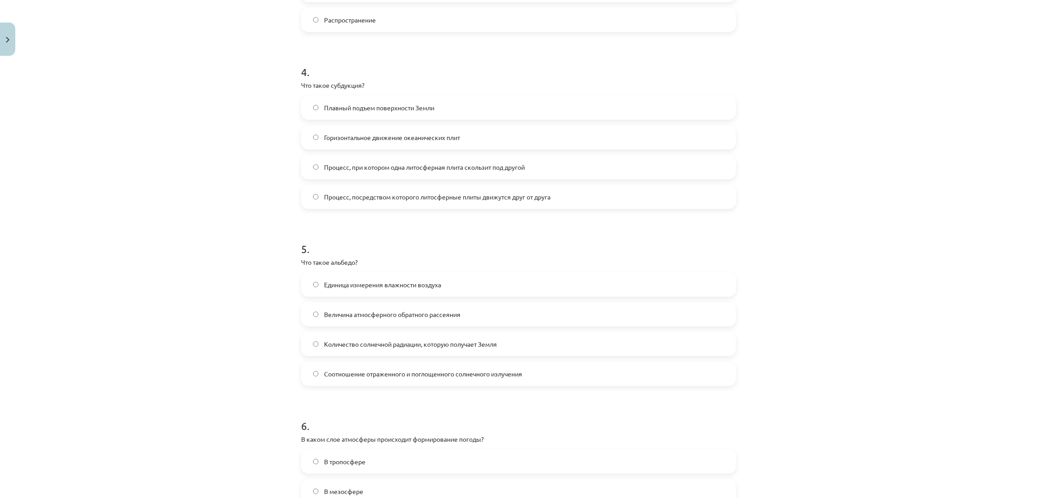
click at [347, 169] on font "Процесс, при котором одна литосферная плита скользит под другой" at bounding box center [424, 167] width 201 height 8
click at [324, 195] on font "Процесс, посредством которого литосферные плиты движутся друг от друга" at bounding box center [437, 197] width 226 height 8
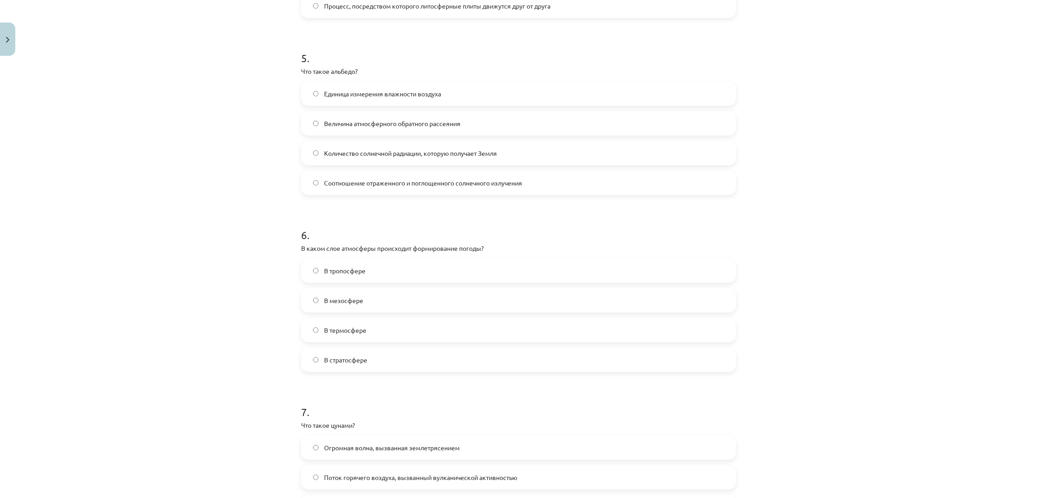
scroll to position [877, 0]
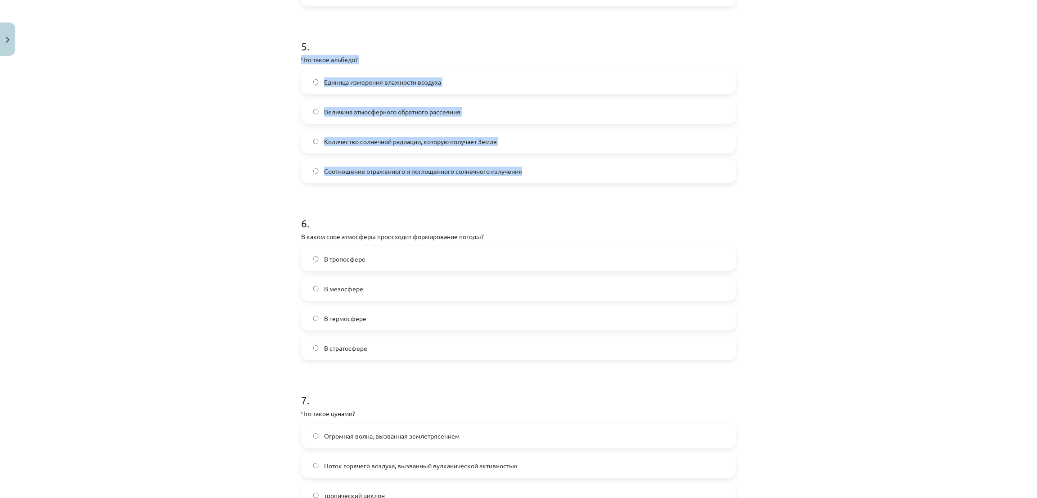
drag, startPoint x: 287, startPoint y: 57, endPoint x: 528, endPoint y: 179, distance: 269.6
click at [528, 179] on div "Тема: География I - 11 класс. Материалы для 1-го теста. #5 Финальный тест. 50 X…" at bounding box center [518, 249] width 1037 height 498
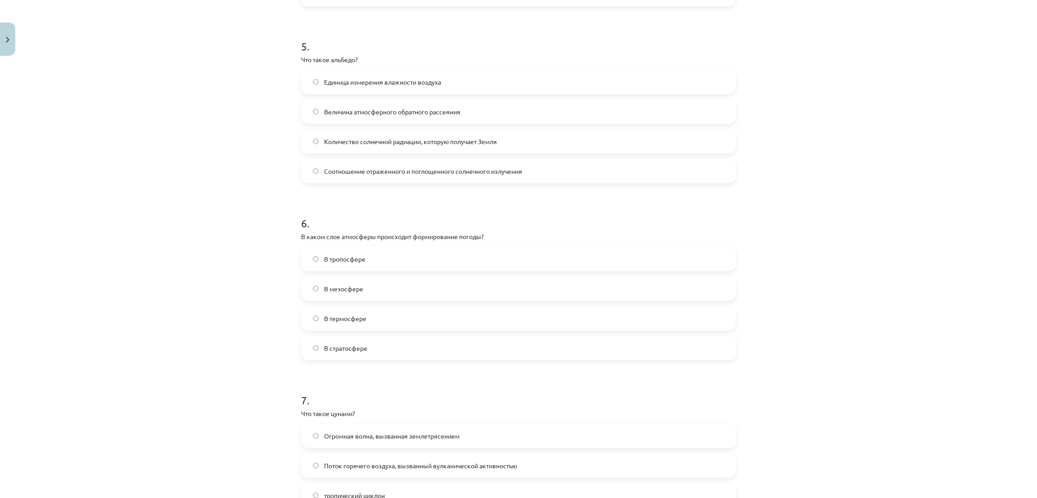
click at [215, 208] on div "Тема: География I - 11 класс. Материалы для 1-го теста. #5 Финальный тест. 50 X…" at bounding box center [518, 249] width 1037 height 498
click at [492, 176] on label "Соотношение отраженного и поглощенного солнечного излучения" at bounding box center [518, 171] width 433 height 22
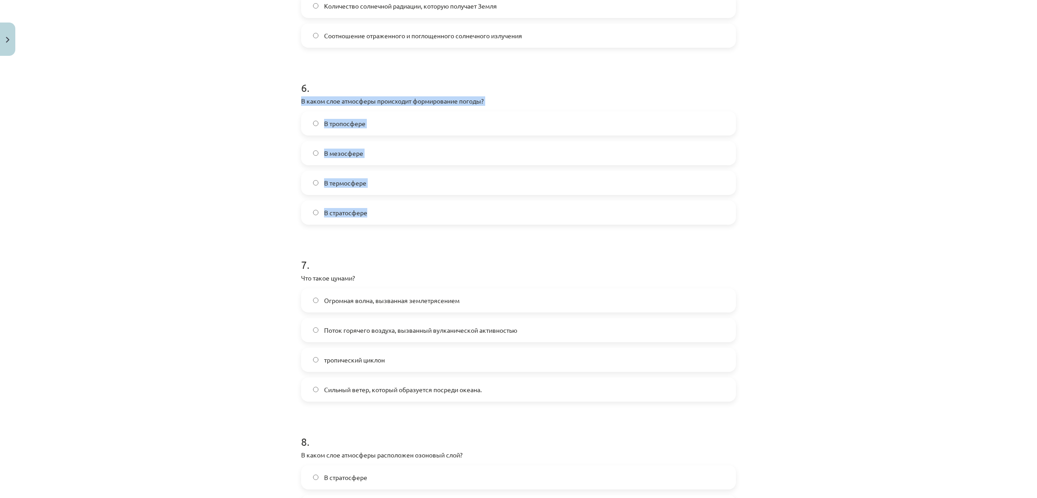
drag, startPoint x: 295, startPoint y: 100, endPoint x: 485, endPoint y: 211, distance: 220.2
click at [485, 211] on div "50 XP Вы получите Трудный 86 выполняет Описание Задача Помощь 1 . В каком темпе…" at bounding box center [518, 16] width 445 height 1936
click at [198, 178] on div "Тема: География I - 11 класс. Материалы для 1-го теста. #5 Финальный тест. 50 X…" at bounding box center [518, 249] width 1037 height 498
click at [302, 120] on label "В тропосфере" at bounding box center [518, 123] width 433 height 22
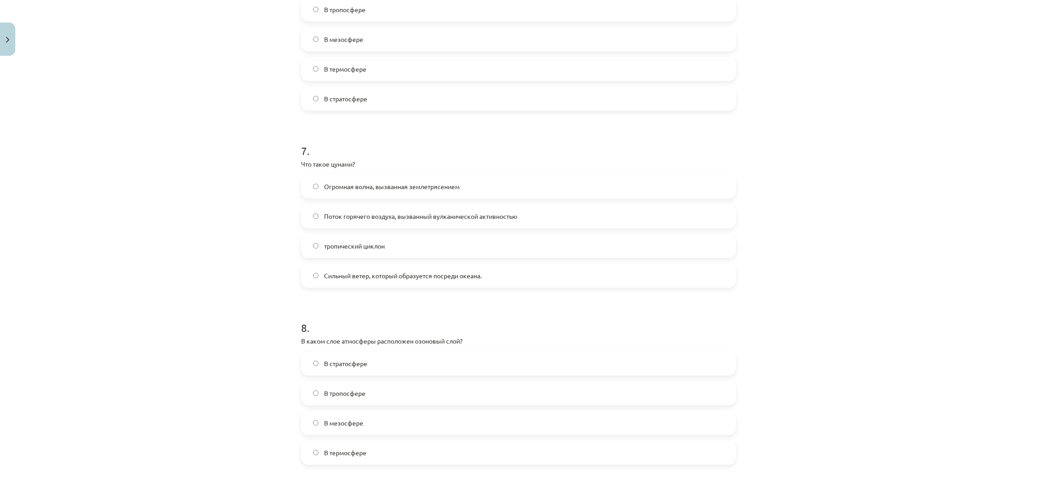
scroll to position [1147, 0]
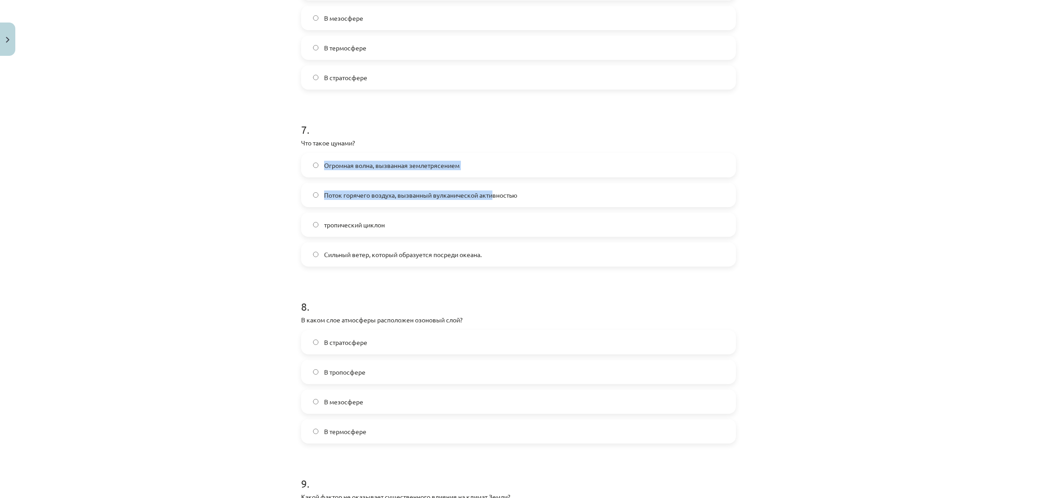
drag, startPoint x: 277, startPoint y: 148, endPoint x: 489, endPoint y: 201, distance: 218.8
click at [489, 201] on div "Тема: География I - 11 класс. Материалы для 1-го теста. #5 Финальный тест. 50 X…" at bounding box center [518, 249] width 1037 height 498
click at [217, 176] on div "Тема: География I - 11 класс. Материалы для 1-го теста. #5 Финальный тест. 50 X…" at bounding box center [518, 249] width 1037 height 498
click at [317, 162] on label "Огромная волна, вызванная землетрясением" at bounding box center [518, 165] width 433 height 22
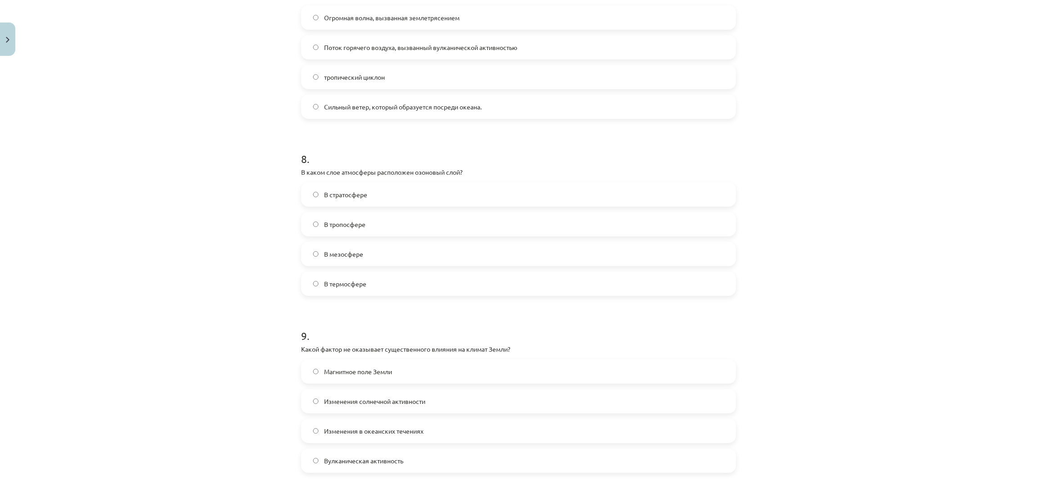
scroll to position [1349, 0]
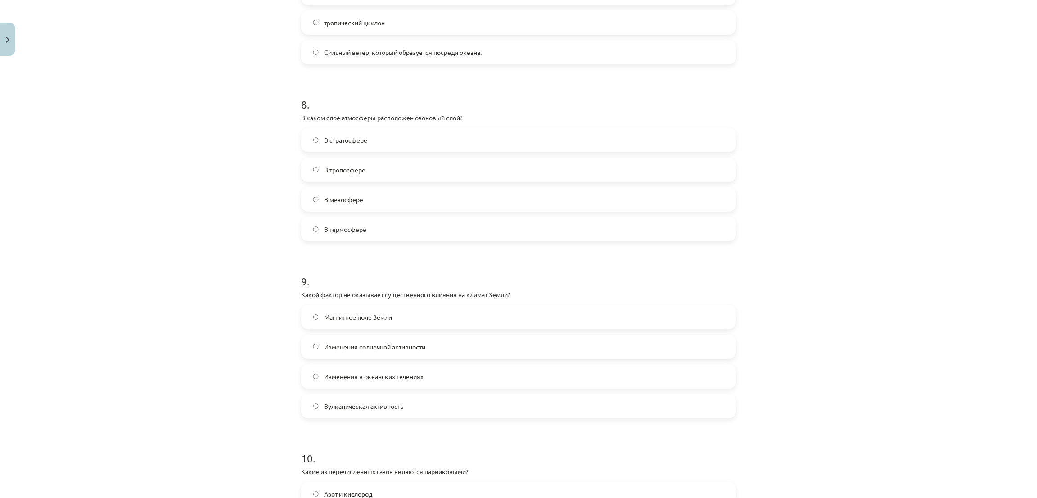
click at [313, 146] on label "В стратосфере" at bounding box center [518, 140] width 433 height 22
drag, startPoint x: 278, startPoint y: 115, endPoint x: 484, endPoint y: 227, distance: 234.9
click at [484, 227] on div "Тема: География I - 11 класс. Материалы для 1-го теста. #5 Финальный тест. 50 X…" at bounding box center [518, 249] width 1037 height 498
click at [235, 159] on div "Тема: География I - 11 класс. Материалы для 1-го теста. #5 Финальный тест. 50 X…" at bounding box center [518, 249] width 1037 height 498
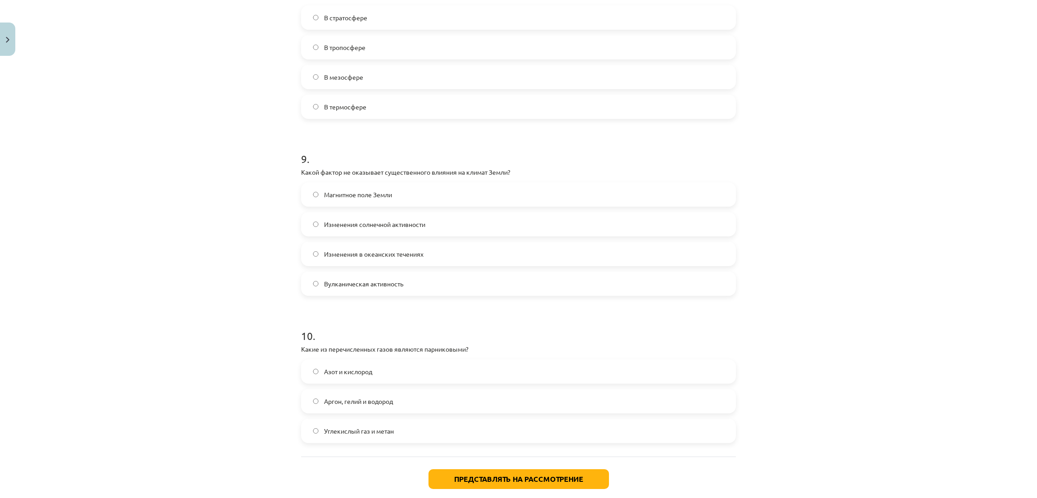
scroll to position [1484, 0]
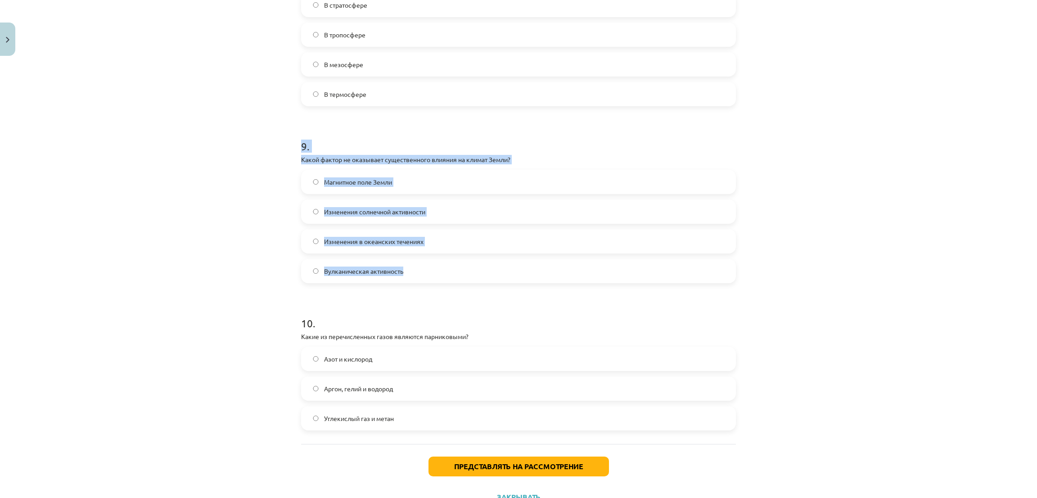
drag, startPoint x: 287, startPoint y: 151, endPoint x: 445, endPoint y: 265, distance: 194.8
click at [445, 265] on div "Тема: География I - 11 класс. Материалы для 1-го теста. #5 Финальный тест. 50 X…" at bounding box center [518, 249] width 1037 height 498
click at [156, 197] on div "Тема: География I - 11 класс. Материалы для 1-го теста. #5 Финальный тест. 50 X…" at bounding box center [518, 249] width 1037 height 498
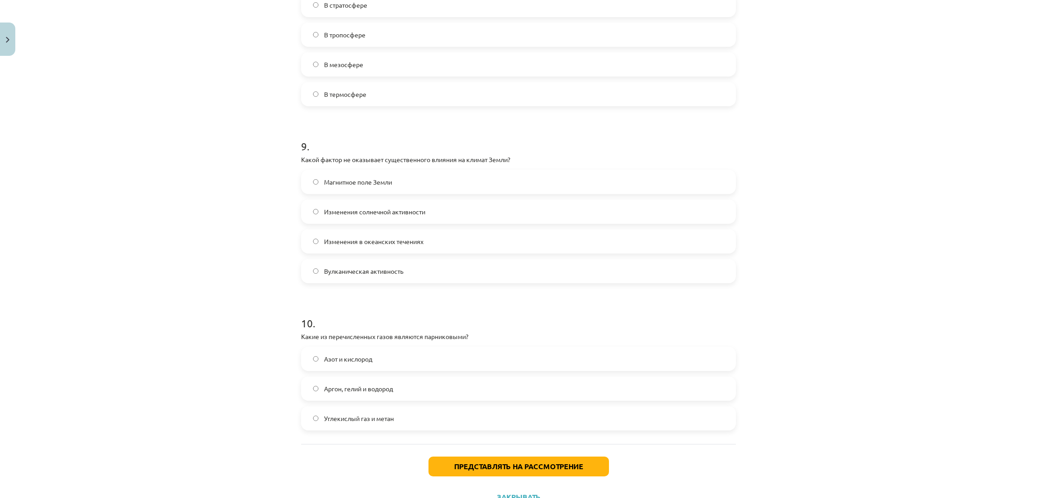
click at [360, 188] on label "Магнитное поле Земли" at bounding box center [518, 182] width 433 height 22
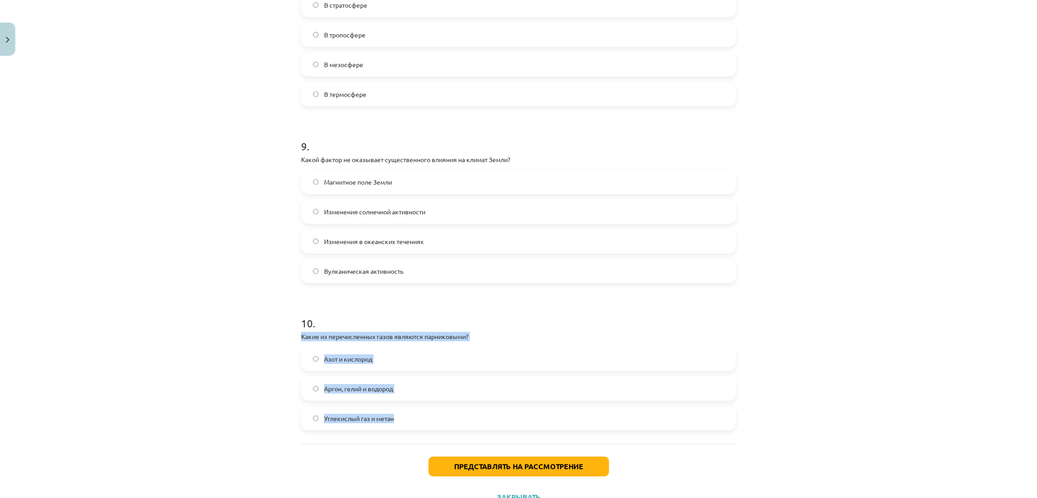
drag, startPoint x: 279, startPoint y: 336, endPoint x: 439, endPoint y: 388, distance: 168.6
click at [443, 408] on div "Тема: География I - 11 класс. Материалы для 1-го теста. #5 Финальный тест. 50 X…" at bounding box center [518, 249] width 1037 height 498
click at [419, 384] on label "Аргон, гелий и водород" at bounding box center [518, 388] width 433 height 22
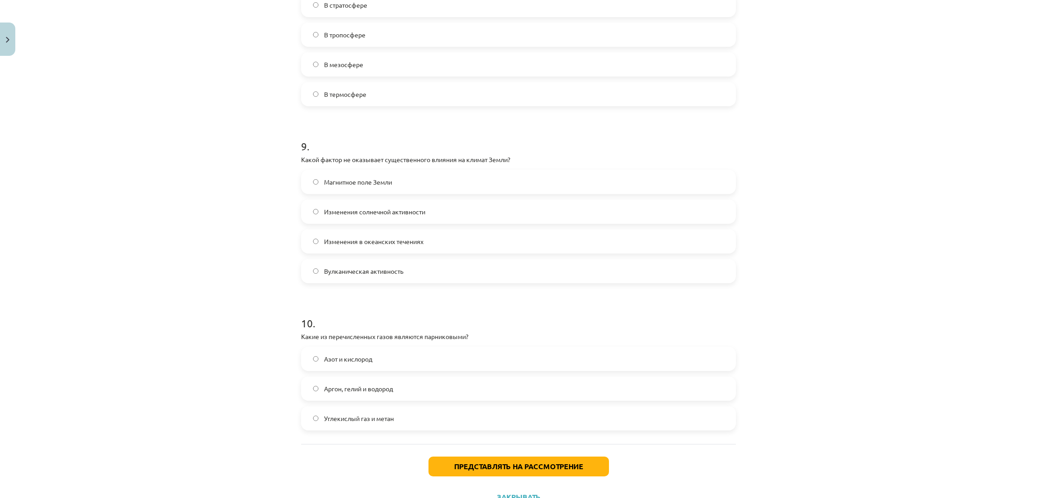
click at [406, 413] on label "Углекислый газ и метан" at bounding box center [518, 418] width 433 height 22
click at [487, 470] on button "Представлять на рассмотрение" at bounding box center [518, 466] width 180 height 20
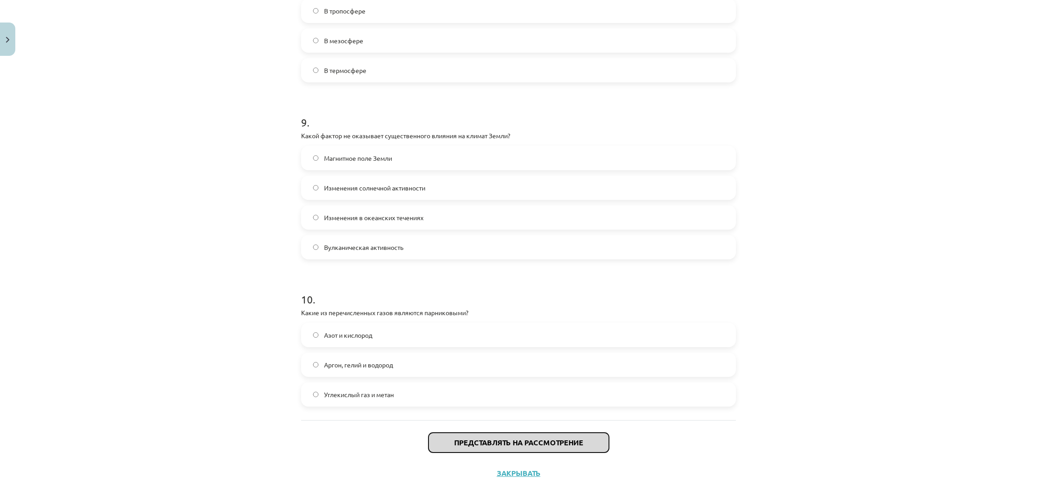
scroll to position [1521, 0]
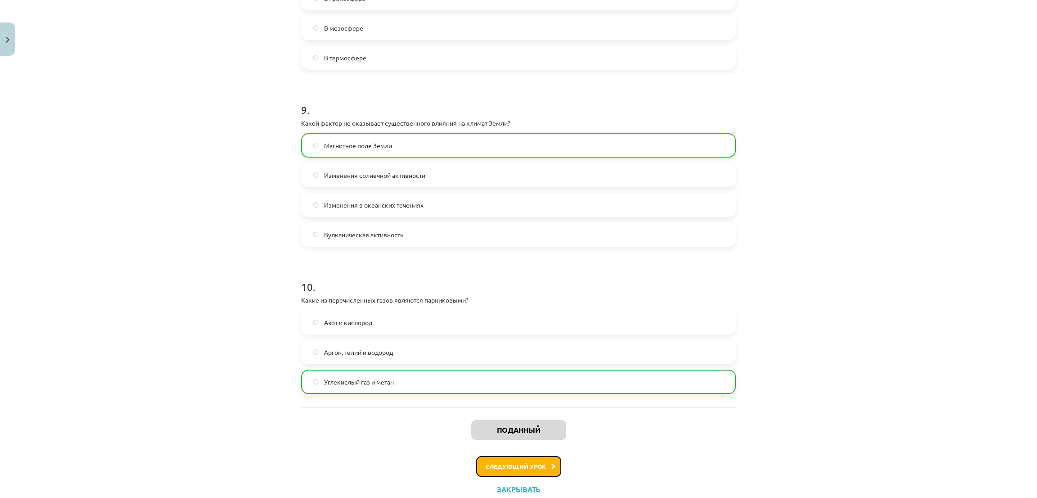
click at [495, 464] on font "Следующий урок" at bounding box center [515, 466] width 60 height 8
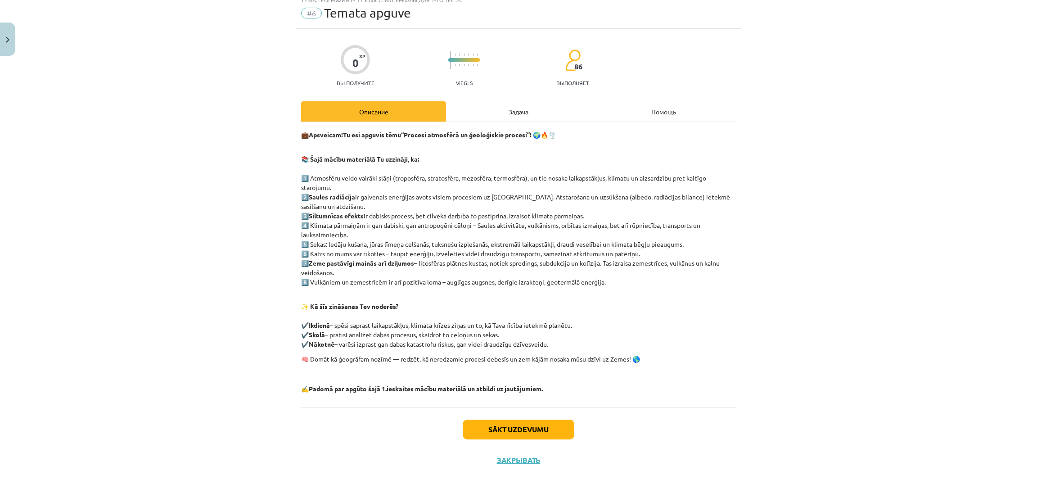
scroll to position [22, 0]
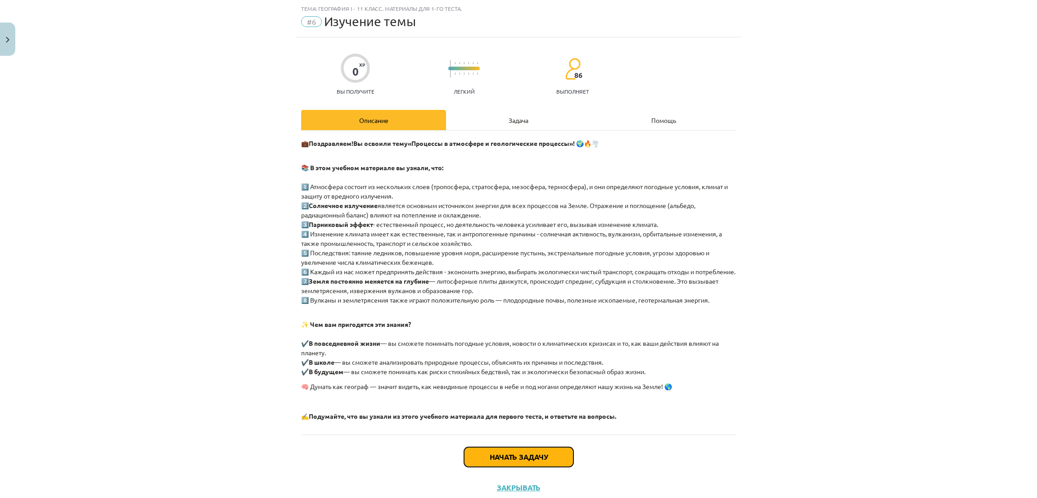
click at [490, 461] on font "Начать задачу" at bounding box center [518, 456] width 58 height 9
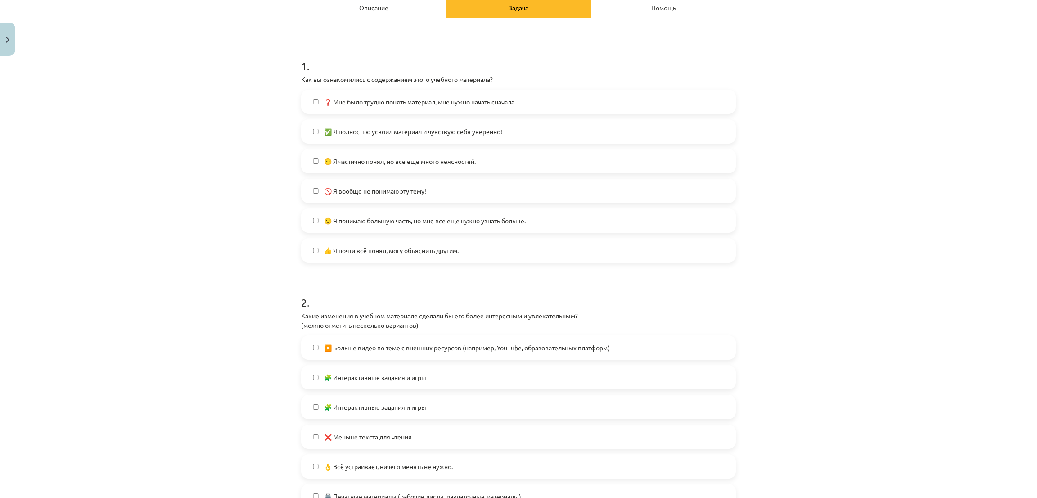
scroll to position [157, 0]
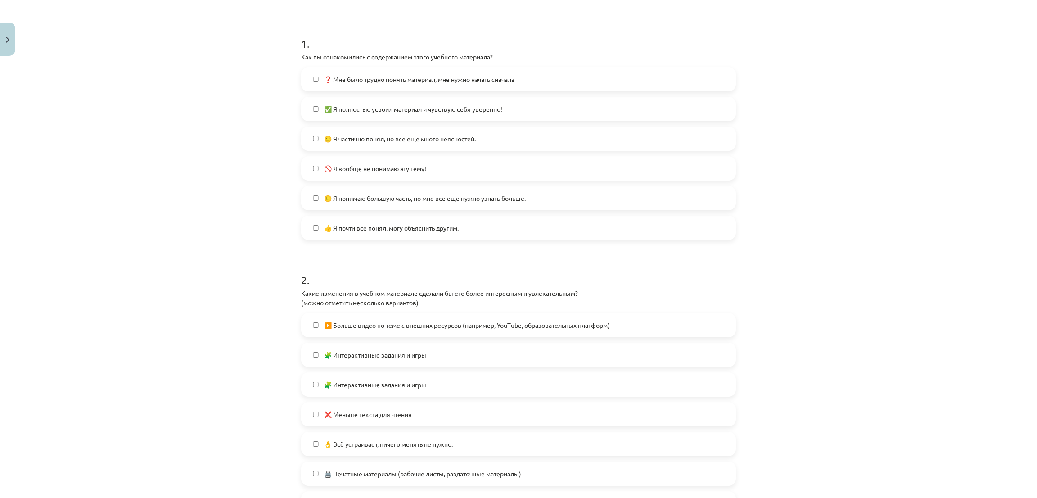
click at [391, 145] on label "😐 Я частично понял, но все еще много неясностей." at bounding box center [518, 138] width 433 height 22
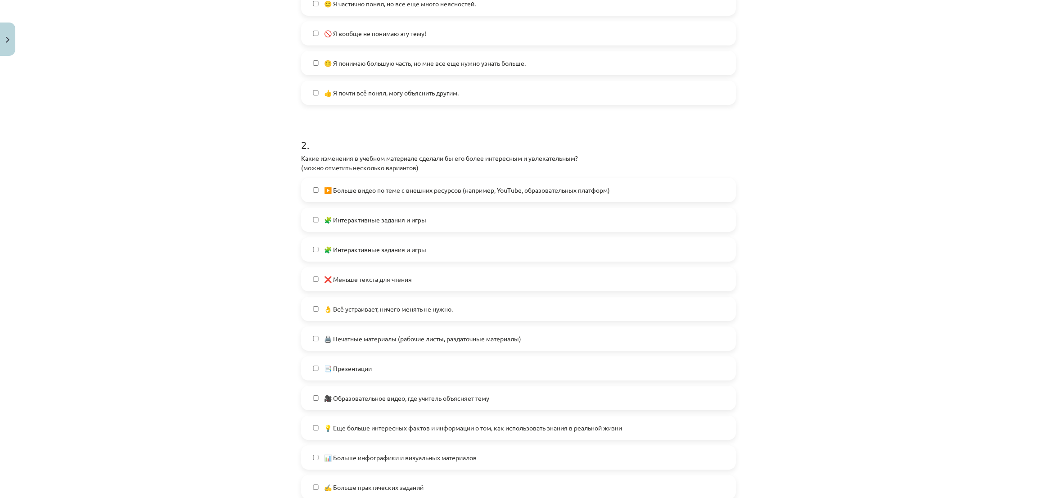
scroll to position [360, 0]
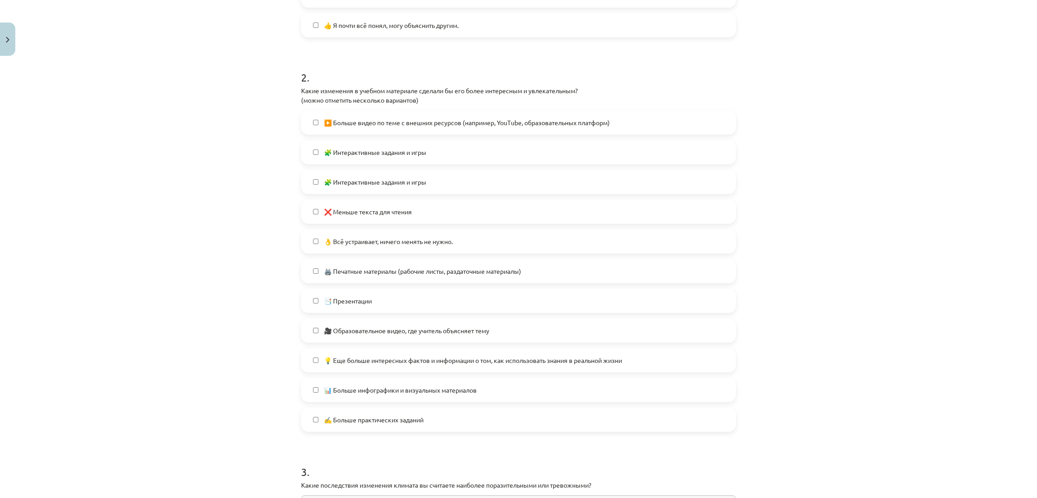
click at [381, 154] on font "🧩 Интерактивные задания и игры" at bounding box center [375, 152] width 102 height 8
click at [419, 305] on label "📑 Презентации" at bounding box center [518, 300] width 433 height 22
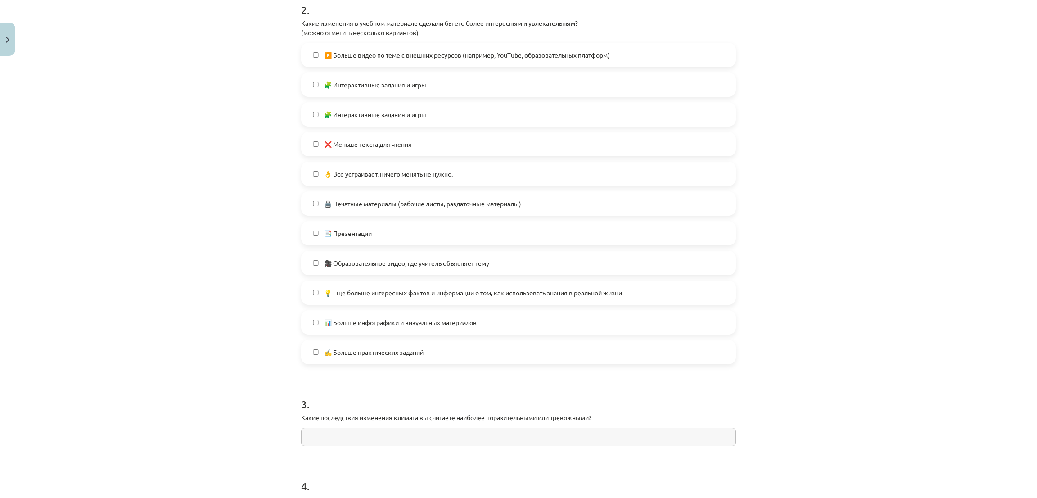
click at [302, 352] on label "✍️ Больше практических заданий" at bounding box center [518, 352] width 433 height 22
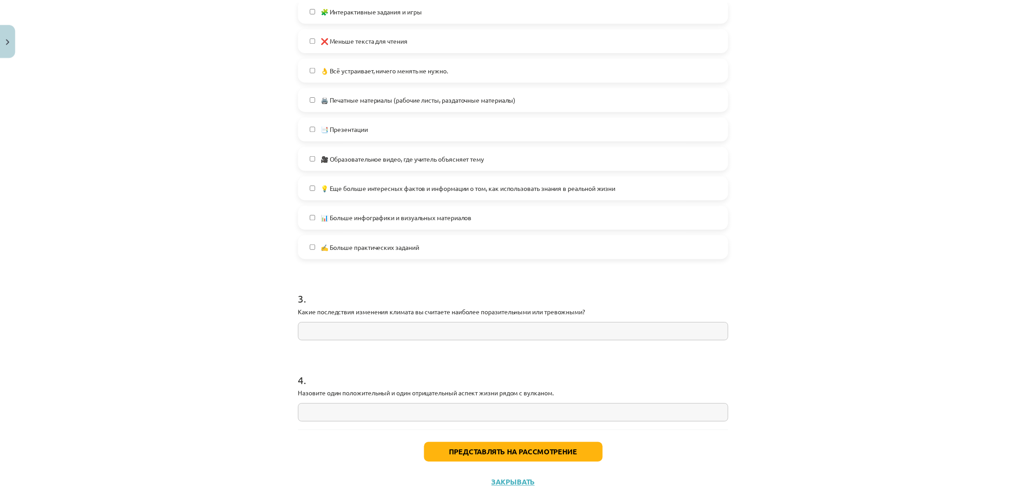
scroll to position [556, 0]
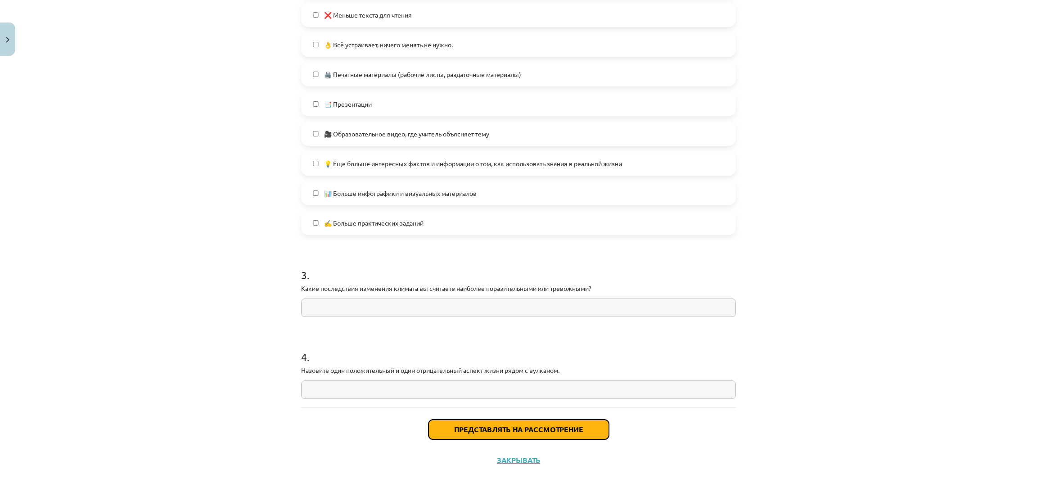
click at [461, 424] on button "Представлять на рассмотрение" at bounding box center [518, 429] width 180 height 20
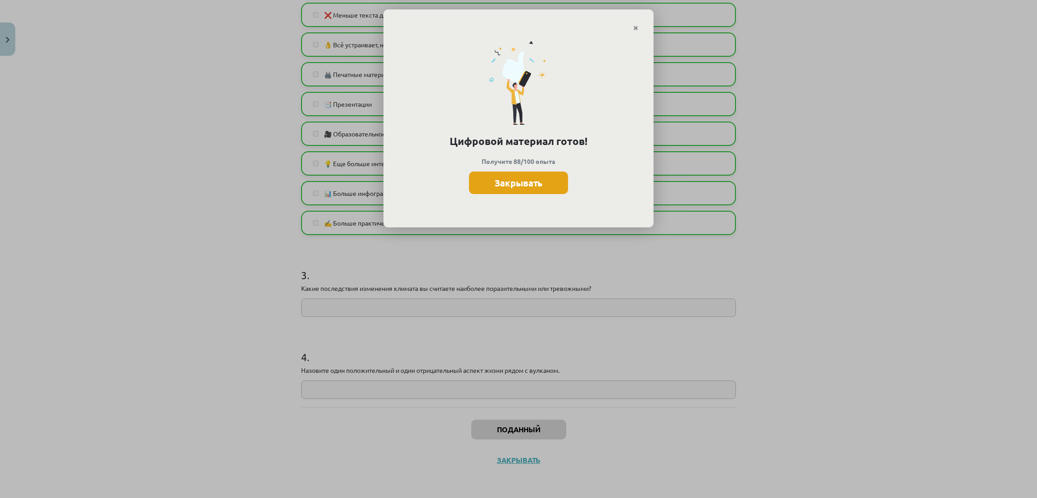
click at [534, 181] on font "Закрывать" at bounding box center [518, 183] width 48 height 12
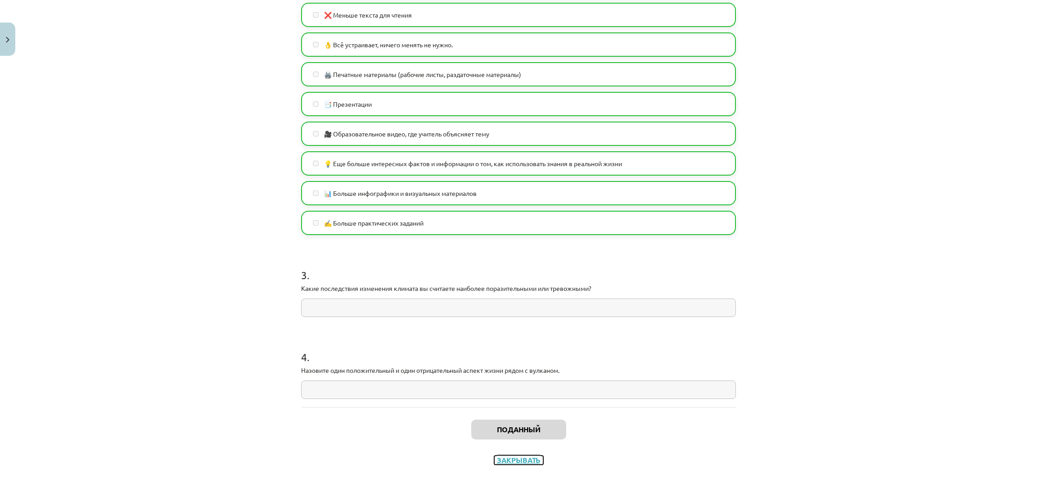
click at [497, 456] on font "Закрывать" at bounding box center [519, 459] width 44 height 9
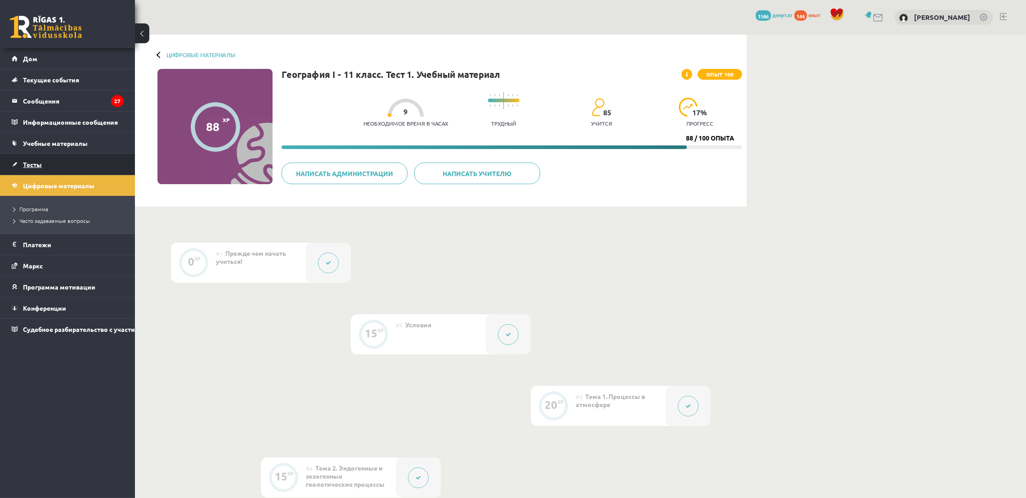
click at [48, 168] on link "Тесты" at bounding box center [68, 164] width 112 height 21
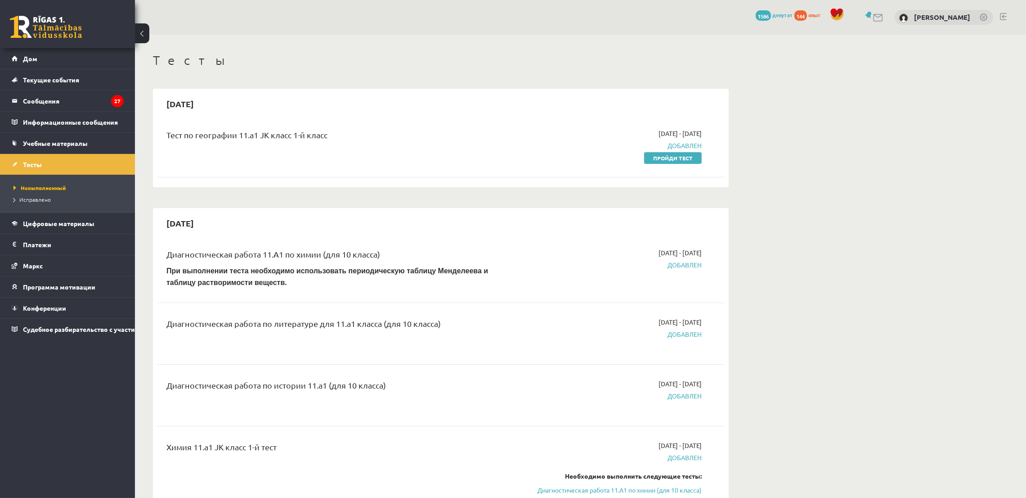
drag, startPoint x: 795, startPoint y: 122, endPoint x: 809, endPoint y: 27, distance: 95.9
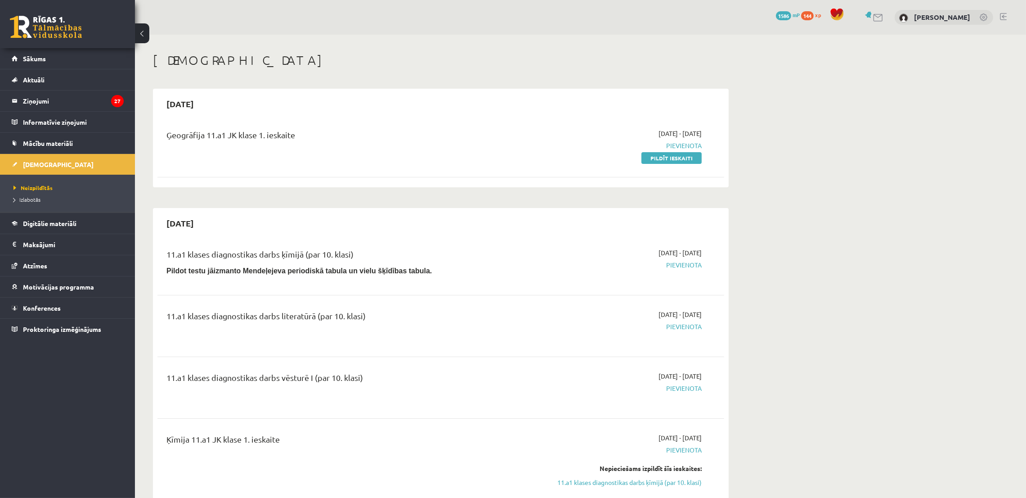
click at [654, 154] on link "Pildīt ieskaiti" at bounding box center [672, 158] width 60 height 12
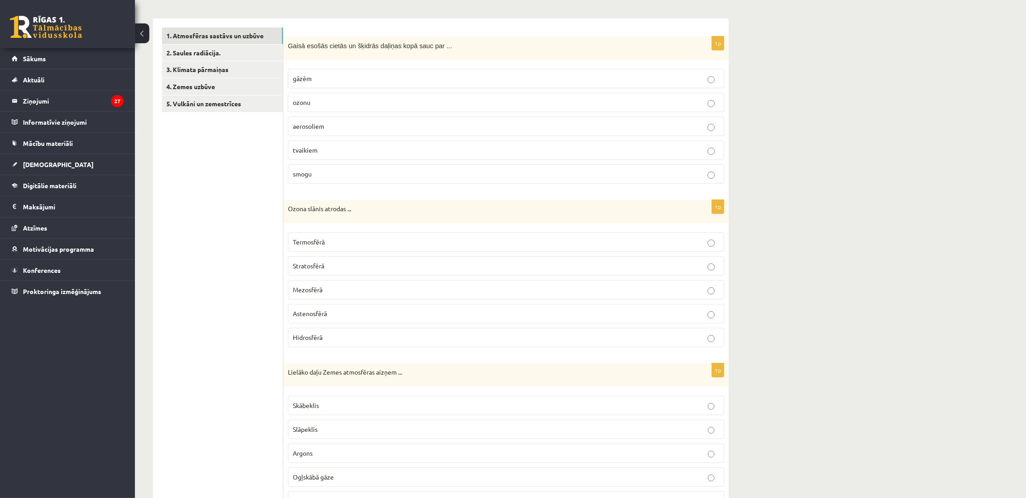
scroll to position [135, 0]
click at [860, 109] on div "Ģeogrāfija 11.a1 JK klase 1. ieskaite , Sofija Jevsejeva (11.a1 JK) Parādīt pun…" at bounding box center [580, 385] width 891 height 970
click at [924, 203] on div "География 11.а1 JK кл. 1 тест, [PERSON_NAME] (11.a1 JK) Показать шкалу оценок О…" at bounding box center [580, 385] width 891 height 970
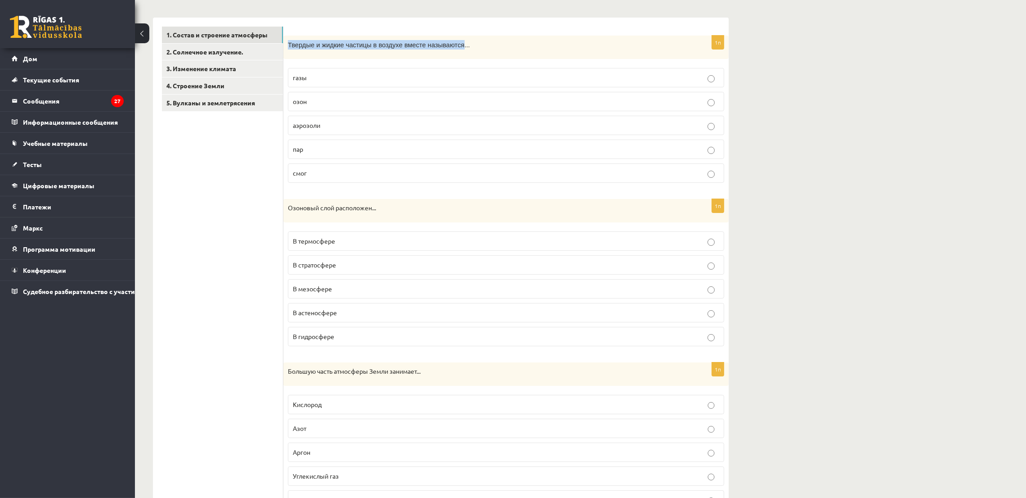
drag, startPoint x: 288, startPoint y: 45, endPoint x: 448, endPoint y: 45, distance: 159.7
click at [448, 45] on font "Твердые и жидкие частицы в воздухе вместе называются..." at bounding box center [379, 44] width 182 height 7
click at [446, 46] on font "Твердые и жидкие частицы в воздухе вместе называются..." at bounding box center [379, 44] width 182 height 7
drag, startPoint x: 287, startPoint y: 45, endPoint x: 373, endPoint y: 164, distance: 147.8
click at [373, 164] on div "1п Твердые и жидкие частицы в воздухе вместе называются... газы озон аэрозоли п…" at bounding box center [505, 113] width 445 height 155
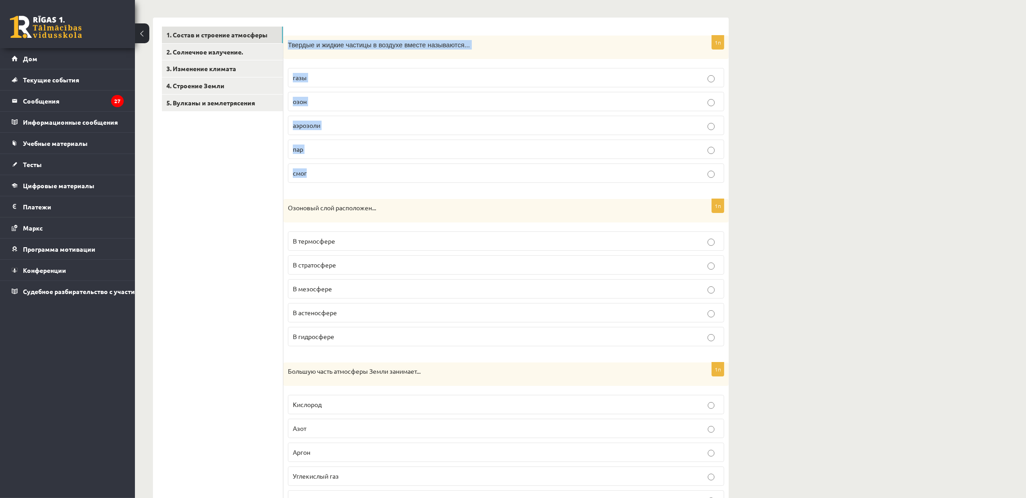
copy div "Твердые и жидкие частицы в воздухе вместе называются... газы озон аэрозоли пар …"
click at [237, 216] on ul "1. Состав и строение атмосферы 2. Солнечное излучение. 3. Изменение климата 4. …" at bounding box center [222, 435] width 121 height 816
click at [315, 127] on font "аэрозоли" at bounding box center [306, 125] width 27 height 8
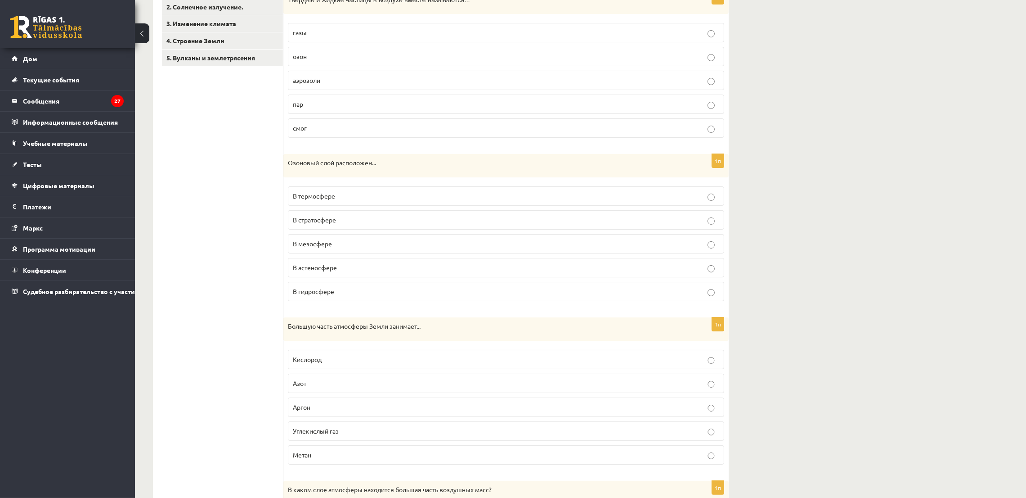
scroll to position [270, 0]
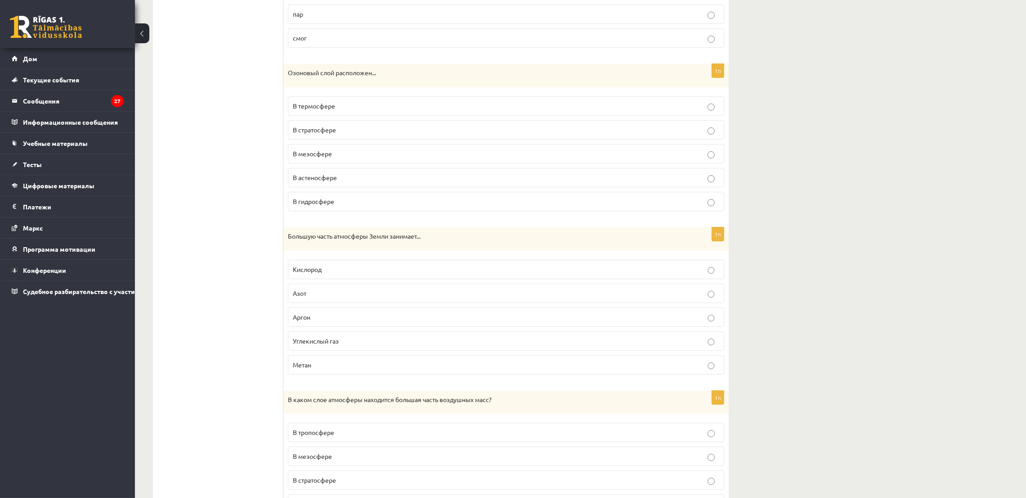
drag, startPoint x: 279, startPoint y: 73, endPoint x: 367, endPoint y: 200, distance: 153.9
click at [367, 200] on div "**********" at bounding box center [441, 300] width 576 height 834
click at [261, 93] on ul "1. Состав и строение атмосферы 2. Солнечное излучение. 3. Изменение климата 4. …" at bounding box center [222, 300] width 121 height 816
drag, startPoint x: 288, startPoint y: 72, endPoint x: 377, endPoint y: 217, distance: 169.9
click at [377, 217] on div "1п Озоновый слой расположен... В термосфере В стратосфере В мезосфере В астенос…" at bounding box center [505, 141] width 445 height 154
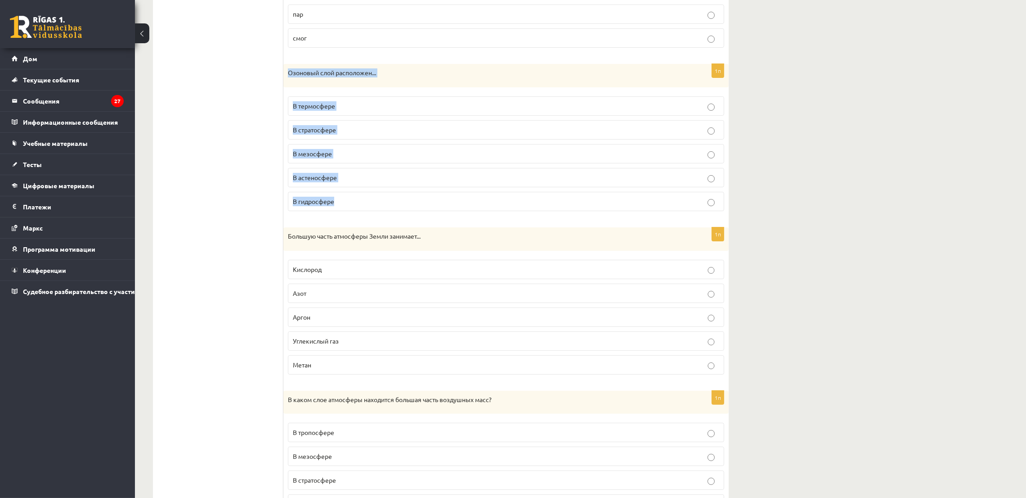
copy div "Озоновый слой расположен... В термосфере В стратосфере В мезосфере В астеносфер…"
click at [257, 217] on ul "1. Состав и строение атмосферы 2. Солнечное излучение. 3. Изменение климата 4. …" at bounding box center [222, 300] width 121 height 816
click at [374, 127] on p "В стратосфере" at bounding box center [506, 129] width 426 height 9
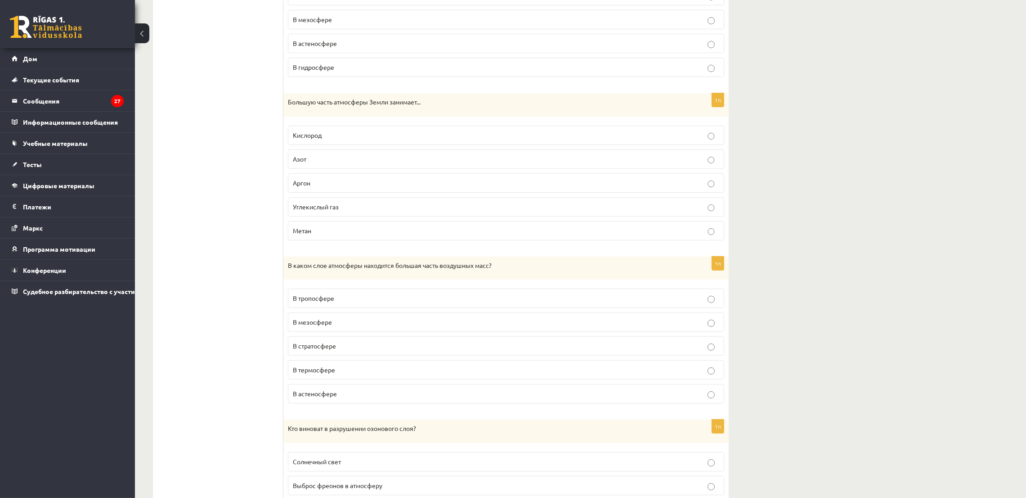
scroll to position [404, 0]
drag, startPoint x: 288, startPoint y: 101, endPoint x: 338, endPoint y: 228, distance: 136.3
click at [338, 228] on div "1п Большую часть атмосферы Земли занимает... Кислород Азот Аргон Углекислый газ…" at bounding box center [505, 170] width 445 height 154
copy div "Большую часть атмосферы Земли занимает... Кислород Азот Аргон Углекислый газ Ме…"
drag, startPoint x: 243, startPoint y: 214, endPoint x: 303, endPoint y: 173, distance: 72.1
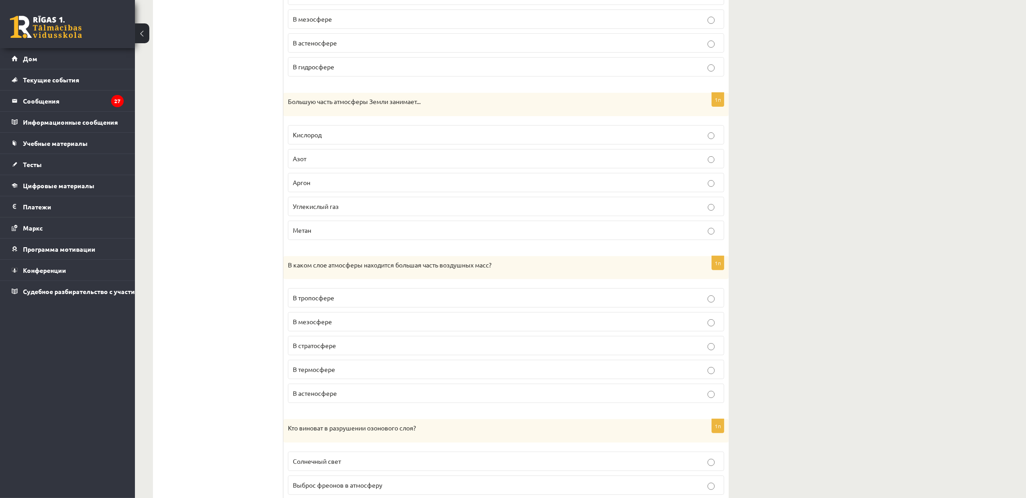
click at [244, 208] on ul "1. Состав и строение атмосферы 2. Солнечное излучение. 3. Изменение климата 4. …" at bounding box center [222, 165] width 121 height 816
click at [318, 156] on p "Азот" at bounding box center [506, 158] width 426 height 9
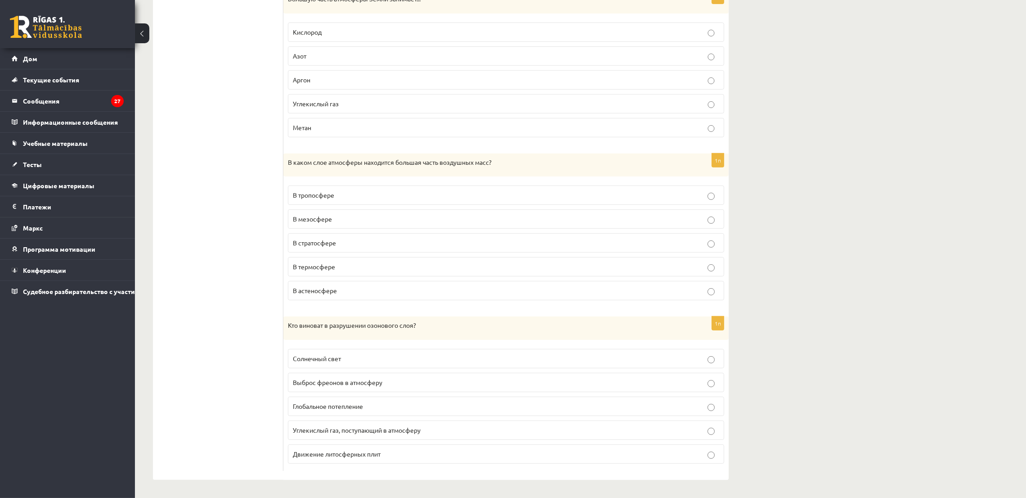
scroll to position [511, 0]
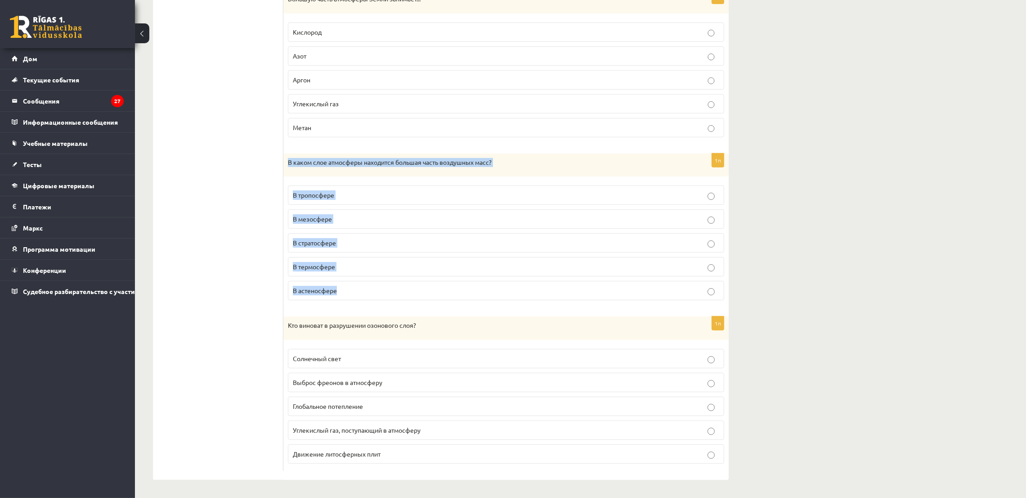
drag, startPoint x: 283, startPoint y: 154, endPoint x: 348, endPoint y: 292, distance: 153.0
click at [348, 292] on div "1п В каком слое атмосферы находится большая часть воздушных масс? В тропосфере …" at bounding box center [505, 230] width 445 height 154
copy div "В каком слое атмосферы находится большая часть воздушных масс? В тропосфере В м…"
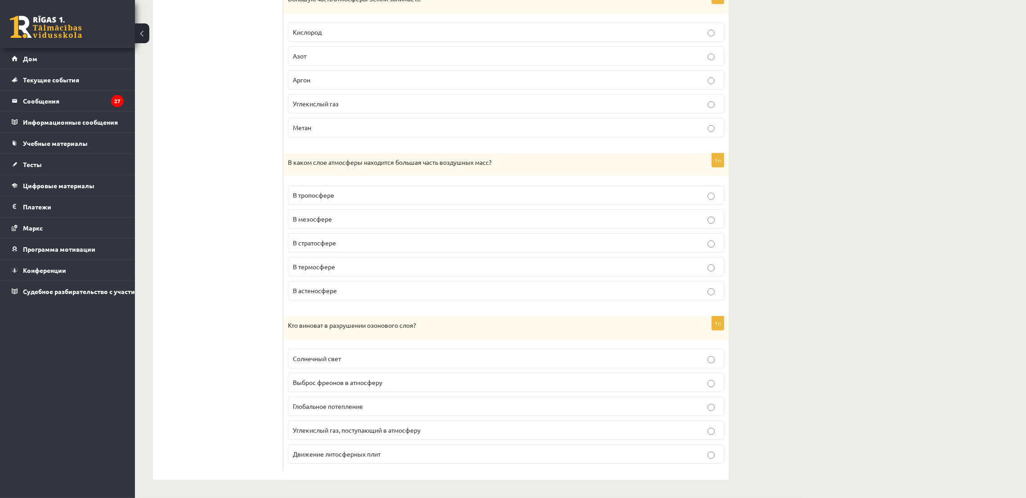
click at [257, 246] on ul "1. Состав и строение атмосферы 2. Солнечное излучение. 3. Изменение климата 4. …" at bounding box center [222, 62] width 121 height 816
click at [326, 191] on font "В тропосфере" at bounding box center [313, 195] width 41 height 8
drag, startPoint x: 281, startPoint y: 326, endPoint x: 377, endPoint y: 351, distance: 99.1
click at [381, 351] on div "**********" at bounding box center [441, 62] width 576 height 834
click at [252, 305] on ul "1. Состав и строение атмосферы 2. Солнечное излучение. 3. Изменение климата 4. …" at bounding box center [222, 62] width 121 height 816
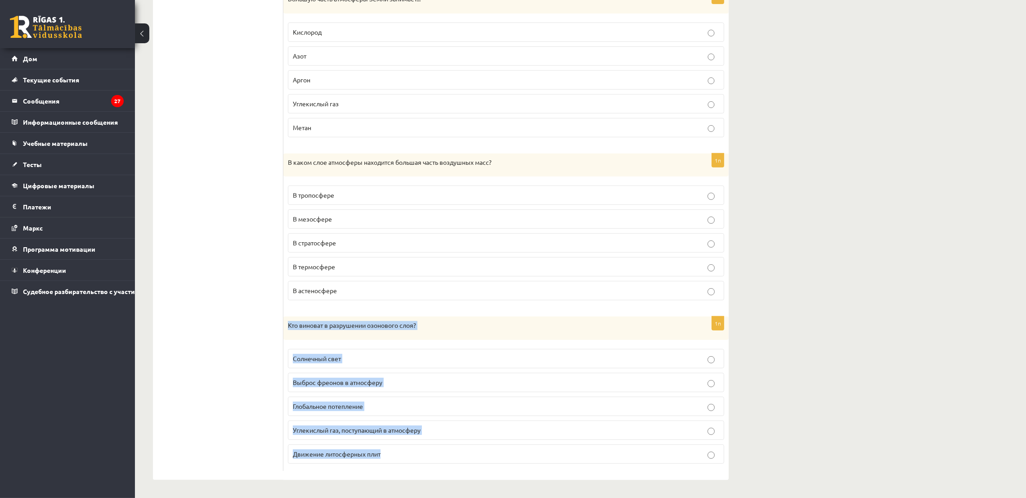
drag, startPoint x: 289, startPoint y: 323, endPoint x: 425, endPoint y: 432, distance: 174.3
click at [425, 449] on div "1п Кто виноват в разрушении озонового слоя? Солнечный свет Выброс фреонов в атм…" at bounding box center [505, 393] width 445 height 154
copy div "Кто виноват в разрушении озонового слоя? Солнечный свет Выброс фреонов в атмосф…"
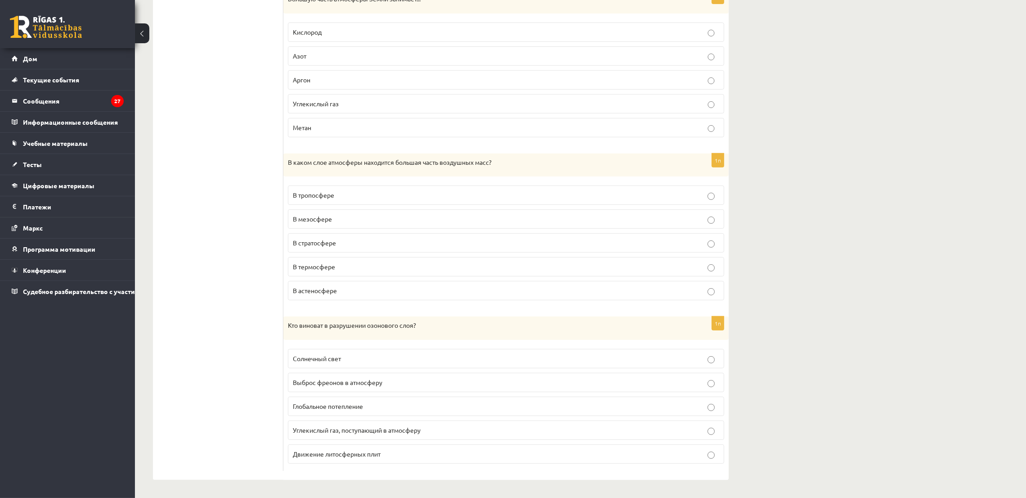
click at [237, 190] on ul "1. Состав и строение атмосферы 2. Солнечное излучение. 3. Изменение климата 4. …" at bounding box center [222, 62] width 121 height 816
click at [403, 386] on p "Выброс фреонов в атмосферу" at bounding box center [506, 381] width 426 height 9
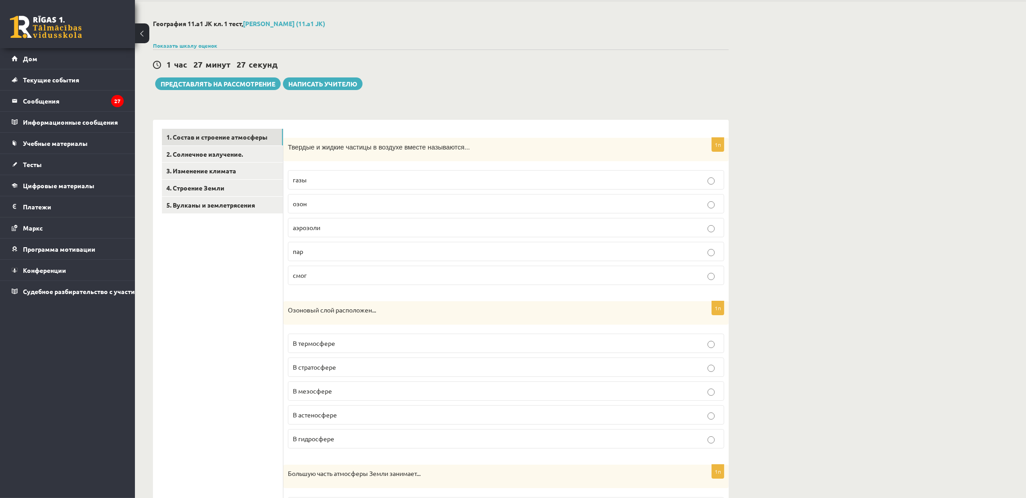
scroll to position [0, 0]
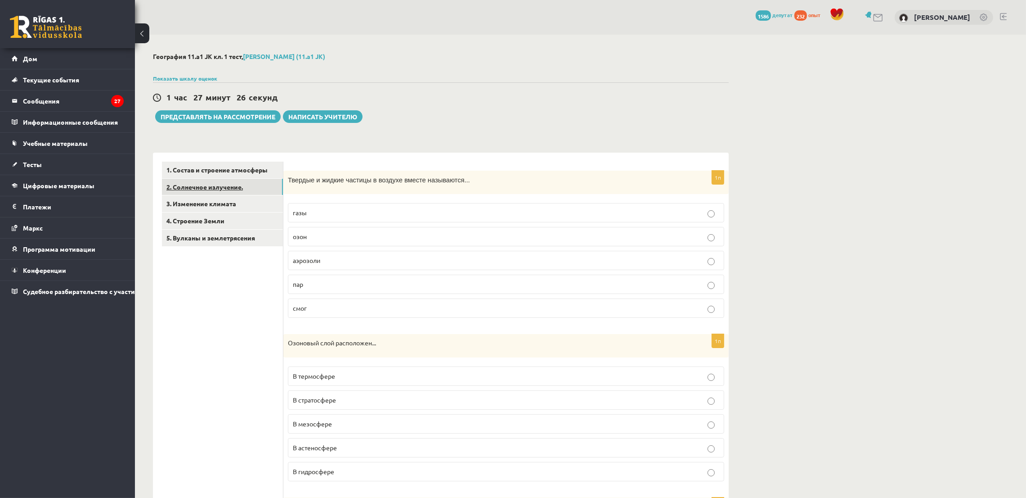
click at [207, 190] on link "2. Солнечное излучение." at bounding box center [222, 187] width 121 height 17
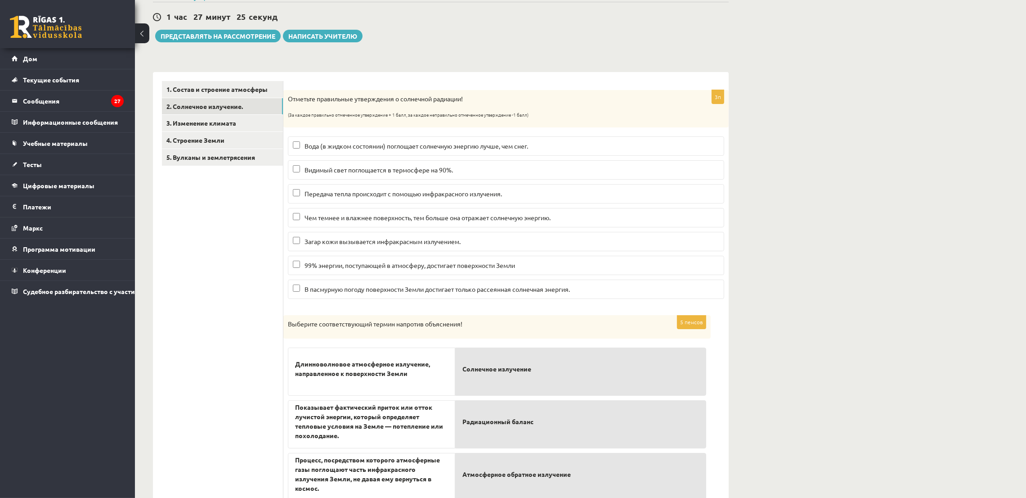
scroll to position [135, 0]
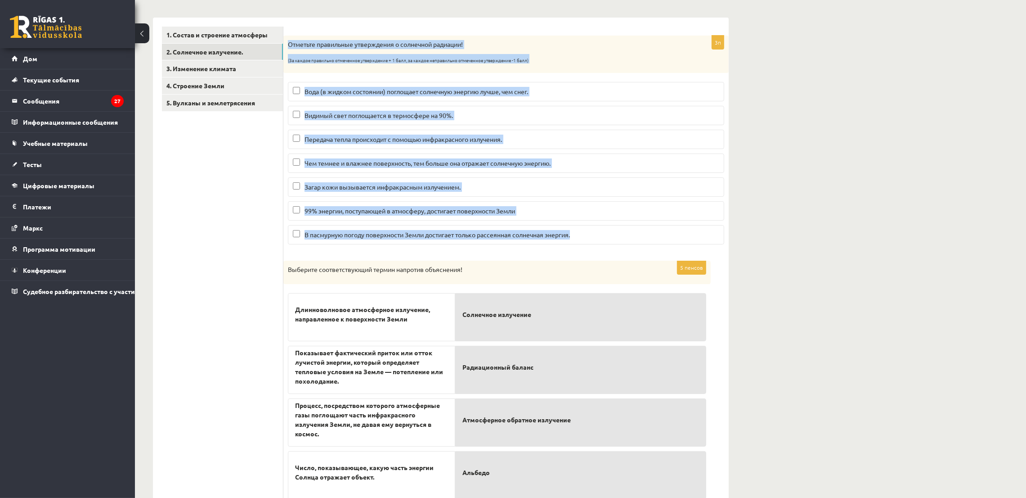
drag, startPoint x: 287, startPoint y: 43, endPoint x: 577, endPoint y: 238, distance: 350.4
click at [577, 238] on div "3п Отметьте правильные утверждения о солнечной радиации! (За каждое правильно о…" at bounding box center [505, 144] width 445 height 216
copy div "Отметьте правильные утверждения о солнечной радиации! (За каждое правильно отме…"
click at [880, 216] on div "География 11.а1 JK кл. 1 тест, [PERSON_NAME] (11.a1 JK) Показать шкалу оценок О…" at bounding box center [580, 242] width 891 height 684
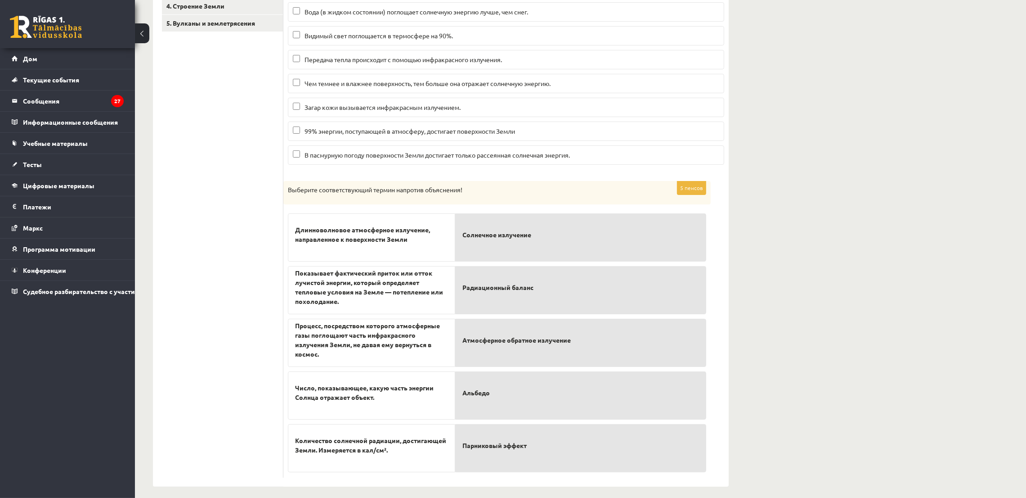
scroll to position [222, 0]
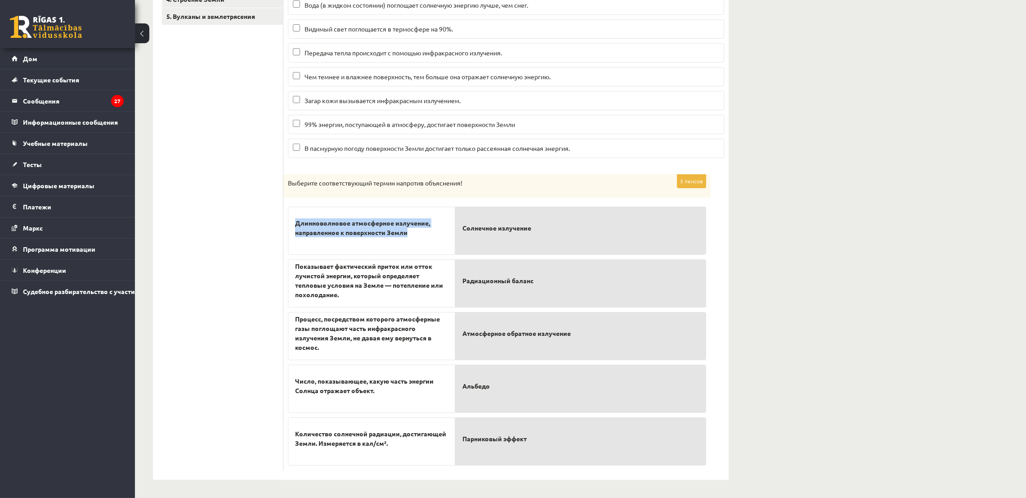
drag, startPoint x: 294, startPoint y: 220, endPoint x: 431, endPoint y: 236, distance: 138.2
click at [431, 236] on div "Длинноволновое атмосферное излучение, направленное к поверхности Земли" at bounding box center [371, 230] width 167 height 48
copy font "Длинноволновое атмосферное излучение, направленное к поверхности Земли"
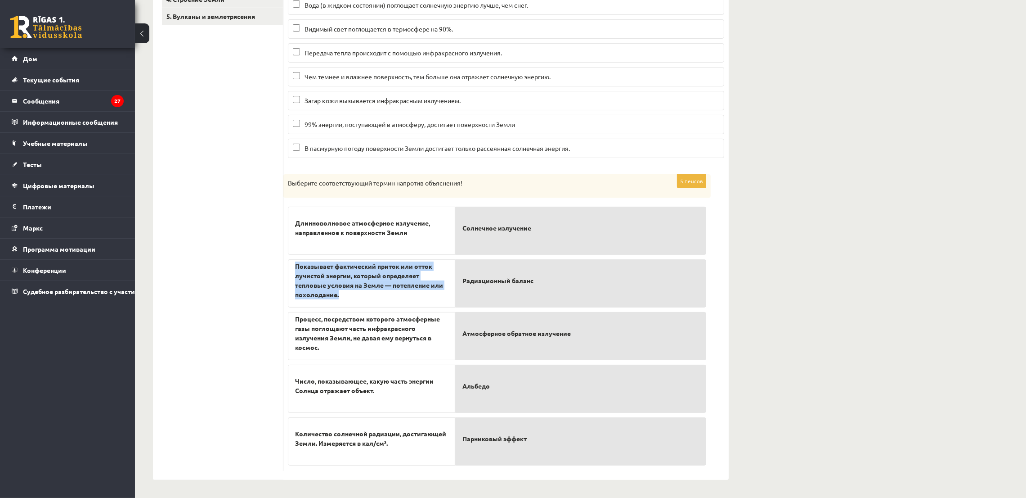
drag, startPoint x: 288, startPoint y: 266, endPoint x: 418, endPoint y: 306, distance: 136.2
click at [418, 306] on div "Показывает фактический приток или отток лучистой энергии, который определяет те…" at bounding box center [371, 283] width 167 height 48
copy font "Показывает фактический приток или отток лучистой энергии, который определяет те…"
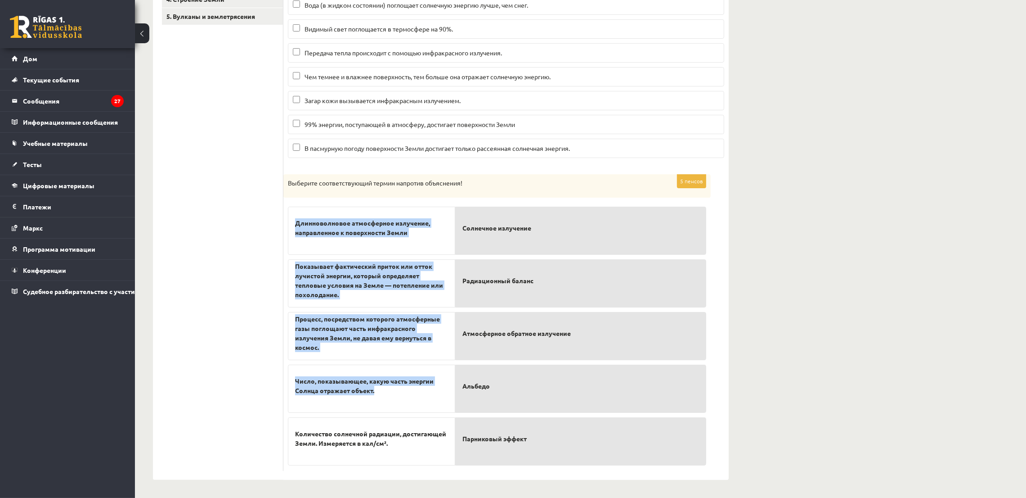
drag, startPoint x: 286, startPoint y: 377, endPoint x: 403, endPoint y: 391, distance: 117.7
click at [403, 391] on div "5 пенсов Выберите соответствующий термин напротив объяснения! Длинноволновое ат…" at bounding box center [496, 322] width 427 height 296
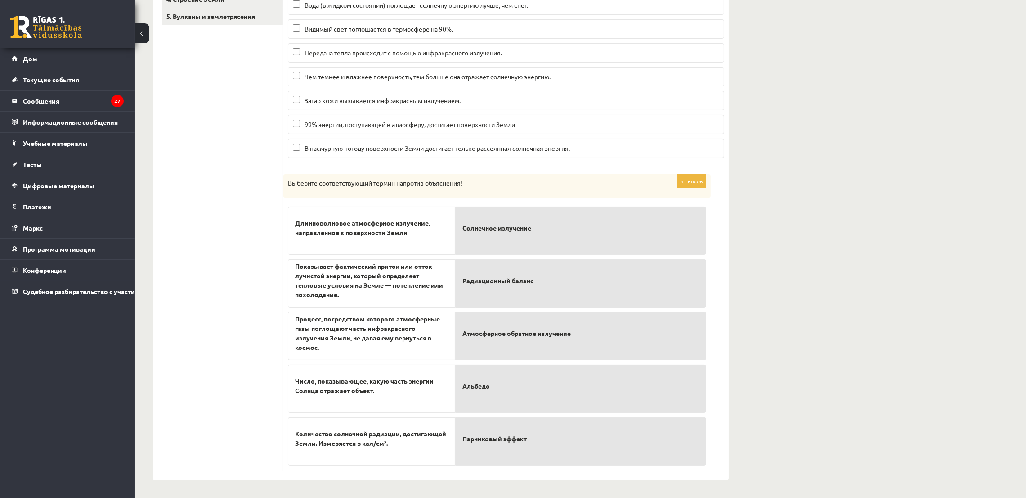
drag, startPoint x: 265, startPoint y: 357, endPoint x: 287, endPoint y: 367, distance: 23.8
click at [263, 357] on ul "1. Состав и строение атмосферы 2. Солнечное излучение. 3. Изменение климата 4. …" at bounding box center [222, 205] width 121 height 530
drag, startPoint x: 292, startPoint y: 378, endPoint x: 376, endPoint y: 398, distance: 86.0
click at [376, 398] on div "Число, показывающее, какую часть энергии Солнца отражает объект." at bounding box center [371, 388] width 167 height 48
copy font "Число, показывающее, какую часть энергии Солнца отражает объект."
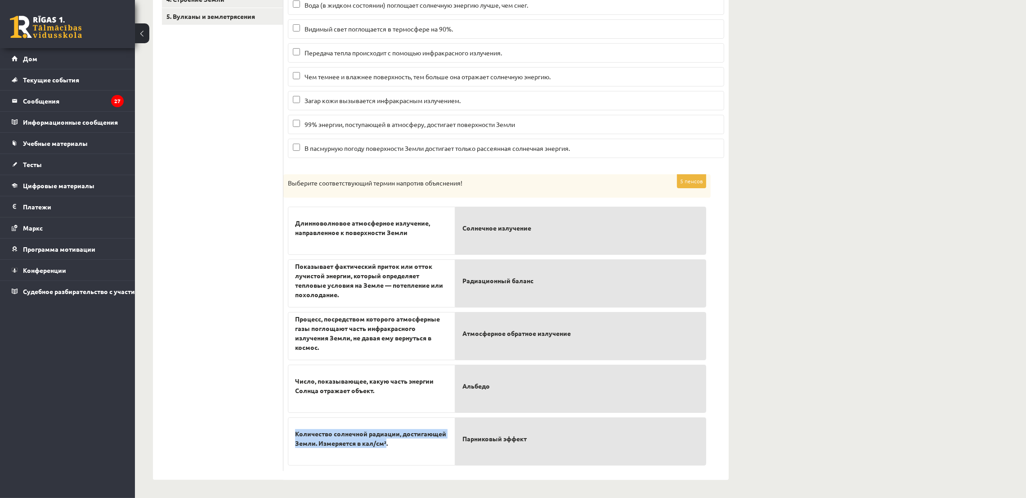
drag, startPoint x: 293, startPoint y: 429, endPoint x: 387, endPoint y: 451, distance: 96.7
click at [387, 451] on div "Количество солнечной радиации, достигающей Земли. Измеряется в кал/см²." at bounding box center [371, 441] width 167 height 48
copy font "Количество солнечной радиации, достигающей Земли. Измеряется в кал/см²"
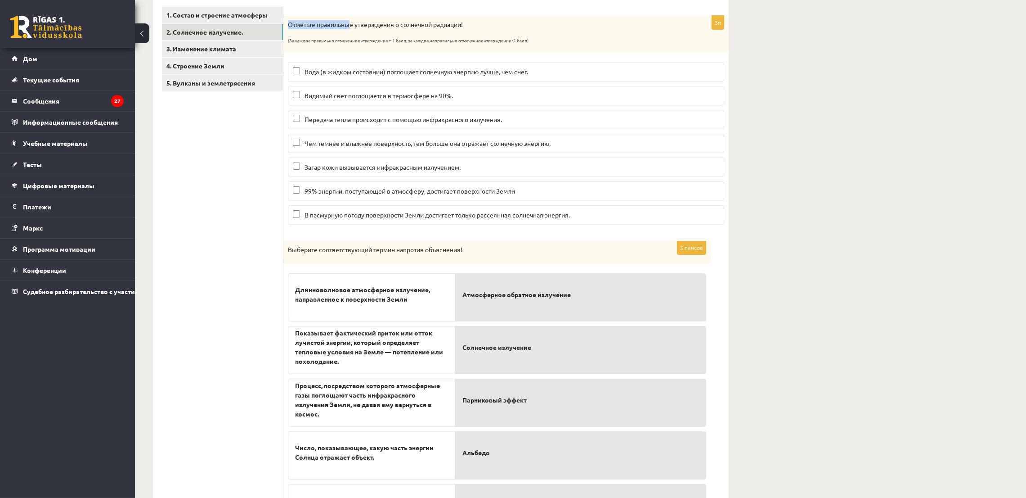
scroll to position [153, 0]
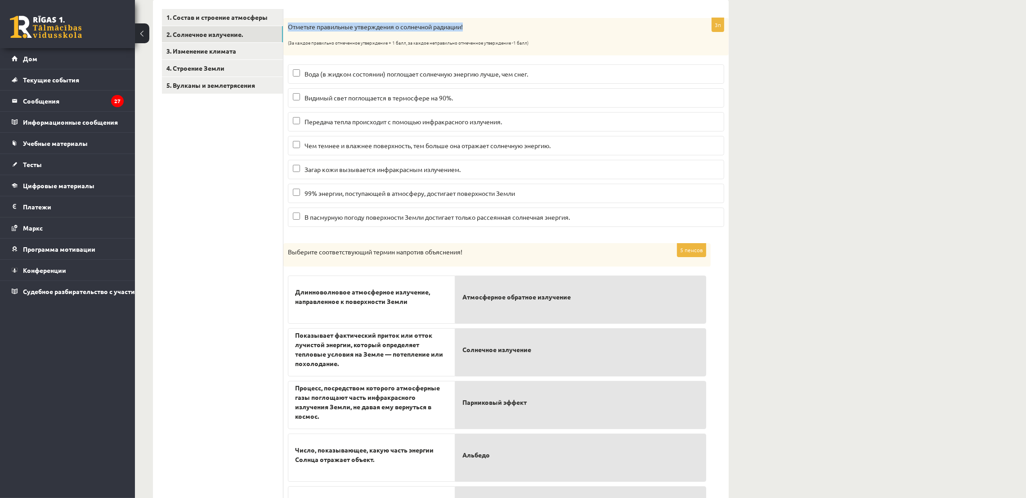
drag, startPoint x: 289, startPoint y: 22, endPoint x: 476, endPoint y: 27, distance: 187.2
click at [476, 27] on p "Отметьте правильные утверждения о солнечной радиации!" at bounding box center [483, 26] width 391 height 9
click at [495, 97] on p "Видимый свет поглощается в термосфере на 90%." at bounding box center [506, 97] width 426 height 9
click at [469, 163] on label "Загар кожи вызывается инфракрасным излучением." at bounding box center [506, 169] width 436 height 19
drag, startPoint x: 461, startPoint y: 200, endPoint x: 458, endPoint y: 205, distance: 5.0
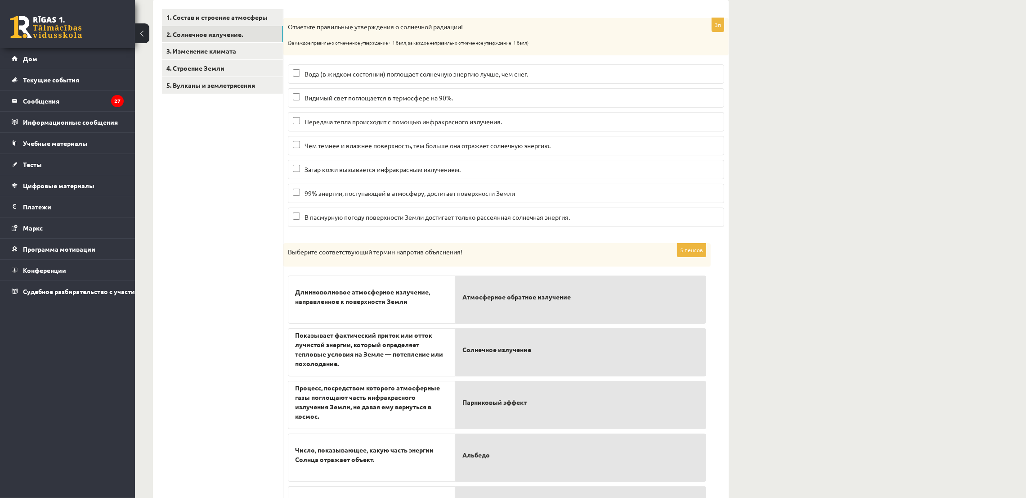
click at [460, 202] on label "99% энергии, поступающей в атмосферу, достигает поверхности Земли" at bounding box center [506, 193] width 436 height 19
click at [419, 220] on font "В пасмурную погоду поверхности Земли достигает только рассеянная солнечная энер…" at bounding box center [437, 217] width 265 height 8
click at [207, 49] on font "3. Изменение климата" at bounding box center [201, 51] width 70 height 8
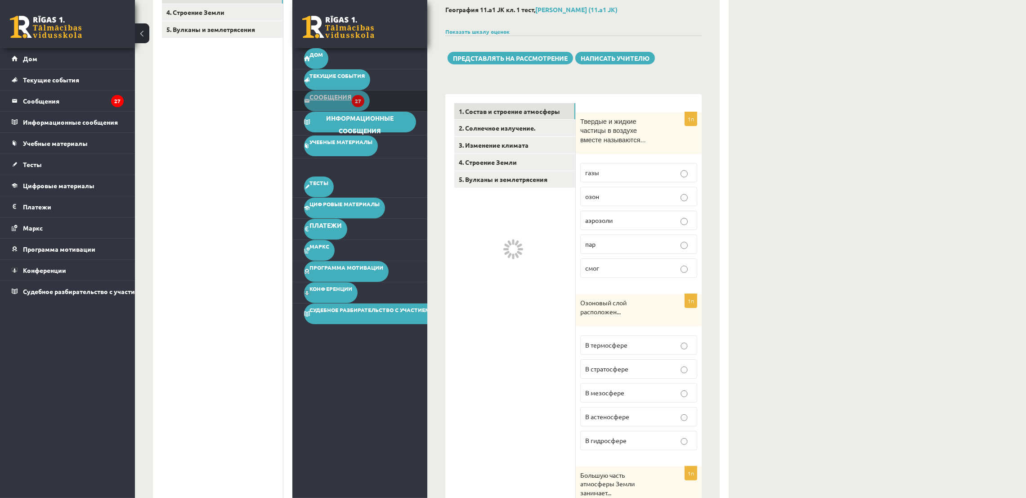
scroll to position [0, 0]
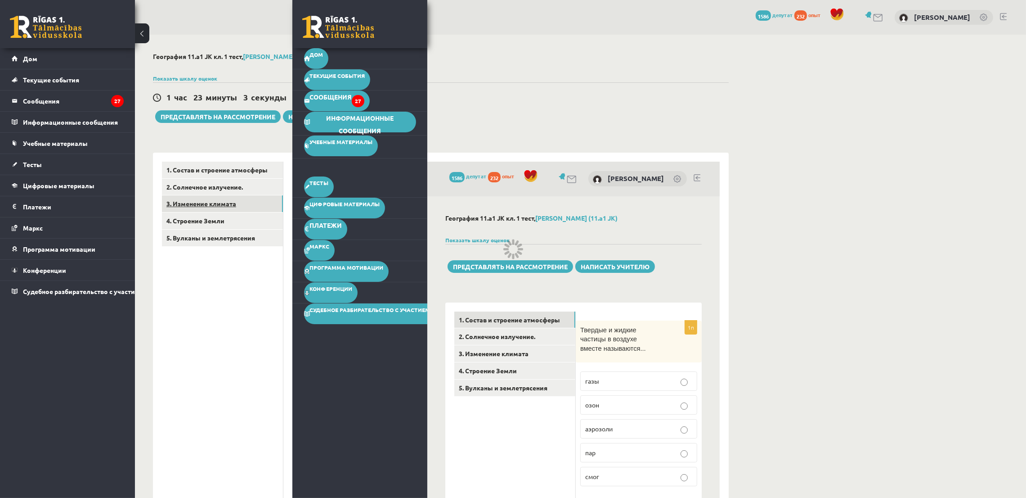
click at [204, 205] on font "3. Изменение климата" at bounding box center [201, 203] width 70 height 8
click at [188, 201] on font "3. Изменение климата" at bounding box center [201, 203] width 70 height 8
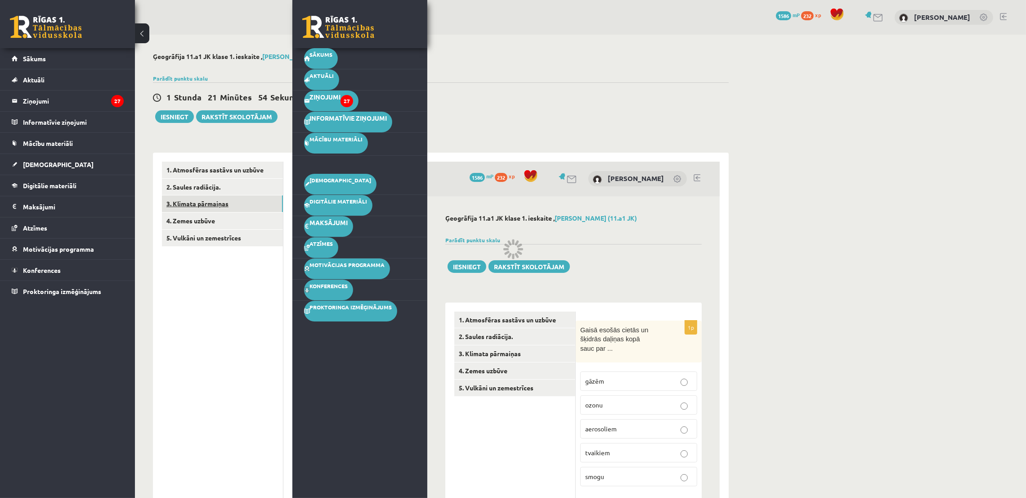
drag, startPoint x: 848, startPoint y: 186, endPoint x: 843, endPoint y: 189, distance: 6.2
click at [190, 206] on link "3. Klimata pārmaiņas" at bounding box center [222, 203] width 121 height 17
click at [244, 169] on link "1. Atmosfēras sastāvs un uzbūve" at bounding box center [222, 170] width 121 height 17
click at [214, 182] on link "2. Saules radiācija." at bounding box center [222, 187] width 121 height 17
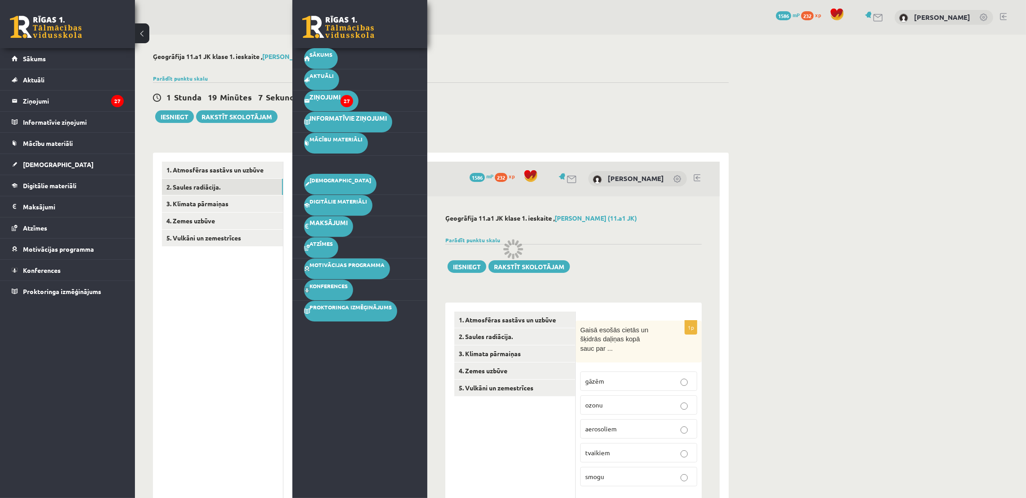
click at [49, 170] on link "[DEMOGRAPHIC_DATA]" at bounding box center [68, 164] width 112 height 21
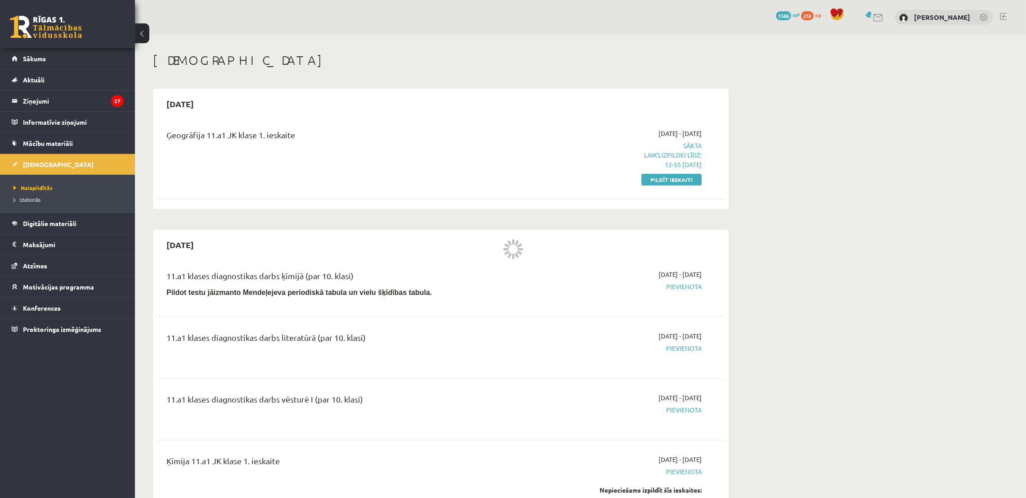
click at [682, 175] on link "Pildīt ieskaiti" at bounding box center [672, 180] width 60 height 12
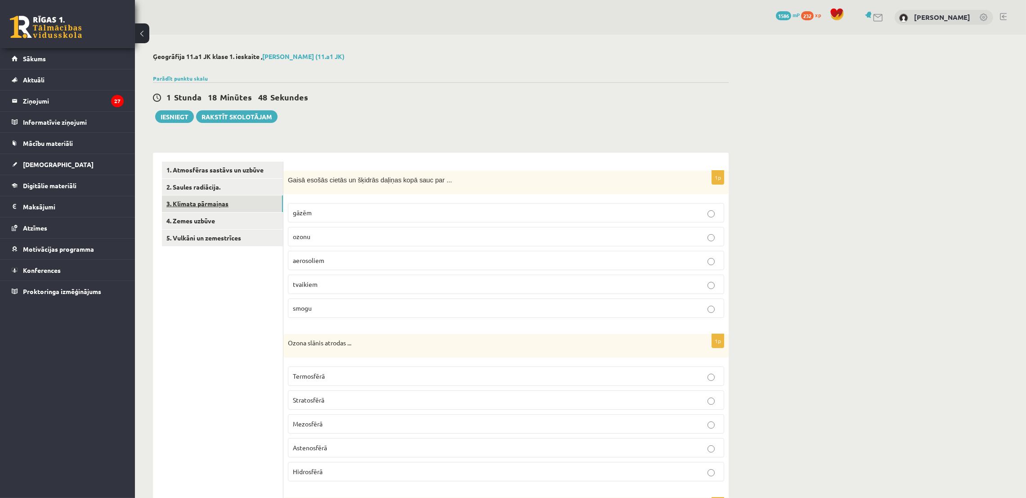
click at [195, 209] on link "3. Klimata pārmaiņas" at bounding box center [222, 203] width 121 height 17
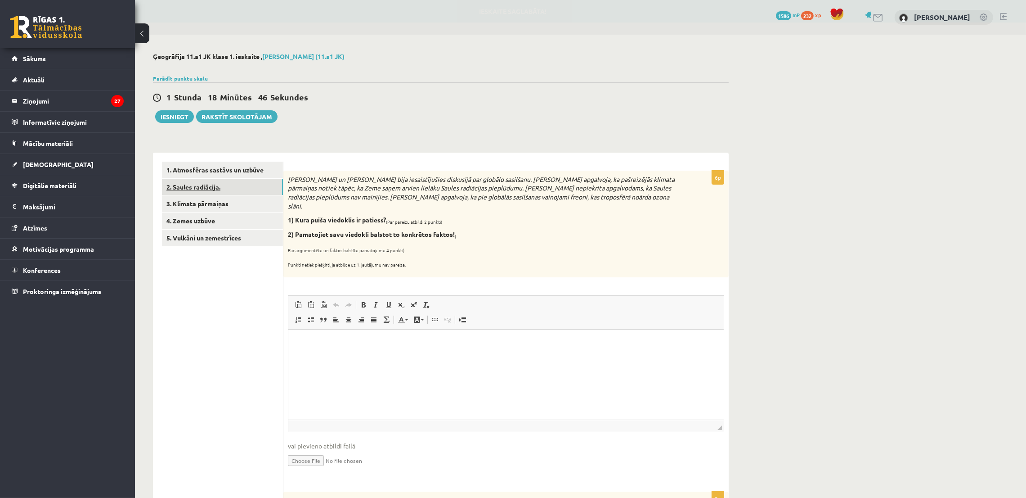
click at [220, 185] on link "2. Saules radiācija." at bounding box center [222, 187] width 121 height 17
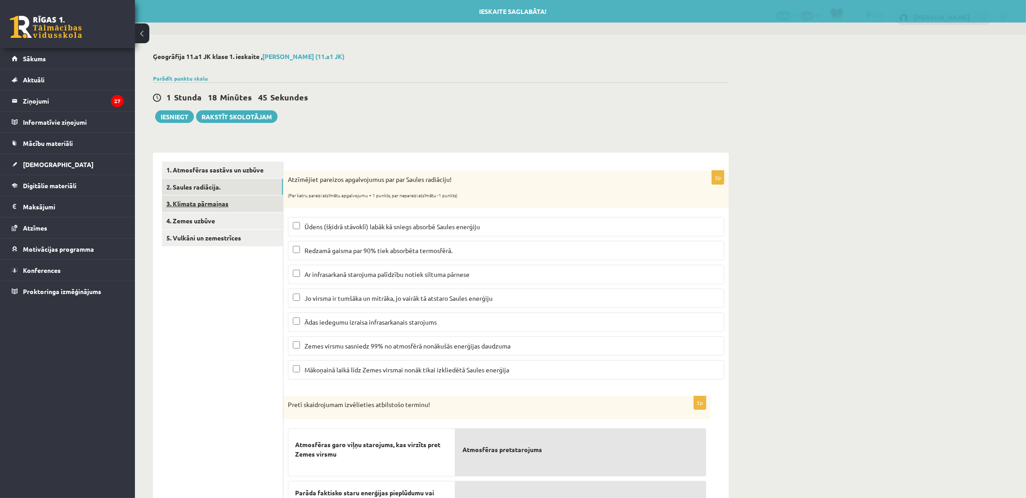
click at [220, 201] on link "3. Klimata pārmaiņas" at bounding box center [222, 203] width 121 height 17
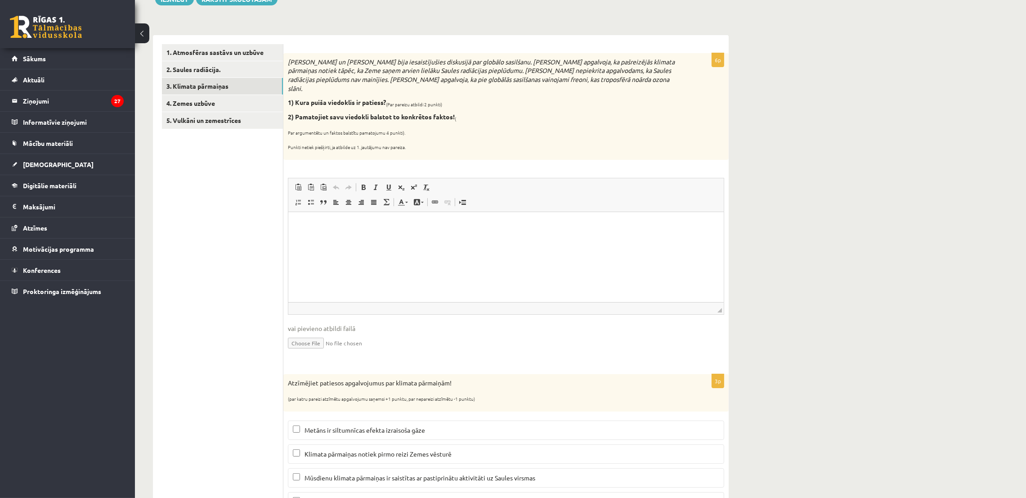
scroll to position [138, 0]
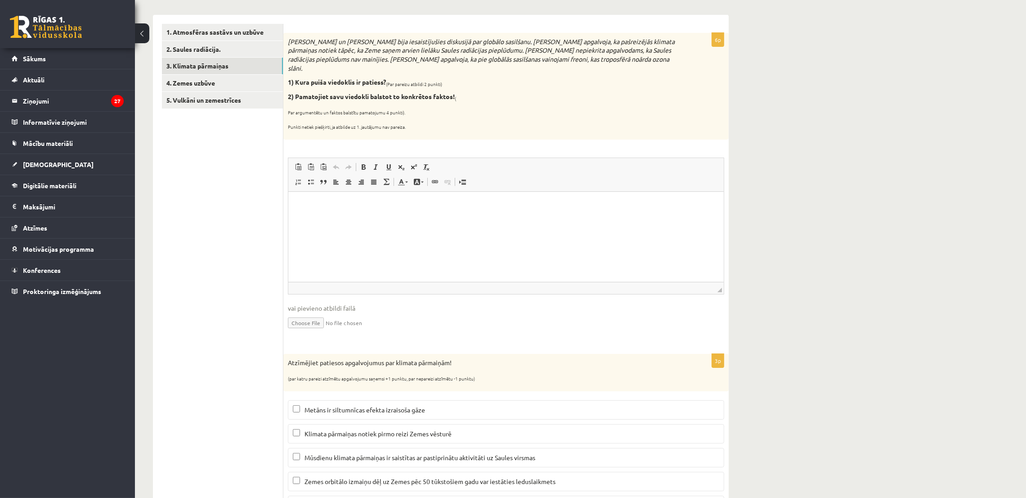
click at [427, 219] on html at bounding box center [505, 204] width 435 height 27
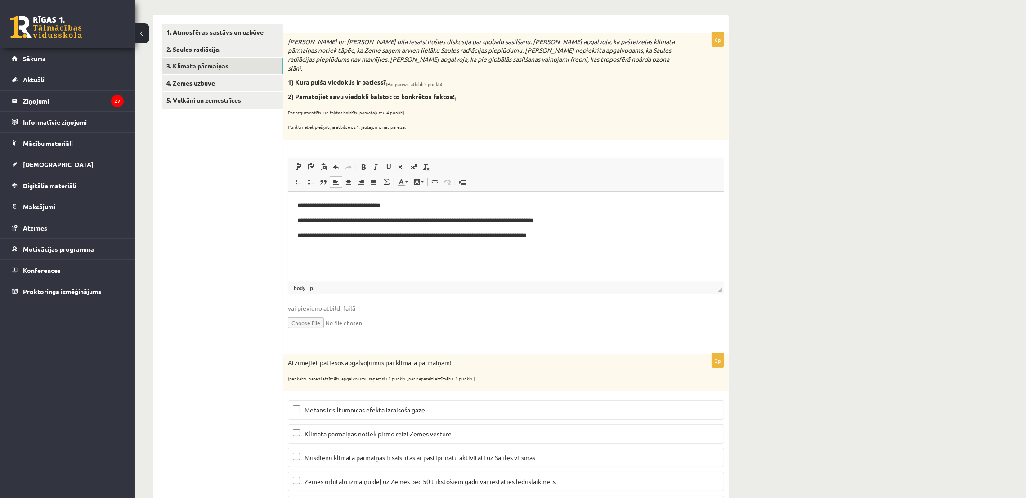
scroll to position [205, 0]
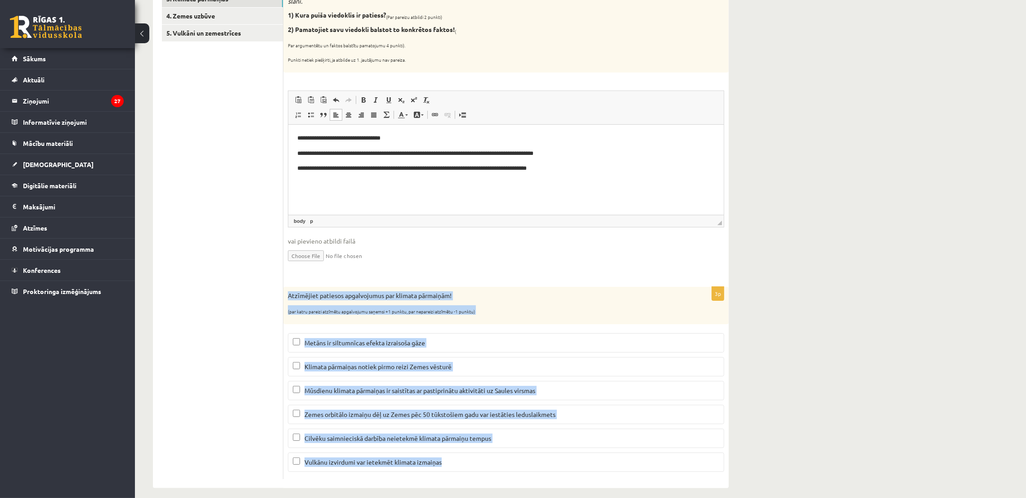
drag, startPoint x: 287, startPoint y: 283, endPoint x: 527, endPoint y: 449, distance: 291.9
click at [527, 449] on div "3p Atzīmējiet patiesos apgalvojumus par klimata pārmaiņām! (par katru pareizi a…" at bounding box center [505, 383] width 445 height 192
copy div "Atzīmējiet patiesos apgalvojumus par klimata pārmaiņām! (par katru pareizi atzī…"
click at [215, 19] on link "4. Zemes uzbūve" at bounding box center [222, 16] width 121 height 17
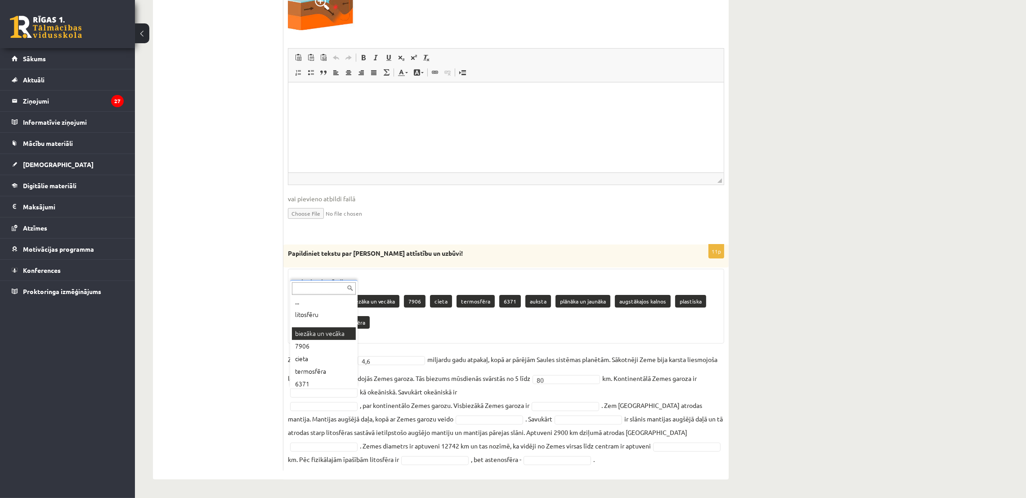
scroll to position [290, 0]
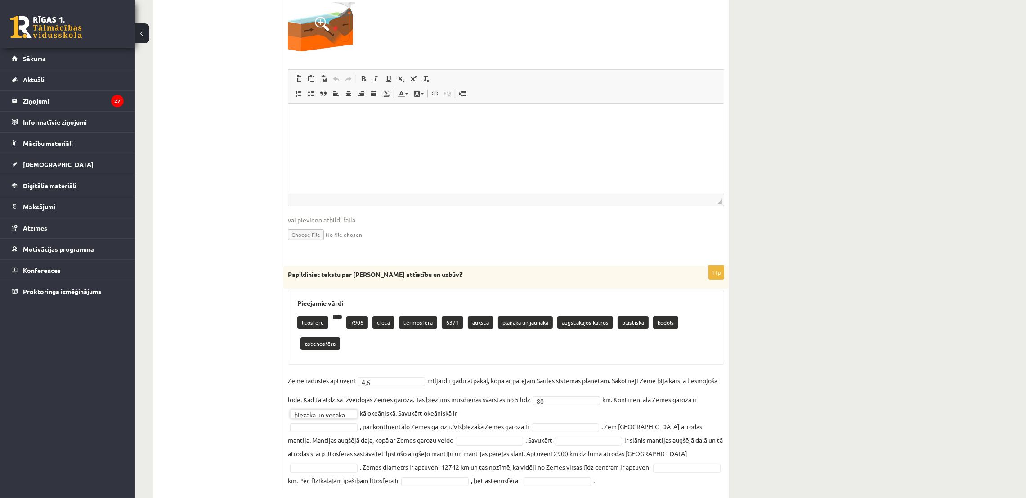
click at [492, 392] on fieldset "**********" at bounding box center [506, 429] width 436 height 113
click at [479, 390] on fieldset "**********" at bounding box center [506, 429] width 436 height 113
drag, startPoint x: 477, startPoint y: 389, endPoint x: 433, endPoint y: 404, distance: 46.8
click at [476, 389] on fieldset "**********" at bounding box center [506, 429] width 436 height 113
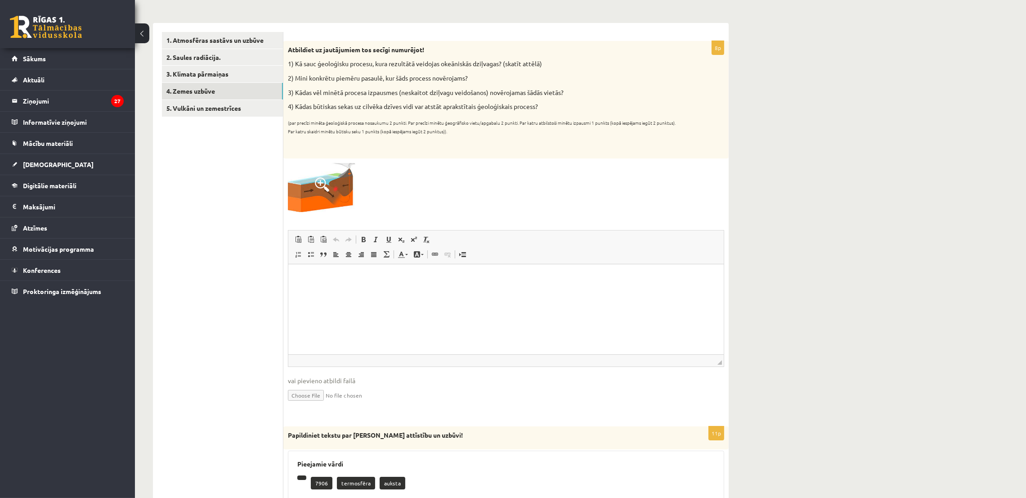
scroll to position [88, 0]
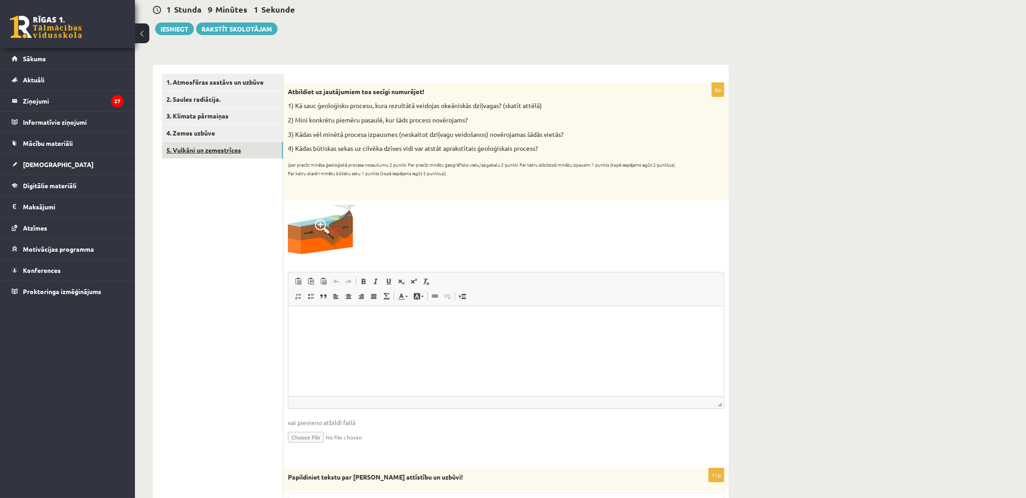
click at [243, 151] on link "5. Vulkāni un zemestrīces" at bounding box center [222, 150] width 121 height 17
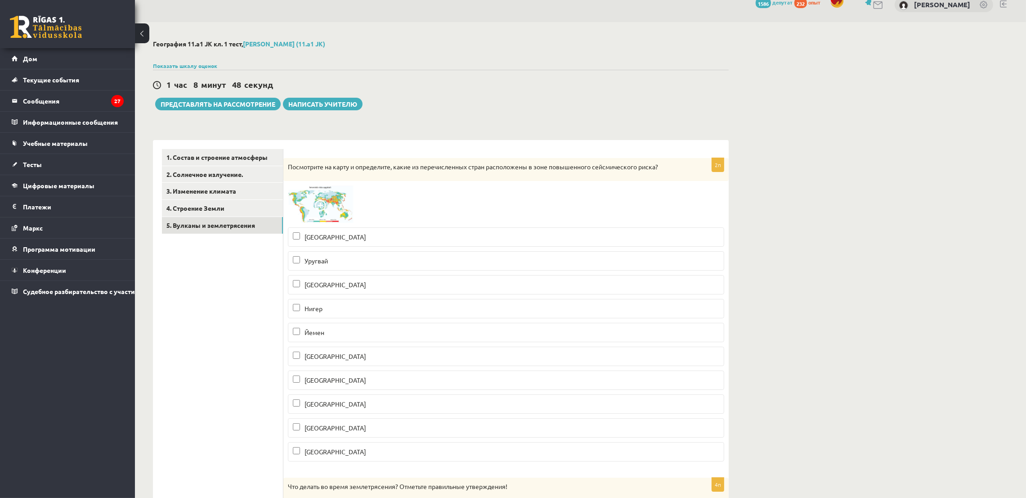
scroll to position [12, 0]
click at [466, 103] on div "1 час 8 минут 47 секунд Ieskaite saglabāta! Представлять на рассмотрение Написа…" at bounding box center [441, 90] width 576 height 40
click at [323, 212] on span at bounding box center [322, 207] width 14 height 14
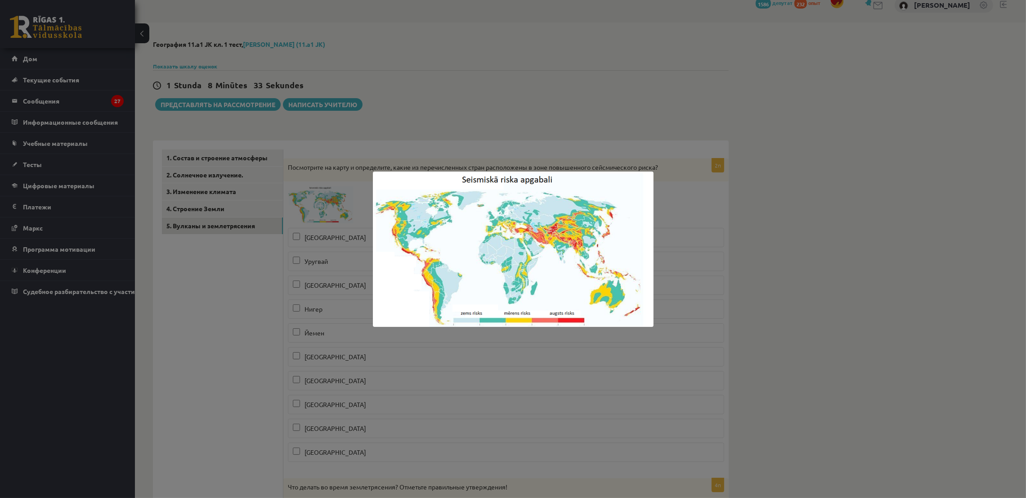
click at [538, 327] on div at bounding box center [513, 249] width 1026 height 498
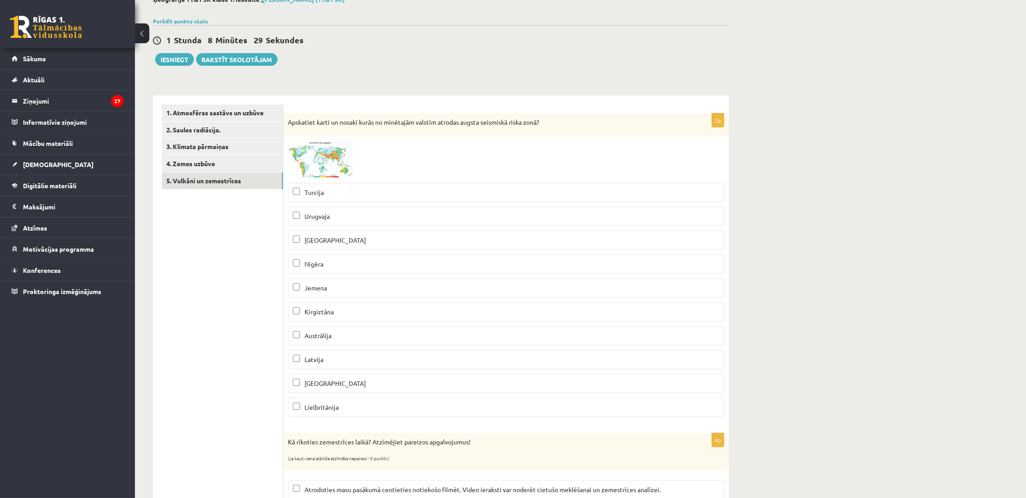
scroll to position [80, 0]
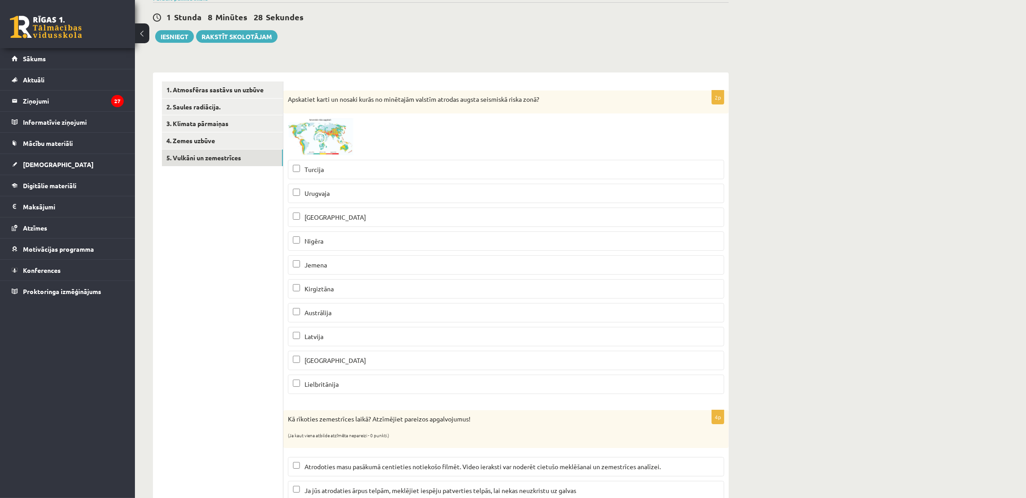
drag, startPoint x: 345, startPoint y: 239, endPoint x: 345, endPoint y: 245, distance: 6.3
click at [345, 239] on p "Nigēra" at bounding box center [506, 240] width 426 height 9
click at [323, 334] on span "Latvija" at bounding box center [314, 336] width 19 height 8
drag, startPoint x: 302, startPoint y: 338, endPoint x: 303, endPoint y: 333, distance: 5.6
click at [302, 337] on p "Latvija" at bounding box center [506, 336] width 426 height 9
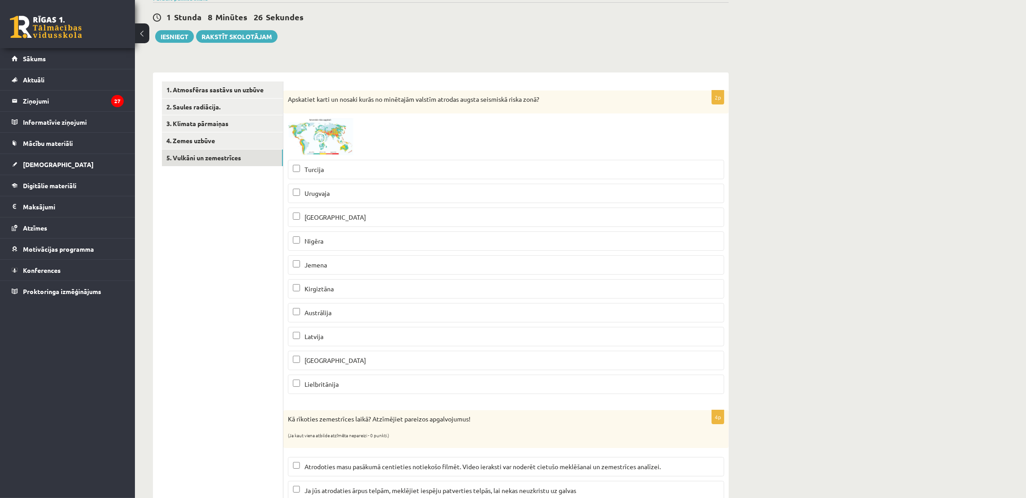
click at [305, 311] on span "Austrālija" at bounding box center [318, 312] width 27 height 8
click at [301, 377] on label "Lielbritānija" at bounding box center [506, 383] width 436 height 19
click at [296, 185] on label "Urugvaja" at bounding box center [506, 193] width 436 height 19
click at [318, 363] on p "[GEOGRAPHIC_DATA]" at bounding box center [506, 359] width 426 height 9
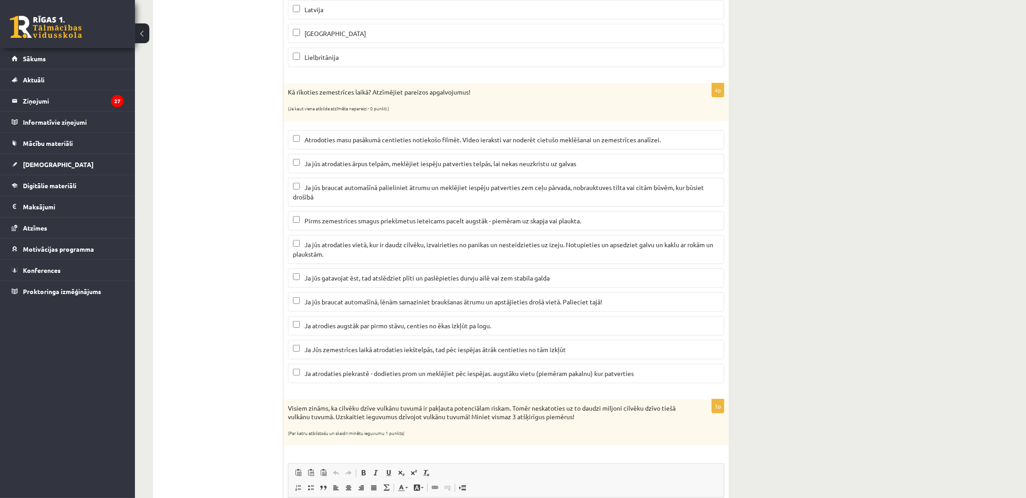
scroll to position [417, 0]
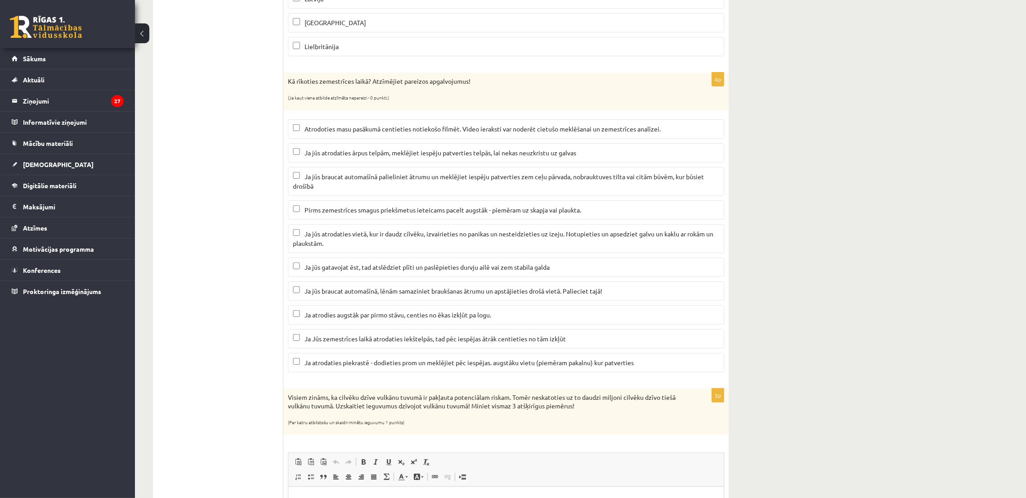
click at [300, 173] on p "Ja jūs braucat automašīnā palieliniet ātrumu un meklējiet iespēju patverties ze…" at bounding box center [506, 181] width 426 height 19
click at [303, 267] on p "Ja jūs gatavojat ēst, tad atslēdziet plīti un paslēpieties durvju ailē vai zem …" at bounding box center [506, 266] width 426 height 9
click at [300, 315] on p "Ja atrodies augstāk par pirmo stāvu, centies no ēkas izkļūt pa logu." at bounding box center [506, 314] width 426 height 9
click at [295, 355] on label "Ja atrodaties piekrastē - dodieties prom un meklējiet pēc iespējas. augstāku vi…" at bounding box center [506, 362] width 436 height 19
click at [291, 121] on label "Atrodoties masu pasākumā centieties notiekošo filmēt. Video ieraksti var noderē…" at bounding box center [506, 128] width 436 height 19
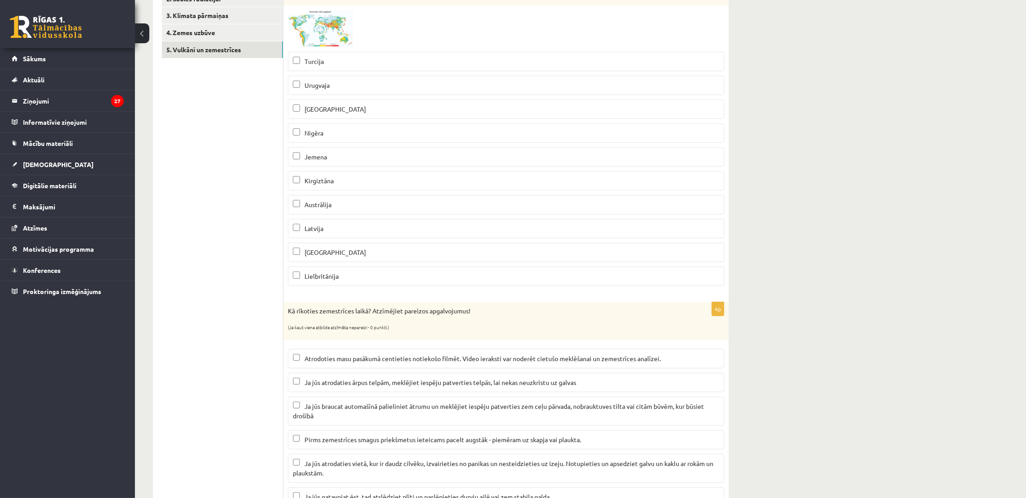
scroll to position [80, 0]
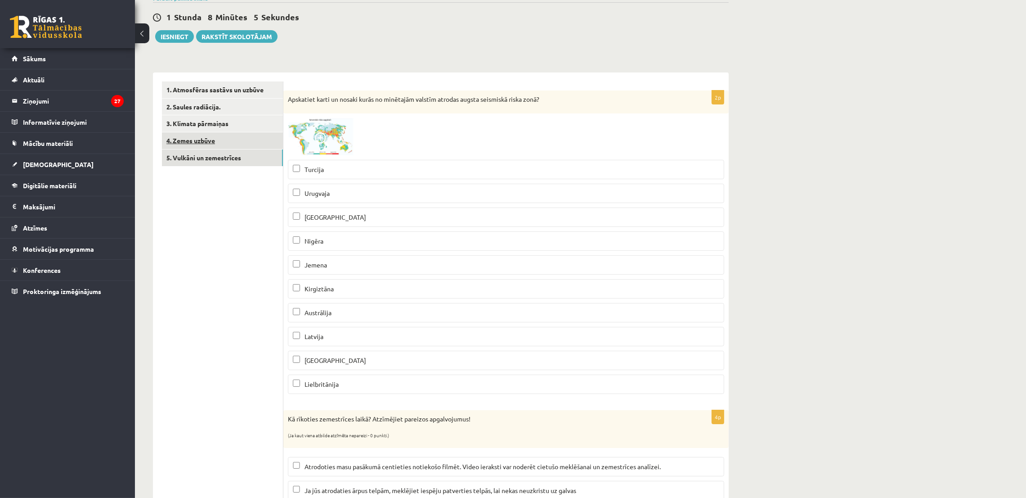
click at [237, 141] on link "4. Zemes uzbūve" at bounding box center [222, 140] width 121 height 17
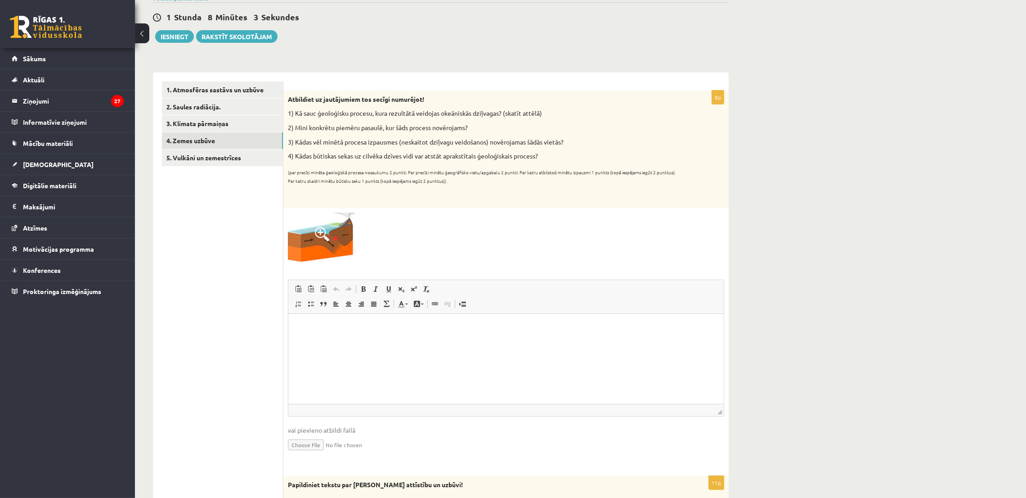
scroll to position [0, 0]
click at [310, 341] on html at bounding box center [505, 326] width 435 height 27
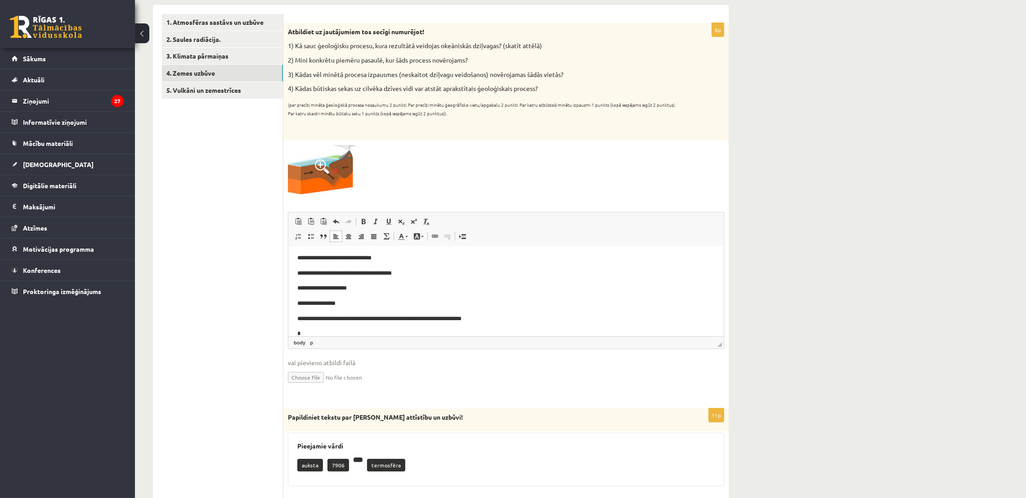
scroll to position [2, 0]
click at [210, 53] on link "3. Klimata pārmaiņas" at bounding box center [222, 56] width 121 height 17
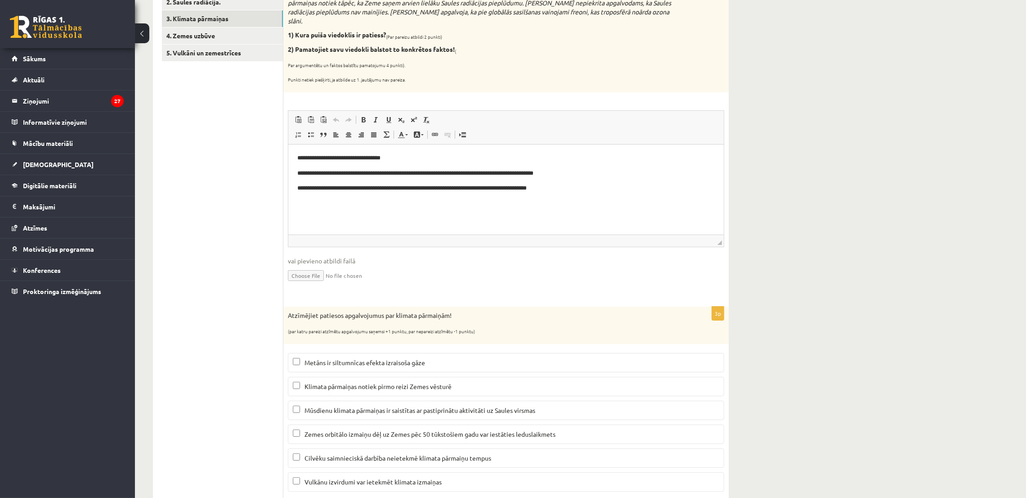
scroll to position [205, 0]
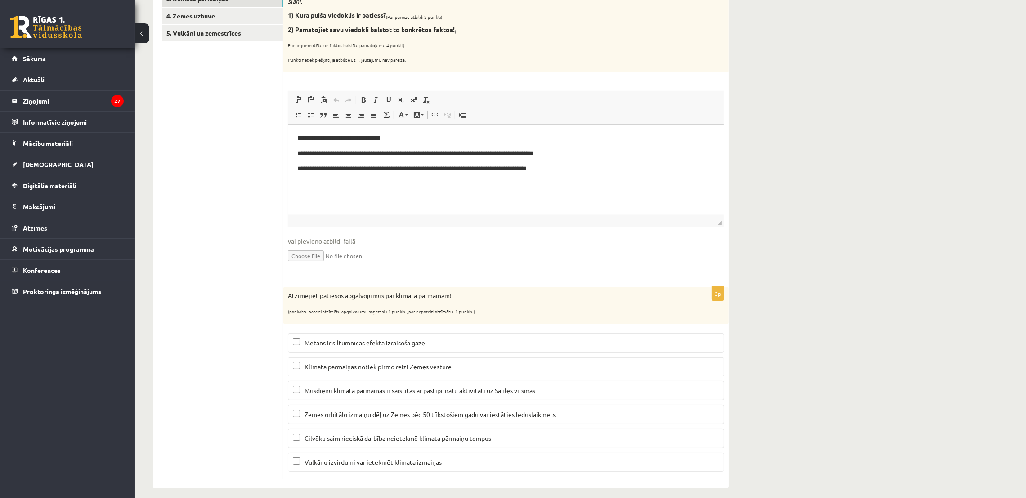
click at [417, 338] on p "Metāns ir siltumnīcas efekta izraisoša gāze" at bounding box center [506, 342] width 426 height 9
click at [346, 410] on span "Zemes orbitālo izmaiņu dēļ uz Zemes pēc 50 tūkstošiem gadu var iestāties ledusl…" at bounding box center [430, 414] width 251 height 8
click at [339, 458] on span "Vulkānu izvirdumi var ietekmēt klimata izmaiņas" at bounding box center [373, 462] width 137 height 8
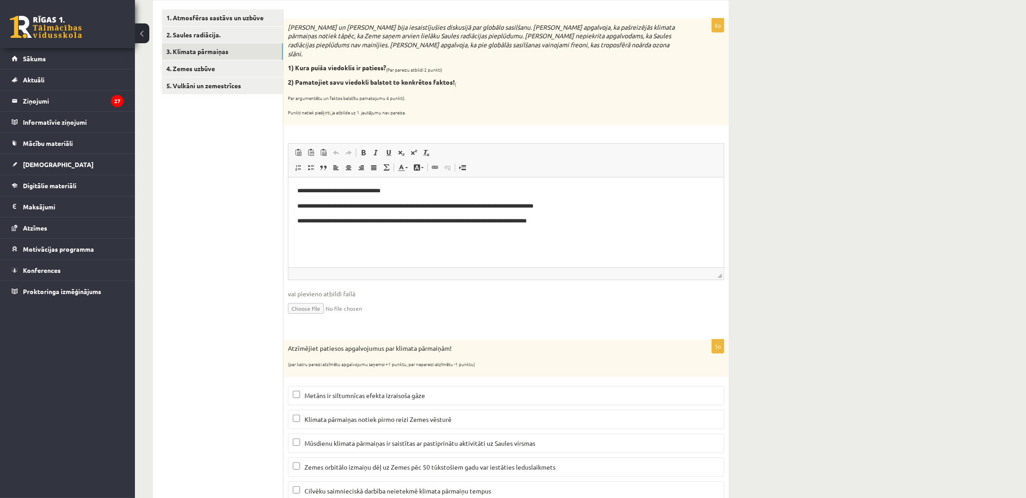
scroll to position [70, 0]
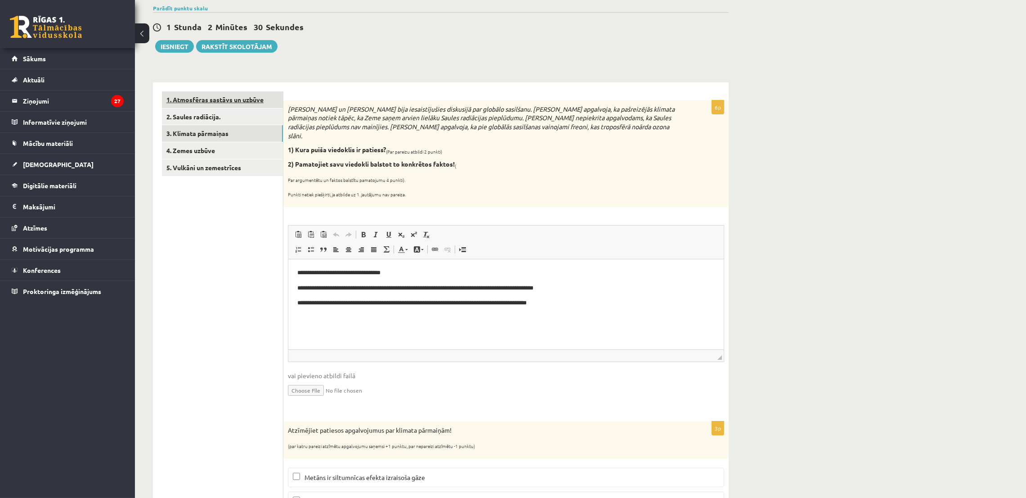
click at [259, 97] on link "1. Atmosfēras sastāvs un uzbūve" at bounding box center [222, 99] width 121 height 17
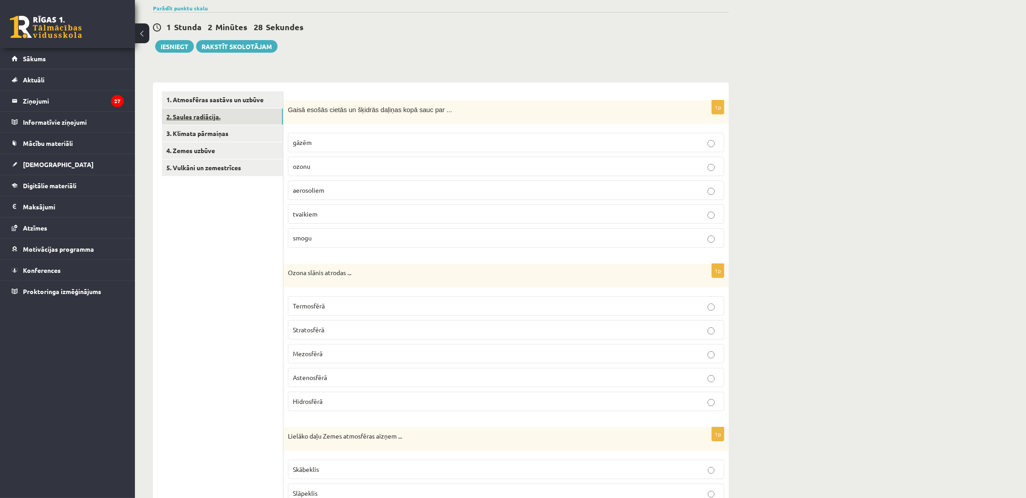
click at [231, 117] on link "2. Saules radiācija." at bounding box center [222, 116] width 121 height 17
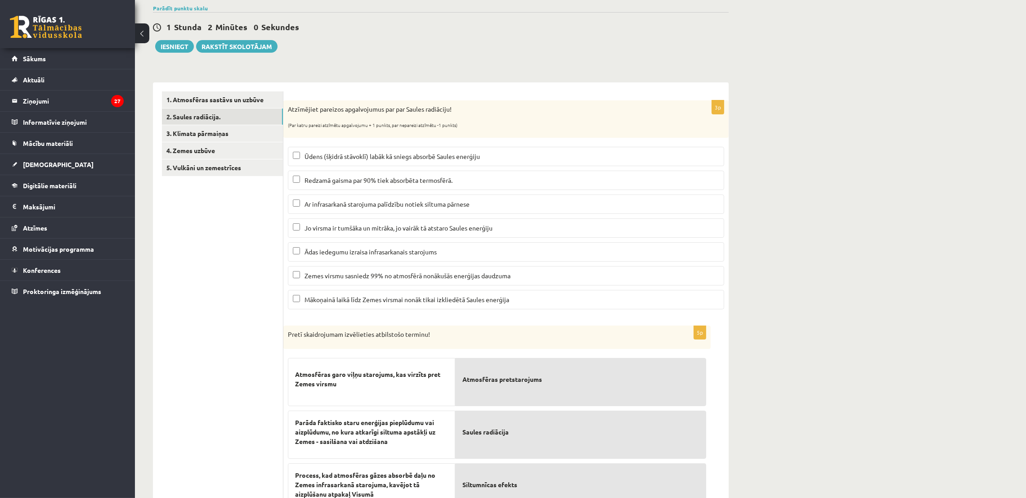
drag, startPoint x: 567, startPoint y: 149, endPoint x: 534, endPoint y: 184, distance: 48.4
click at [566, 149] on label "Ūdens (šķidrā stāvoklī) labāk kā sniegs absorbē Saules enerģiju" at bounding box center [506, 156] width 436 height 19
click at [534, 184] on p "Redzamā gaisma par 90% tiek absorbēta termosfērā." at bounding box center [506, 179] width 426 height 9
click at [404, 203] on span "Ar infrasarkanā starojuma palīdzību notiek siltuma pārnese" at bounding box center [387, 204] width 165 height 8
drag, startPoint x: 368, startPoint y: 248, endPoint x: 361, endPoint y: 292, distance: 44.7
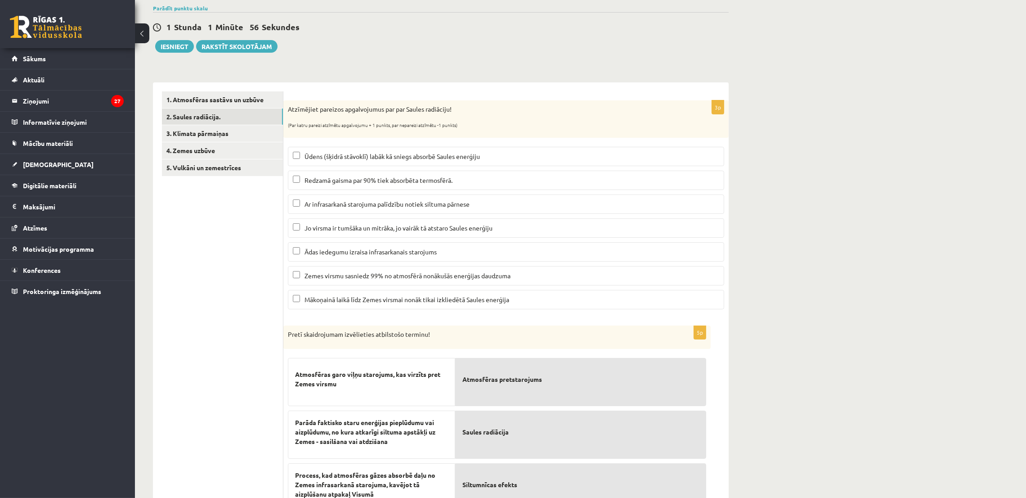
click at [368, 248] on p "Ādas iedegumu izraisa infrasarkanais starojums" at bounding box center [506, 251] width 426 height 9
click at [361, 292] on label "Mākoņainā laikā līdz Zemes virsmai nonāk tikai izkliedētā Saules enerģija" at bounding box center [506, 299] width 436 height 19
click at [359, 287] on fieldset "Ūdens (šķidrā stāvoklī) labāk kā sniegs absorbē Saules enerģiju Redzamā gaisma …" at bounding box center [506, 227] width 436 height 170
click at [359, 283] on label "Zemes virsmu sasniedz 99% no atmosfērā nonākušās enerģijas daudzuma" at bounding box center [506, 275] width 436 height 19
click at [360, 303] on span "Mākoņainā laikā līdz Zemes virsmai nonāk tikai izkliedētā Saules enerģija" at bounding box center [407, 299] width 205 height 8
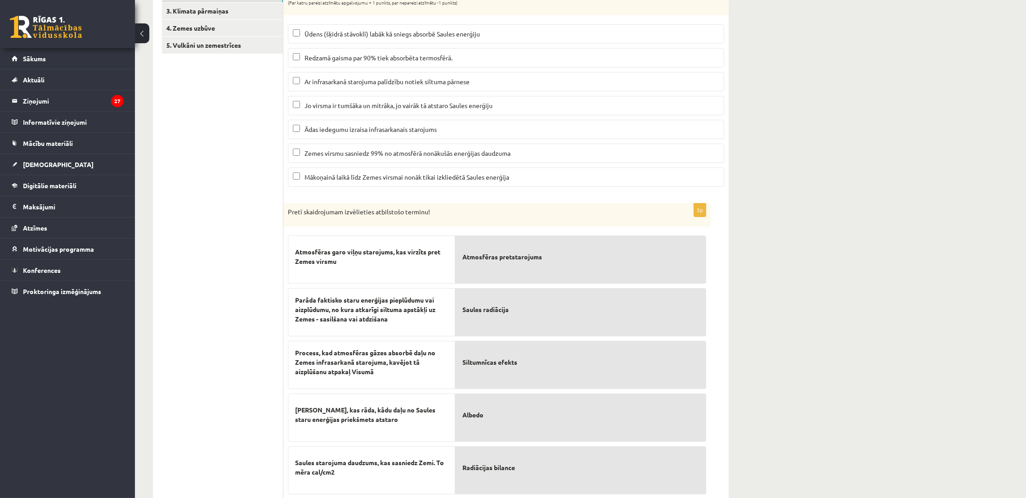
scroll to position [223, 0]
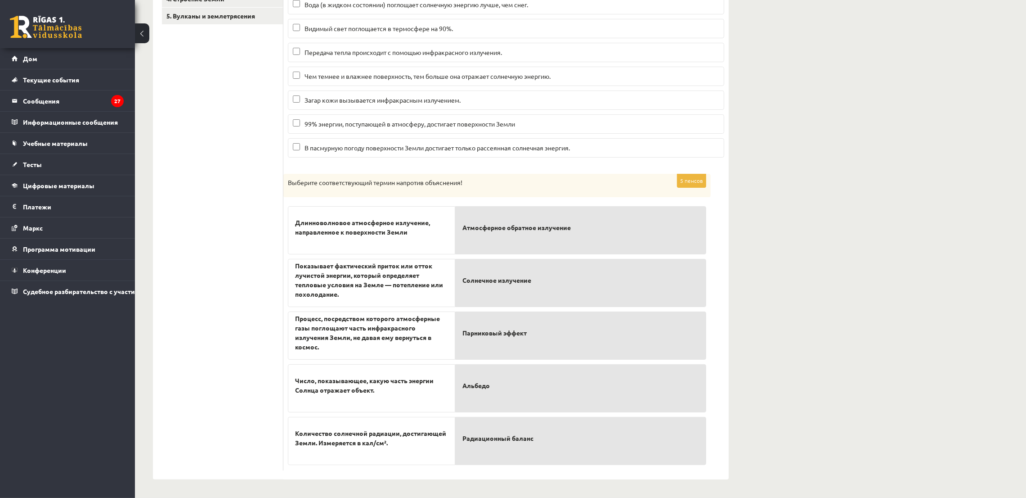
click at [845, 172] on div "География 11.а1 JK кл. 1 тест, София Евсеева (11.a1 JK) Показать шкалу оценок О…" at bounding box center [580, 155] width 891 height 684
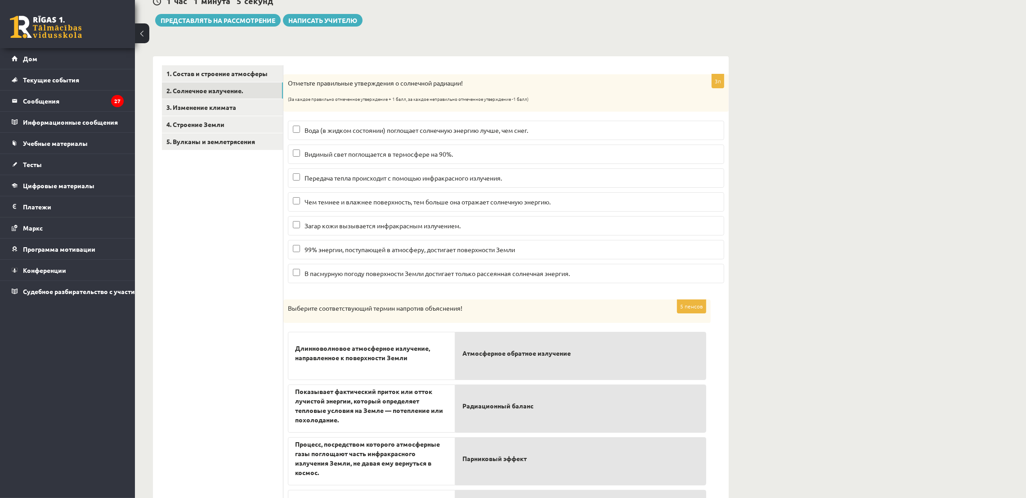
scroll to position [88, 0]
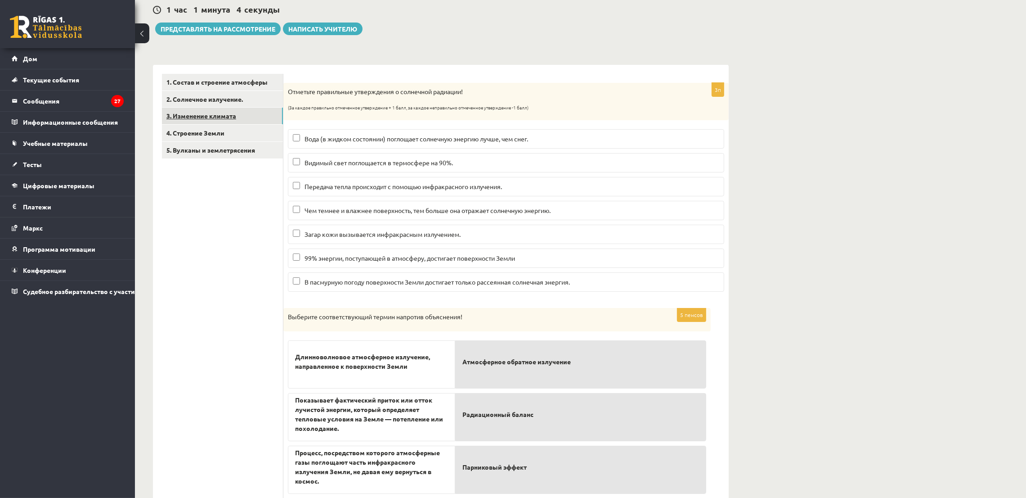
click at [263, 114] on link "3. Изменение климата" at bounding box center [222, 116] width 121 height 17
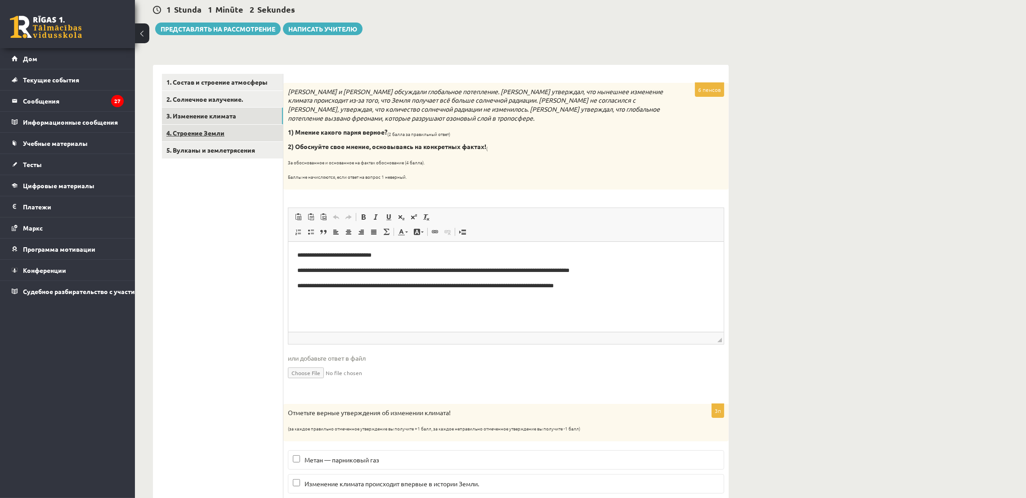
scroll to position [0, 0]
click at [194, 130] on font "4. Строение Земли" at bounding box center [195, 133] width 58 height 8
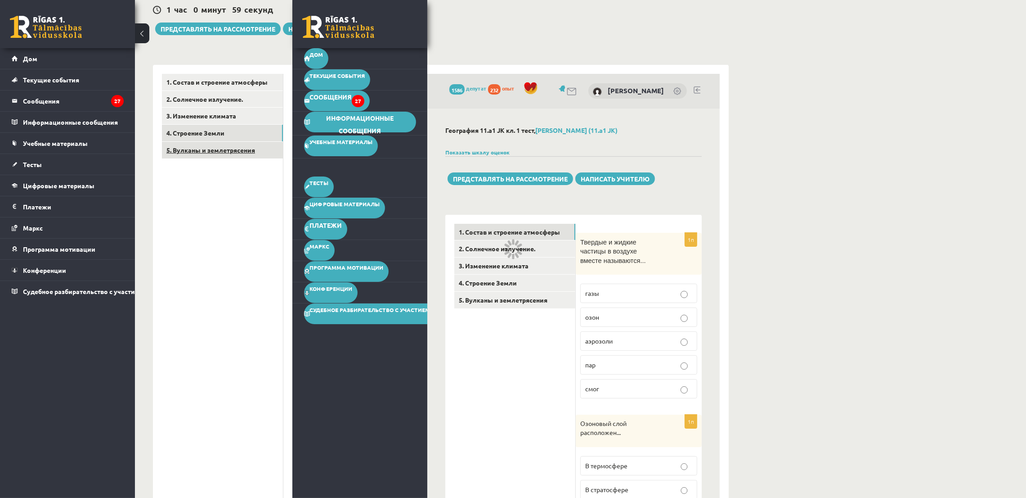
click at [215, 151] on font "5. Вулканы и землетрясения" at bounding box center [210, 150] width 89 height 8
click at [37, 157] on link "Тесты" at bounding box center [68, 164] width 112 height 21
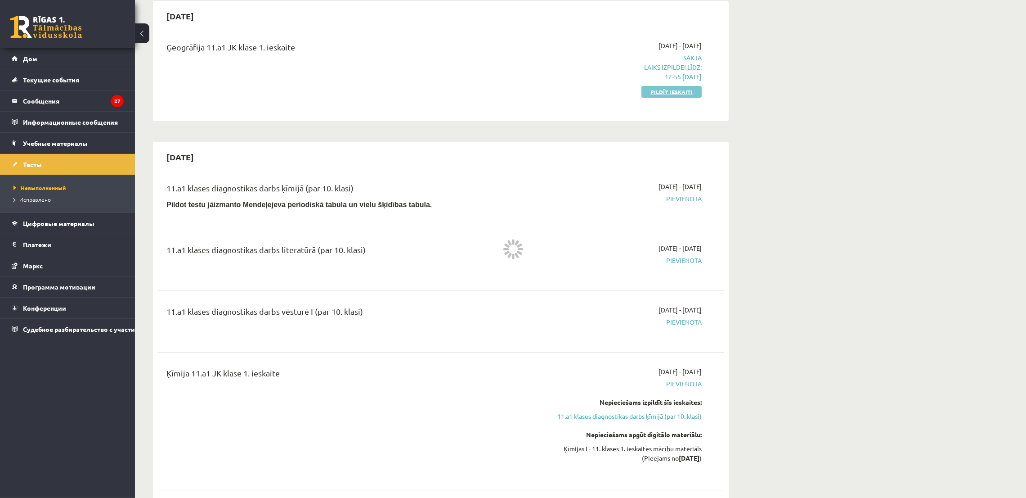
click at [655, 90] on link "Pildīt ieskaiti" at bounding box center [672, 92] width 60 height 12
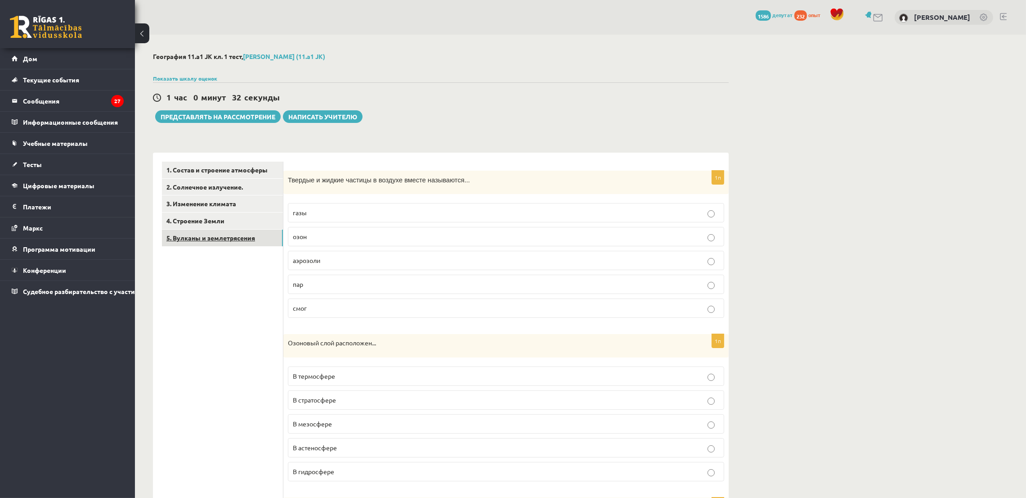
click at [193, 244] on link "5. Вулканы и землетрясения" at bounding box center [222, 237] width 121 height 17
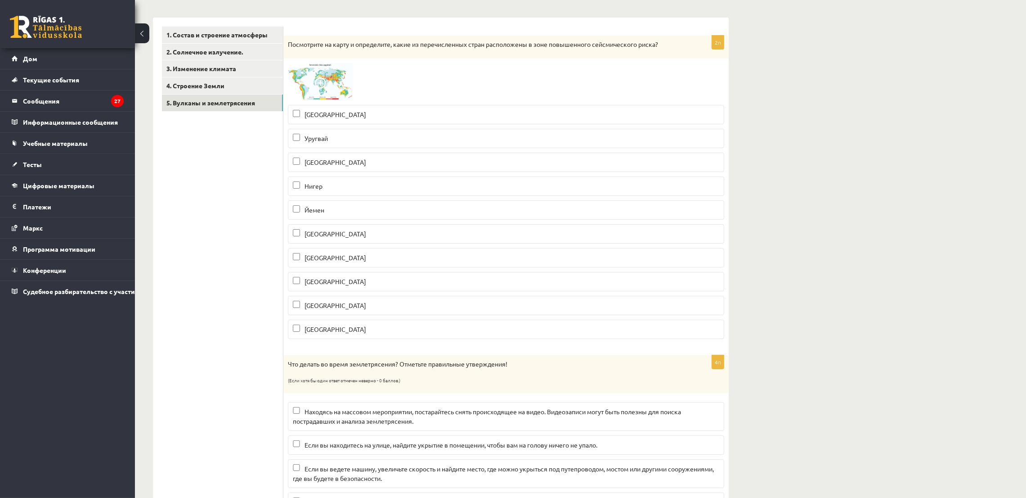
click at [332, 139] on p "Уругвай" at bounding box center [506, 138] width 426 height 9
click at [322, 187] on font "Нигер" at bounding box center [314, 186] width 18 height 8
click at [321, 251] on label "[GEOGRAPHIC_DATA]" at bounding box center [506, 257] width 436 height 19
click at [321, 312] on label "[GEOGRAPHIC_DATA]" at bounding box center [506, 305] width 436 height 19
click at [321, 319] on fieldset "[GEOGRAPHIC_DATA] [GEOGRAPHIC_DATA] [GEOGRAPHIC_DATA] [GEOGRAPHIC_DATA] [GEOGRA…" at bounding box center [506, 220] width 436 height 241
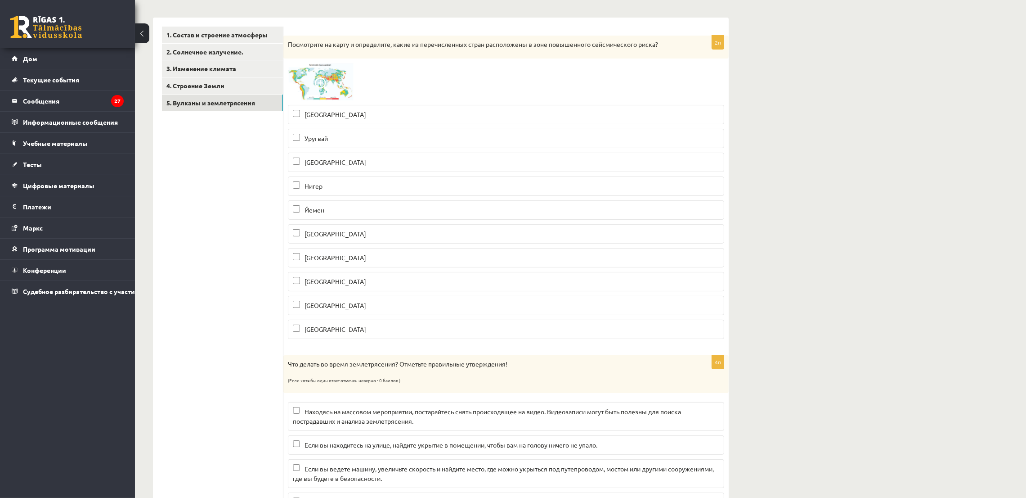
click at [321, 336] on label "[GEOGRAPHIC_DATA]" at bounding box center [506, 328] width 436 height 19
click at [327, 203] on label "Йемен" at bounding box center [506, 209] width 436 height 19
click at [345, 233] on p "[GEOGRAPHIC_DATA]" at bounding box center [506, 233] width 426 height 9
click at [327, 307] on p "[GEOGRAPHIC_DATA]" at bounding box center [506, 305] width 426 height 9
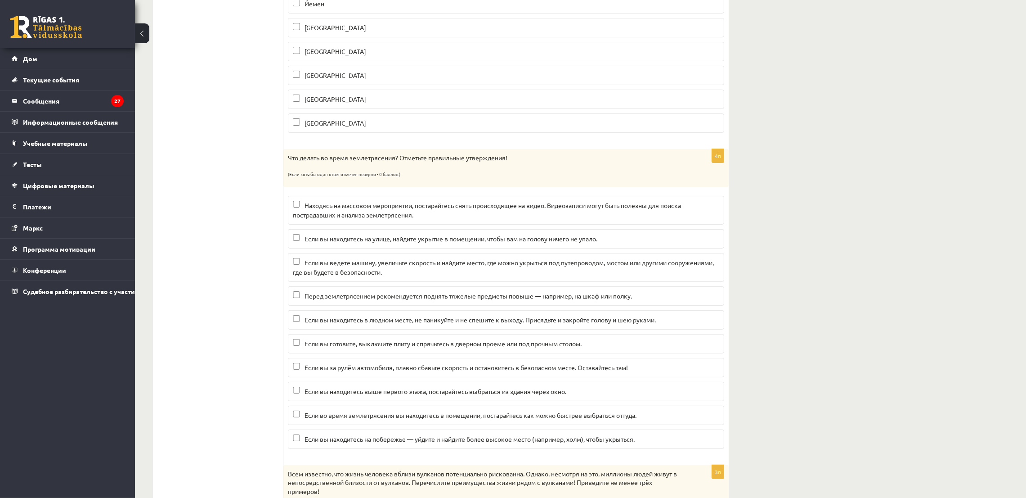
scroll to position [472, 0]
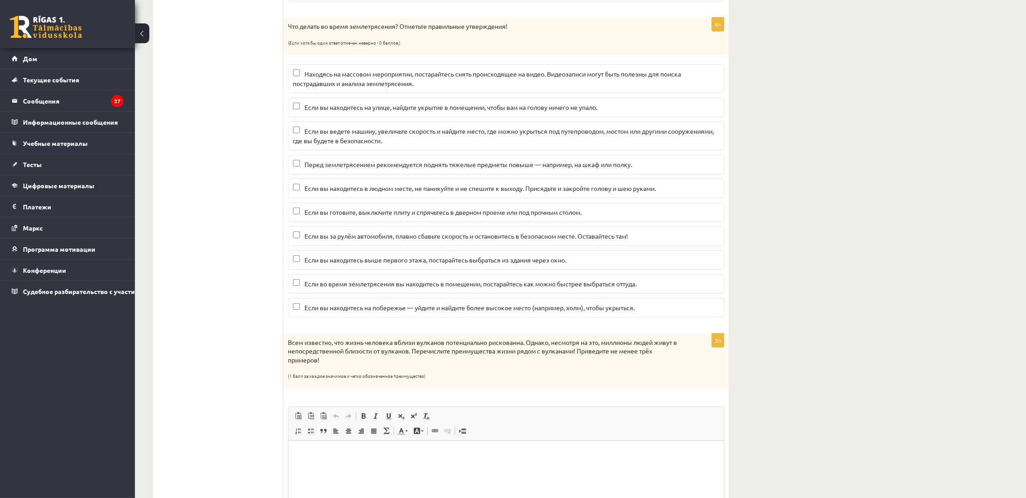
click at [473, 66] on label "Находясь на массовом мероприятии, постарайтесь снять происходящее на видео. Вид…" at bounding box center [506, 78] width 436 height 29
click at [469, 130] on font "Если вы ведете машину, увеличьте скорость и найдите место, где можно укрыться п…" at bounding box center [503, 136] width 421 height 18
click at [433, 216] on font "Если вы готовите, выключите плиту и спрячьтесь в дверном проеме или под прочным…" at bounding box center [443, 212] width 277 height 8
click at [419, 252] on label "Если вы находитесь выше первого этажа, постарайтесь выбраться из здания через о…" at bounding box center [506, 259] width 436 height 19
click at [403, 311] on font "Если вы находитесь на побережье — уйдите и найдите более высокое место (наприме…" at bounding box center [470, 307] width 330 height 8
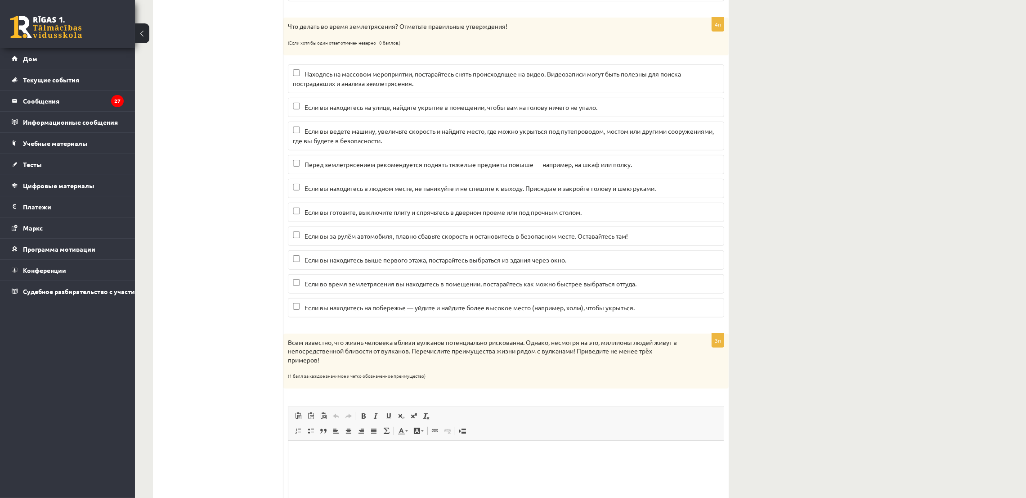
click at [322, 190] on font "Если вы находитесь в людном месте, не паникуйте и не спешите к выходу. Присядьт…" at bounding box center [480, 188] width 351 height 8
click at [323, 203] on fieldset "Находясь на массовом мероприятии, постарайтесь снять происходящее на видео. Вид…" at bounding box center [506, 190] width 436 height 260
click at [323, 211] on font "Если вы готовите, выключите плиту и спрячьтесь в дверном проеме или под прочным…" at bounding box center [443, 212] width 277 height 8
click at [326, 235] on font "Если вы за рулём автомобиля, плавно сбавьте скорость и остановитесь в безопасно…" at bounding box center [466, 236] width 323 height 8
click at [326, 304] on label "Если вы находитесь на побережье — уйдите и найдите более высокое место (наприме…" at bounding box center [506, 307] width 436 height 19
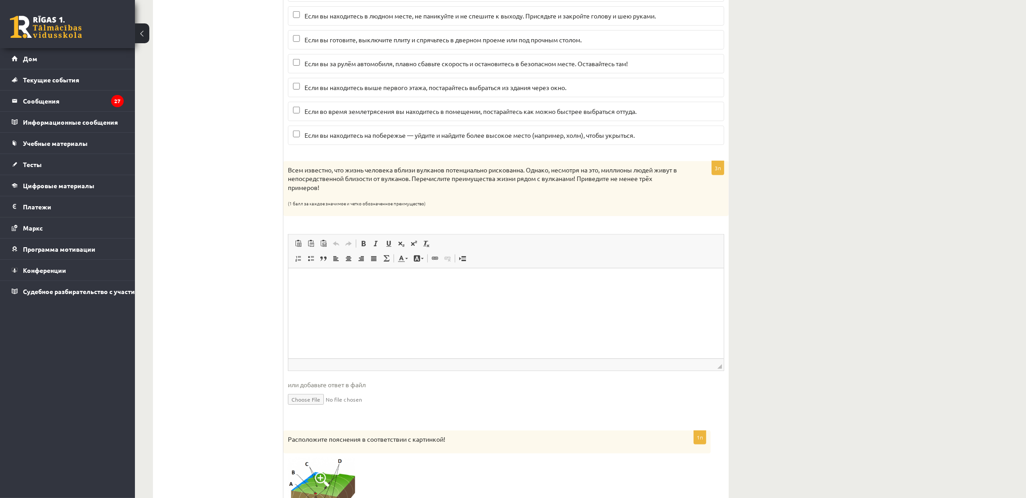
scroll to position [742, 0]
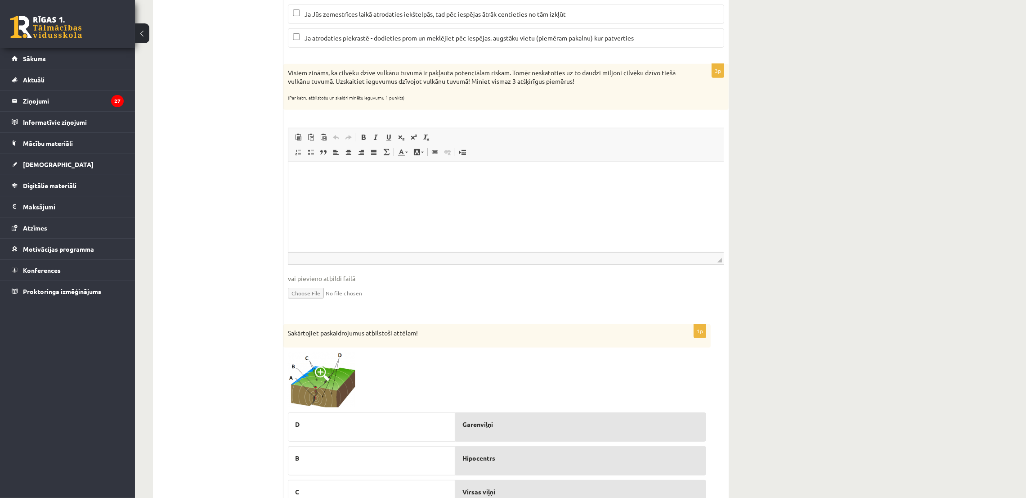
drag, startPoint x: 844, startPoint y: 170, endPoint x: 876, endPoint y: 311, distance: 145.2
click at [432, 189] on html at bounding box center [505, 175] width 435 height 27
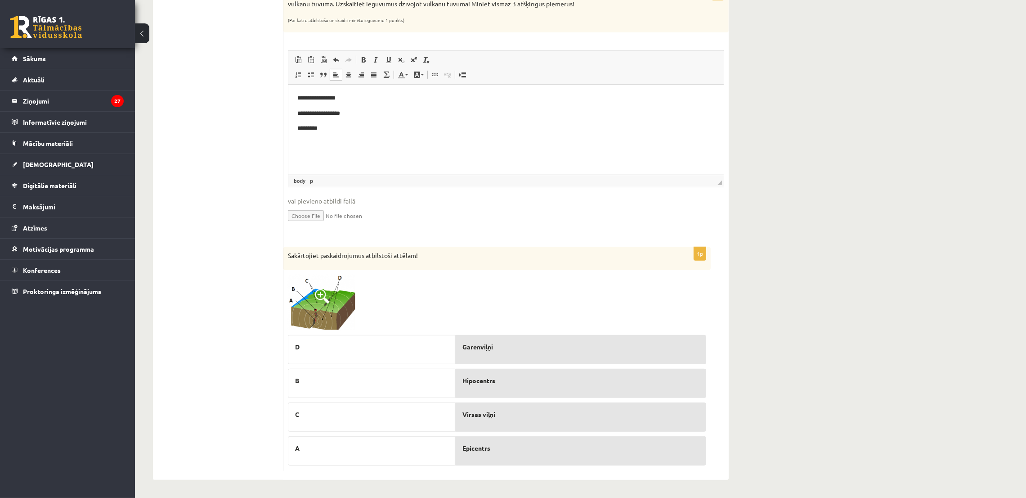
scroll to position [823, 0]
click at [321, 287] on img at bounding box center [321, 302] width 67 height 56
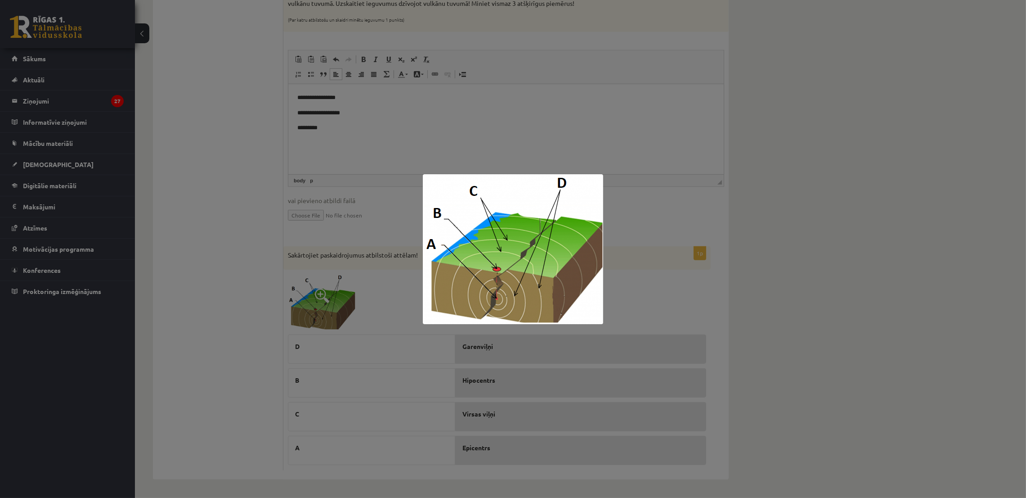
click at [504, 457] on div at bounding box center [513, 249] width 1026 height 498
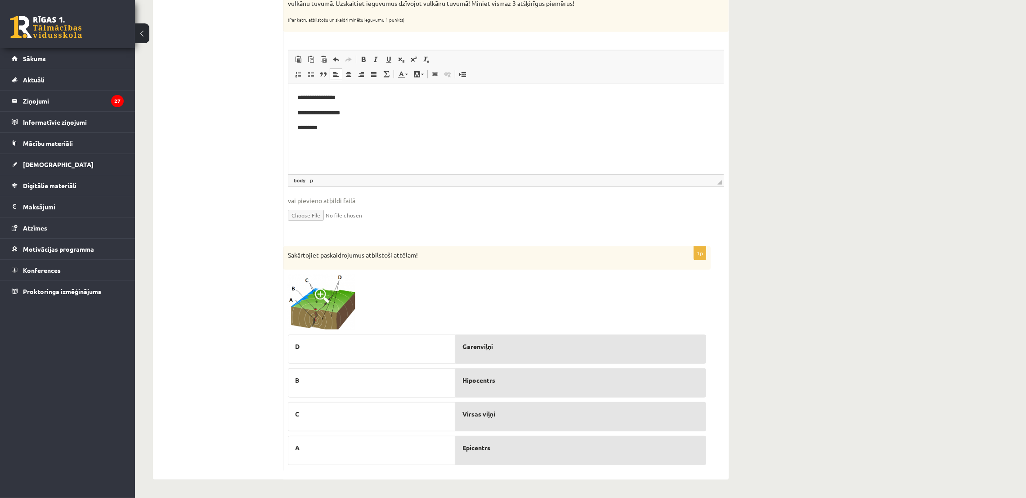
click at [317, 290] on span at bounding box center [322, 295] width 14 height 14
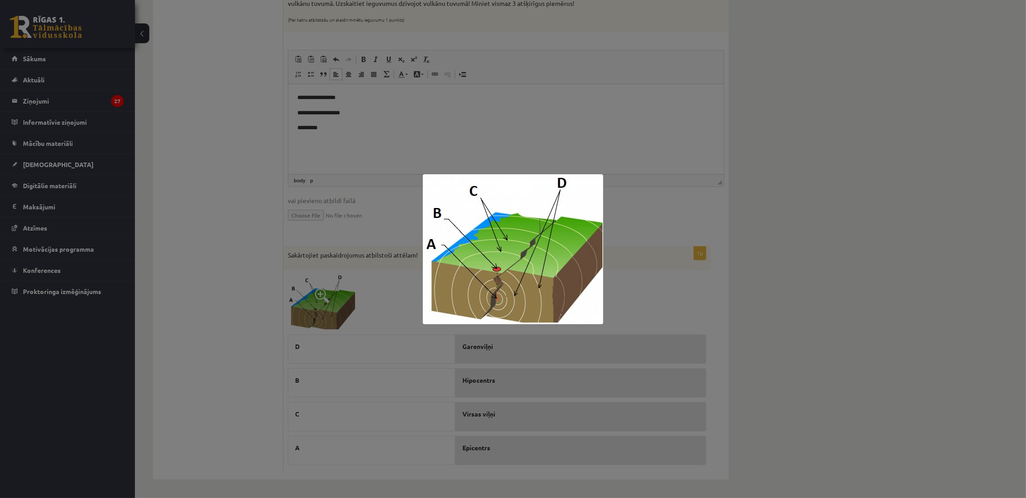
drag, startPoint x: 604, startPoint y: 368, endPoint x: 493, endPoint y: 466, distance: 147.9
click at [604, 370] on div at bounding box center [513, 249] width 1026 height 498
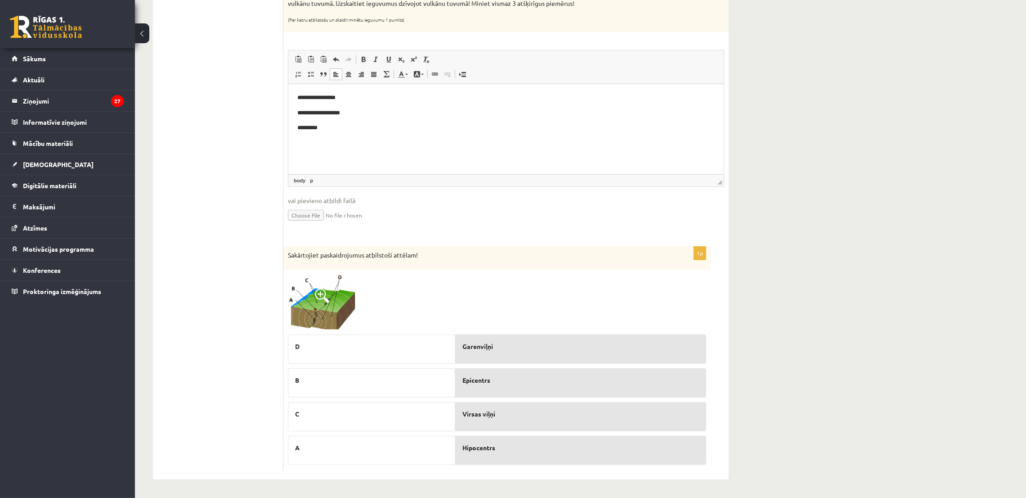
click at [331, 292] on img at bounding box center [321, 302] width 67 height 56
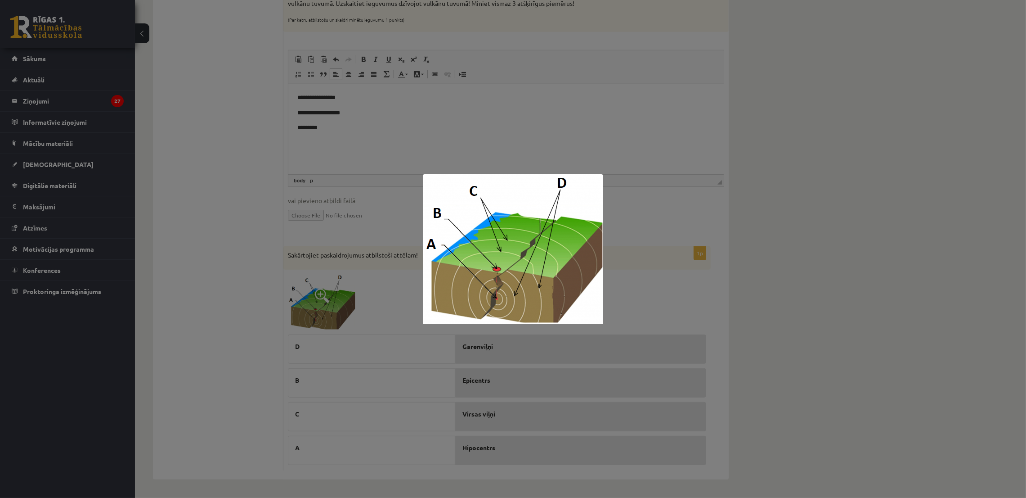
click at [741, 278] on div at bounding box center [513, 249] width 1026 height 498
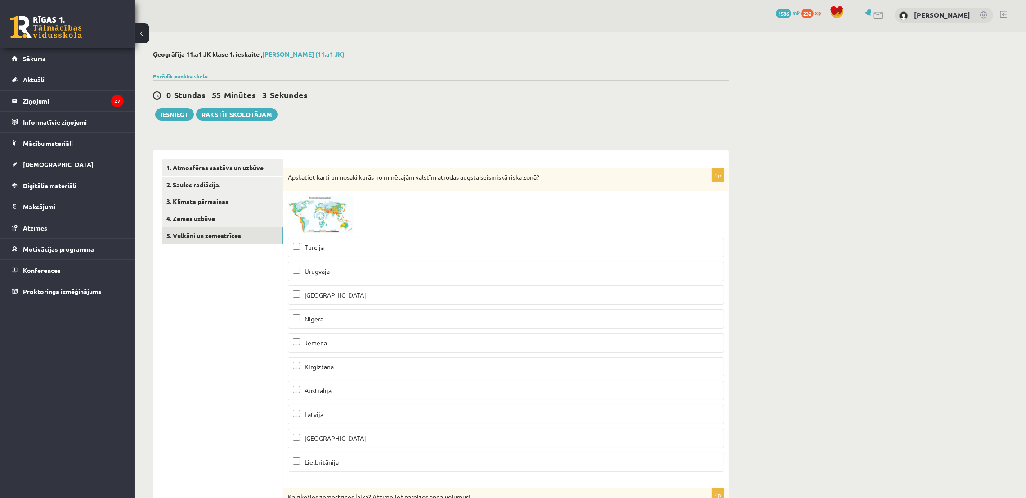
scroll to position [0, 0]
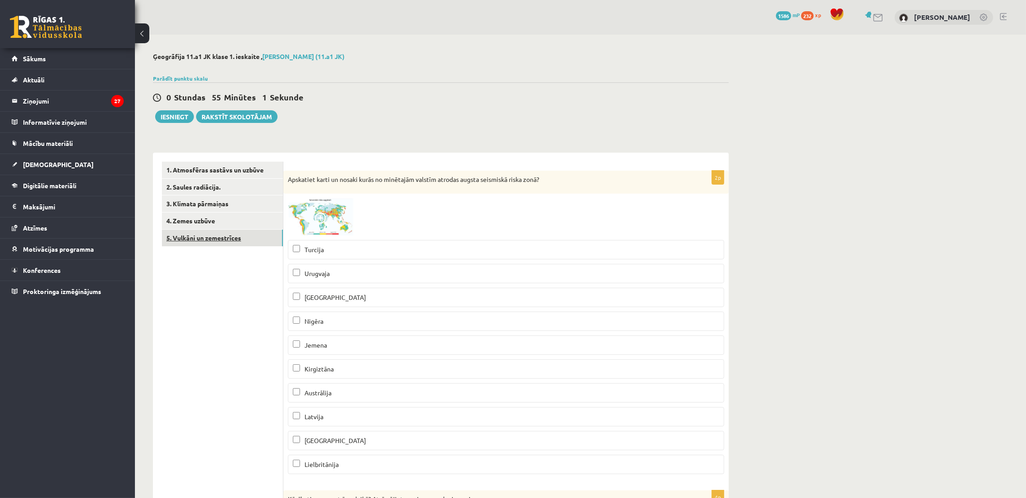
click at [217, 241] on link "5. Vulkāni un zemestrīces" at bounding box center [222, 237] width 121 height 17
click at [171, 122] on button "Iesniegt" at bounding box center [174, 116] width 39 height 13
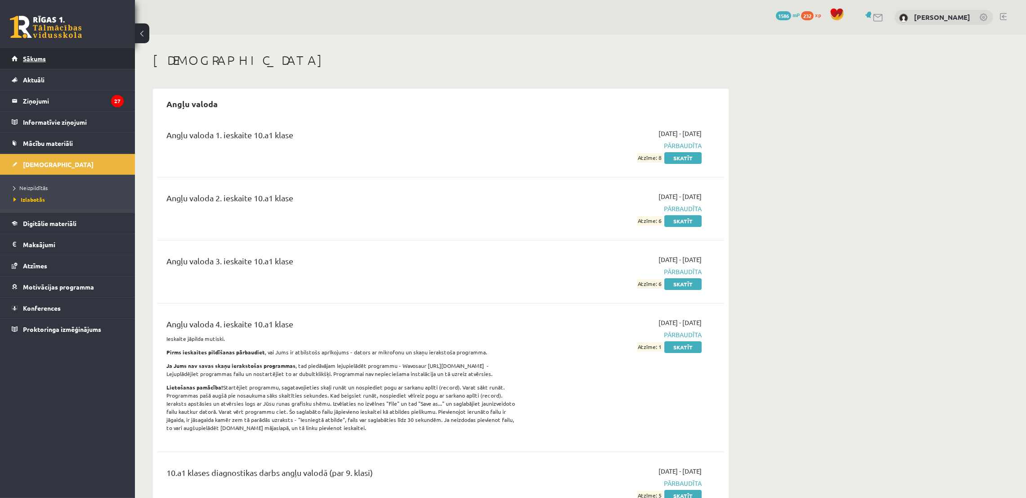
click at [44, 60] on span "Sākums" at bounding box center [34, 58] width 23 height 8
